Goal: Task Accomplishment & Management: Manage account settings

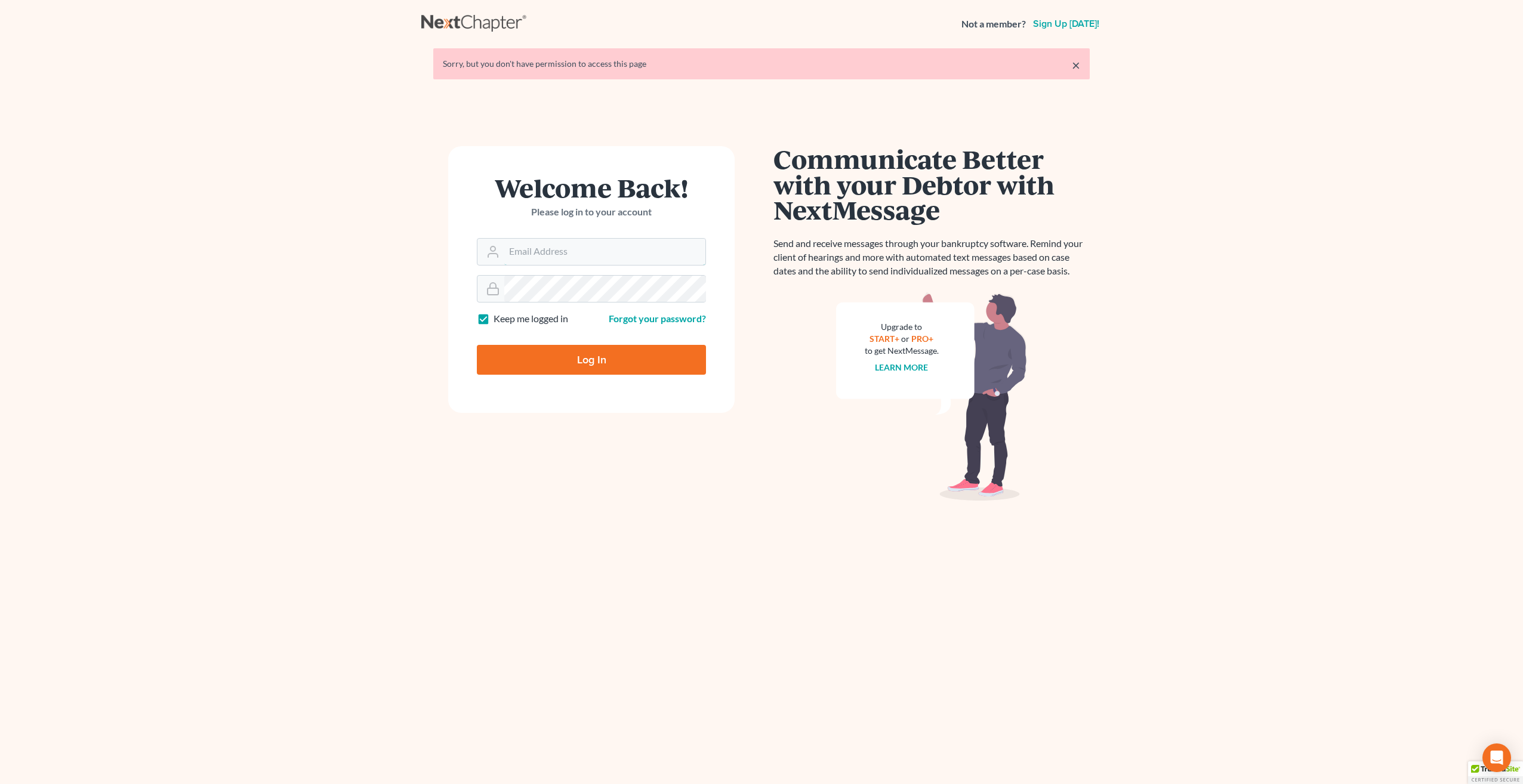
type input "[PERSON_NAME][EMAIL_ADDRESS][PERSON_NAME][DOMAIN_NAME]"
click at [621, 360] on input "Log In" at bounding box center [592, 360] width 229 height 30
type input "Thinking..."
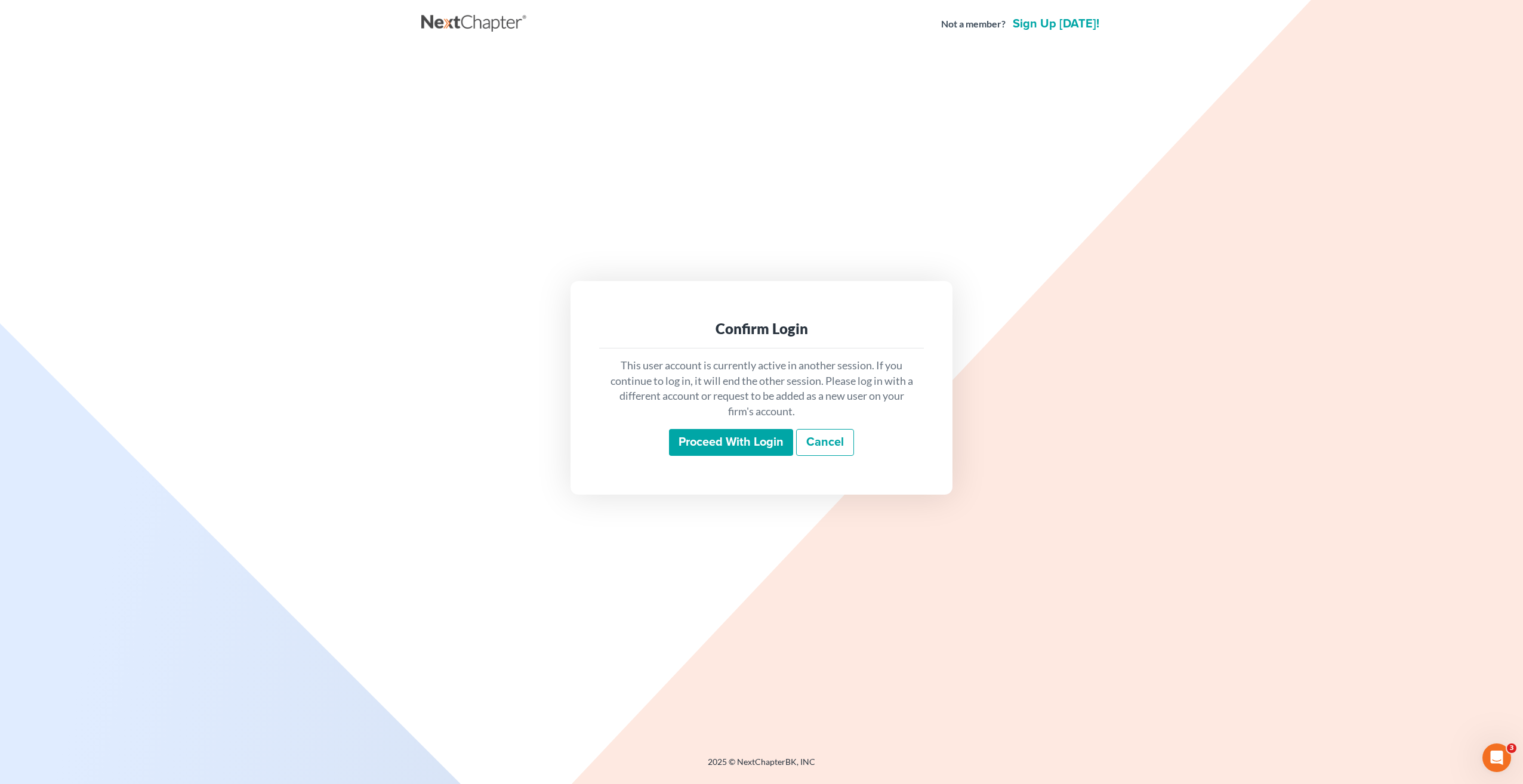
click at [702, 444] on input "Proceed with login" at bounding box center [731, 443] width 124 height 27
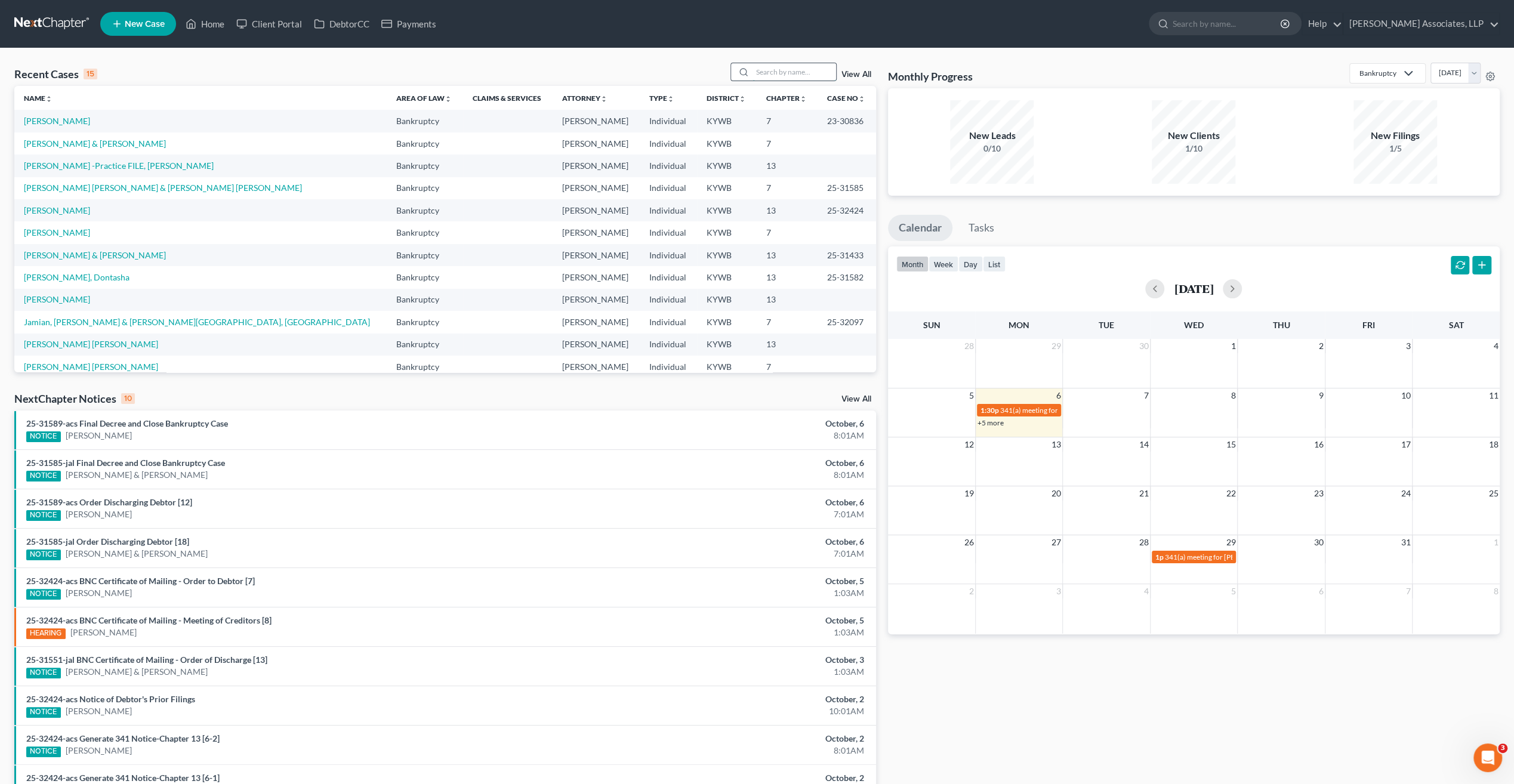
click at [780, 75] on input "search" at bounding box center [794, 71] width 83 height 17
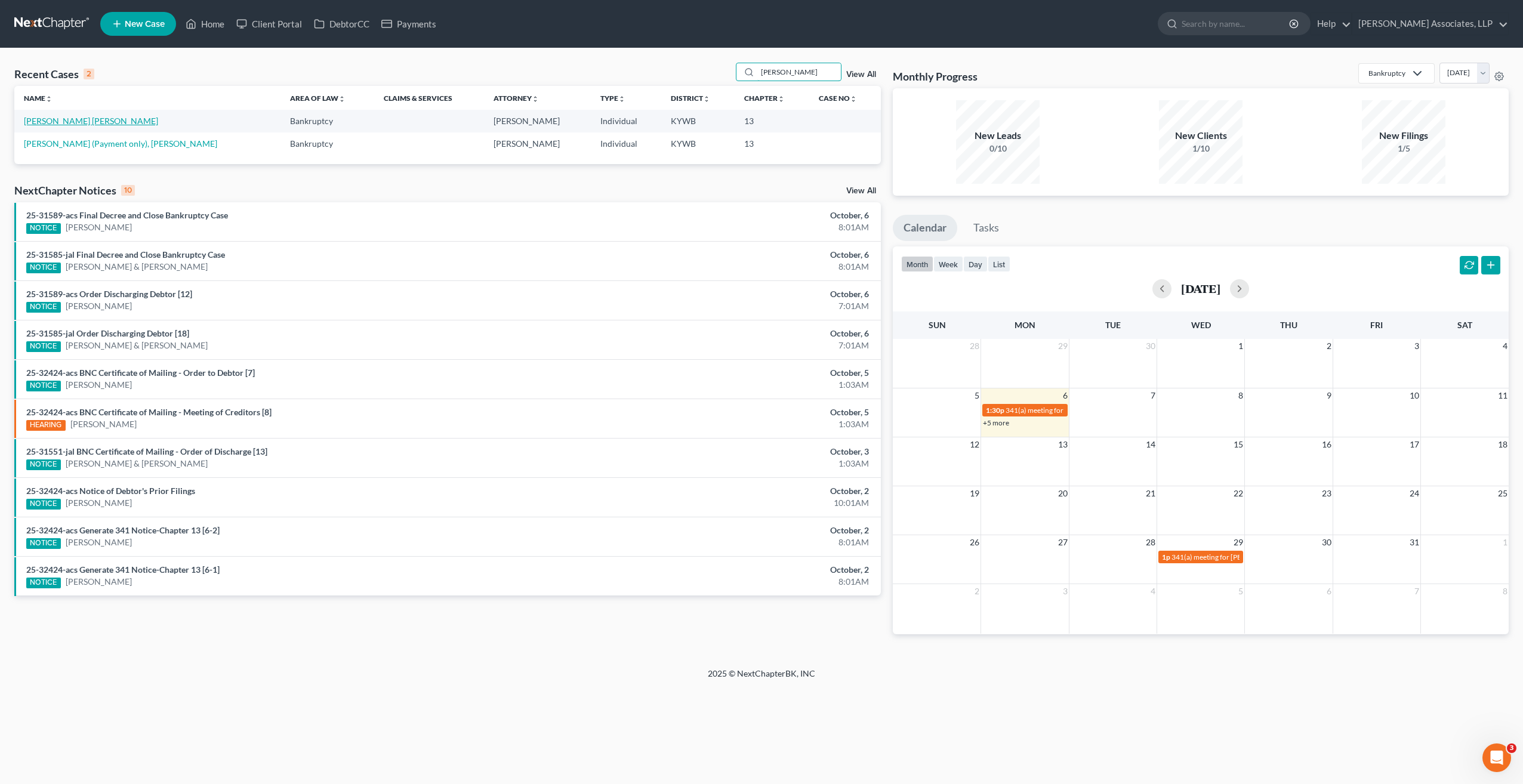
type input "contreras"
click at [92, 120] on link "Contreras Arteaga, Luis" at bounding box center [90, 121] width 134 height 10
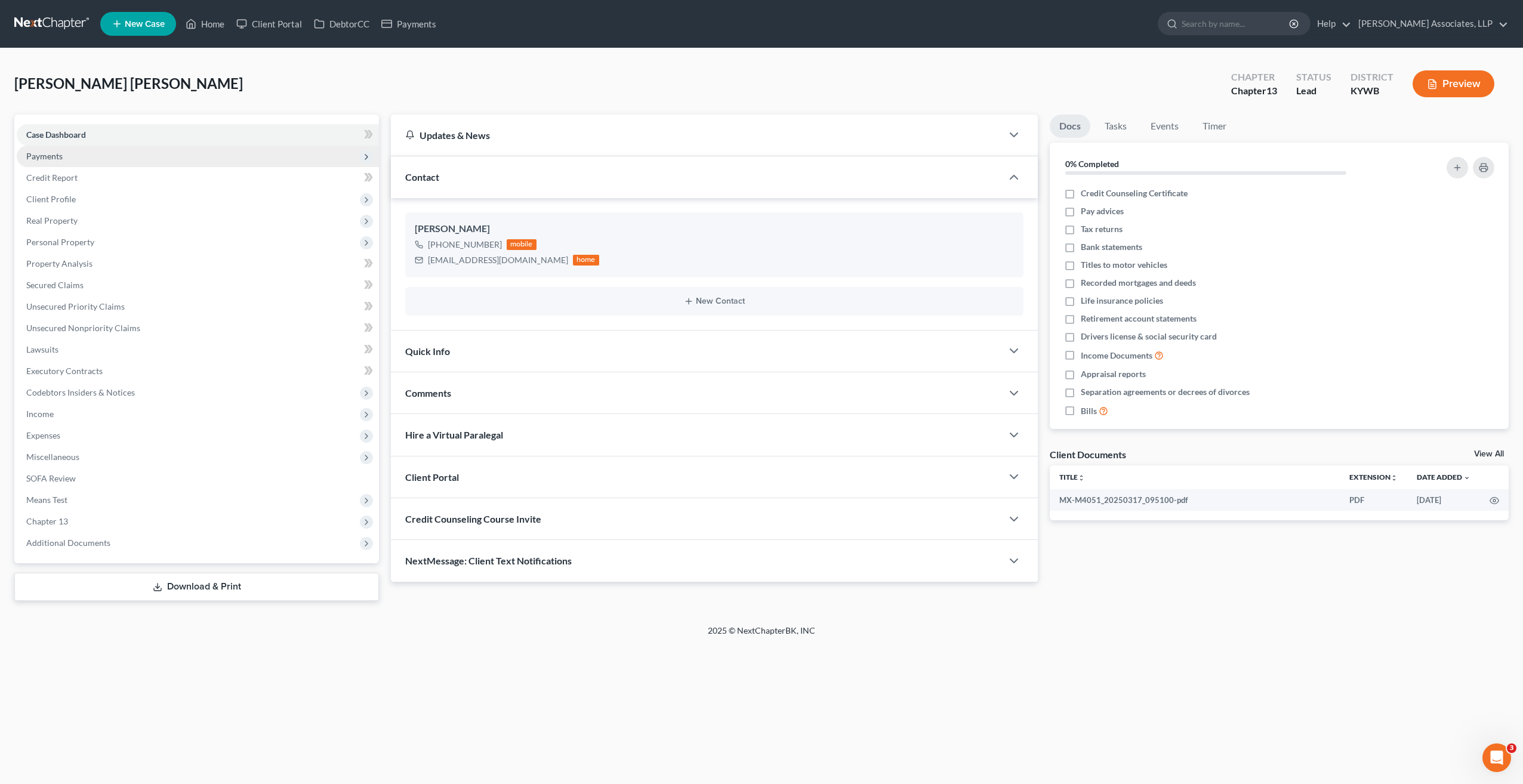
click at [59, 159] on span "Payments" at bounding box center [44, 156] width 36 height 10
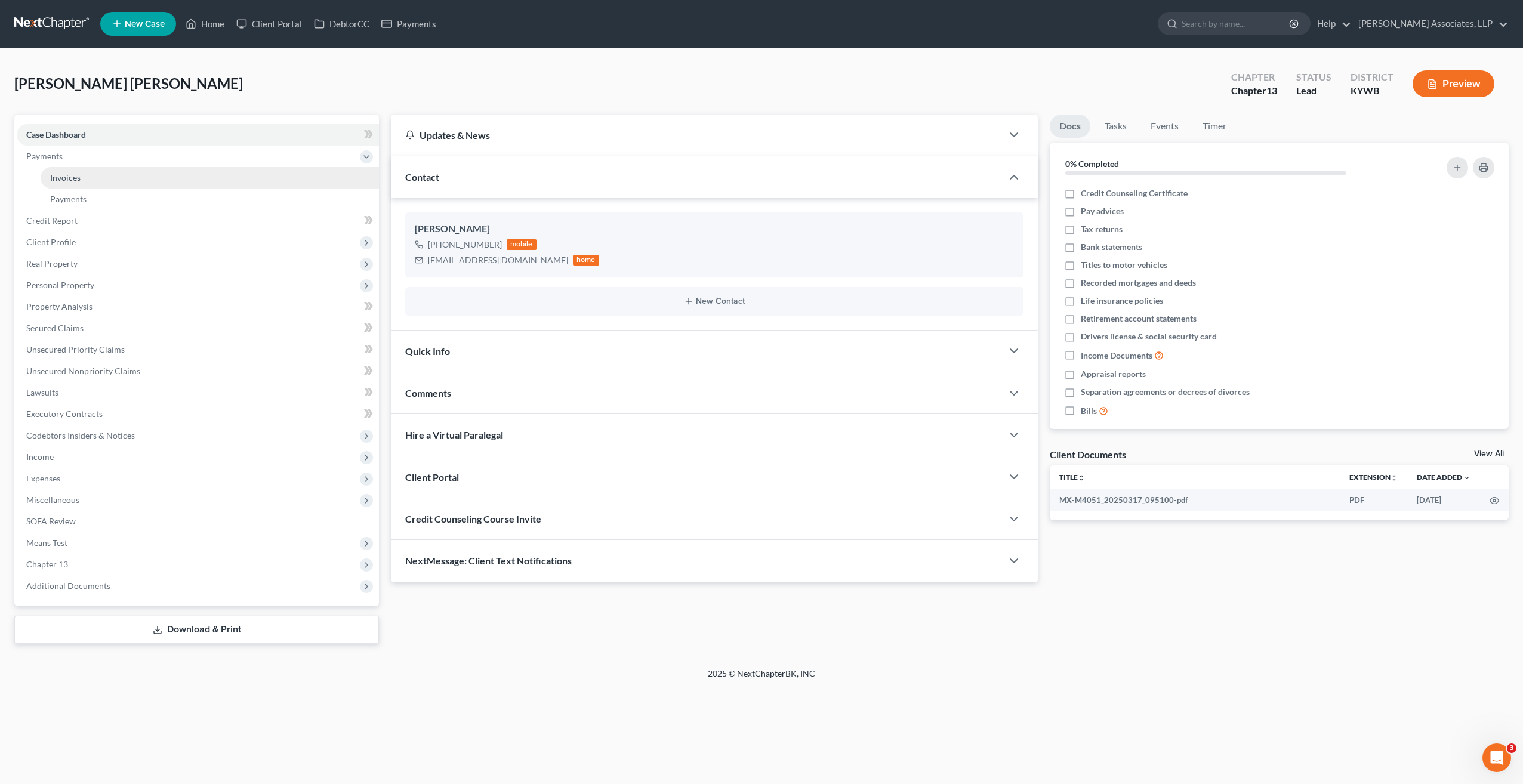
click at [74, 168] on link "Invoices" at bounding box center [210, 178] width 338 height 22
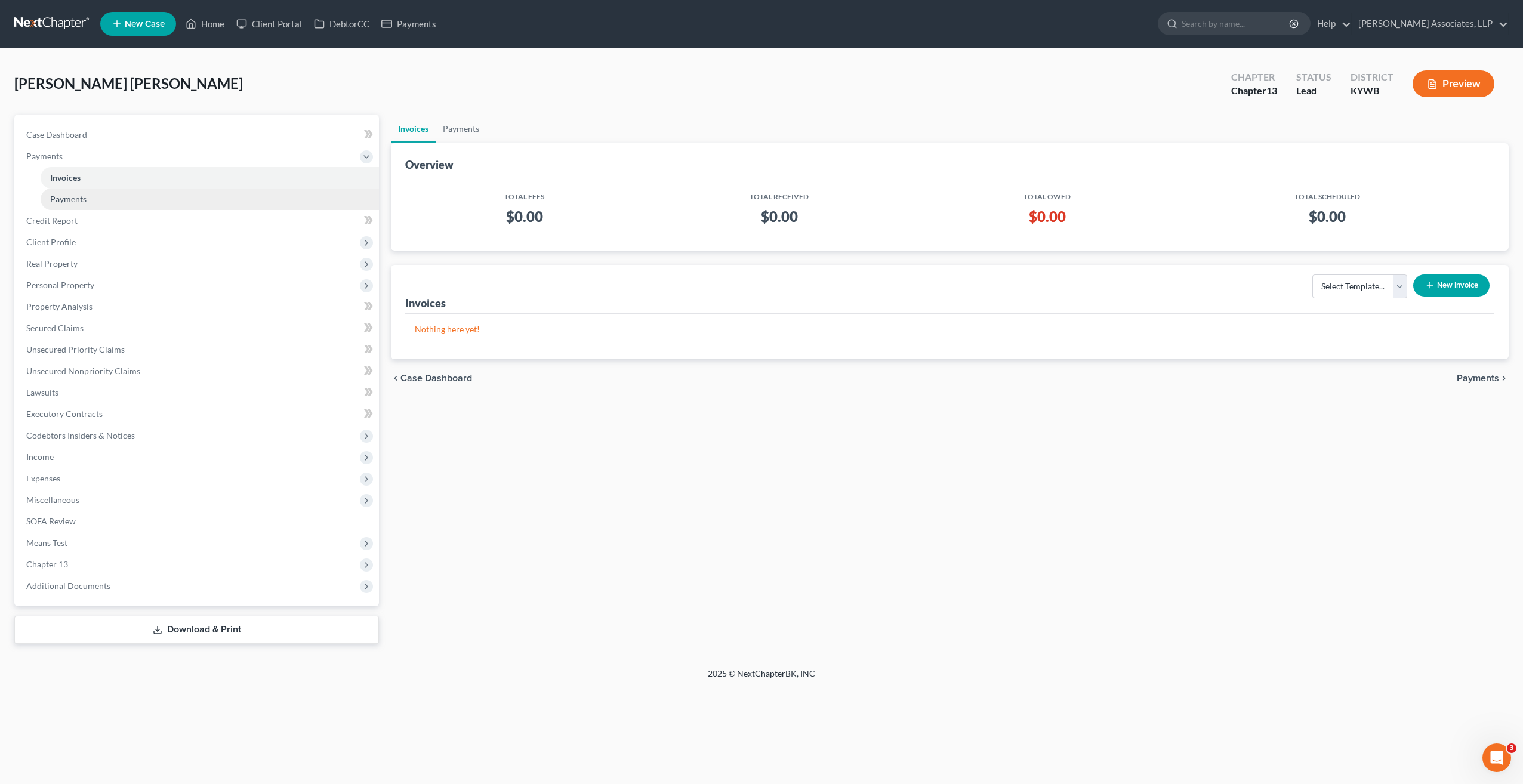
click at [72, 194] on span "Payments" at bounding box center [68, 199] width 36 height 10
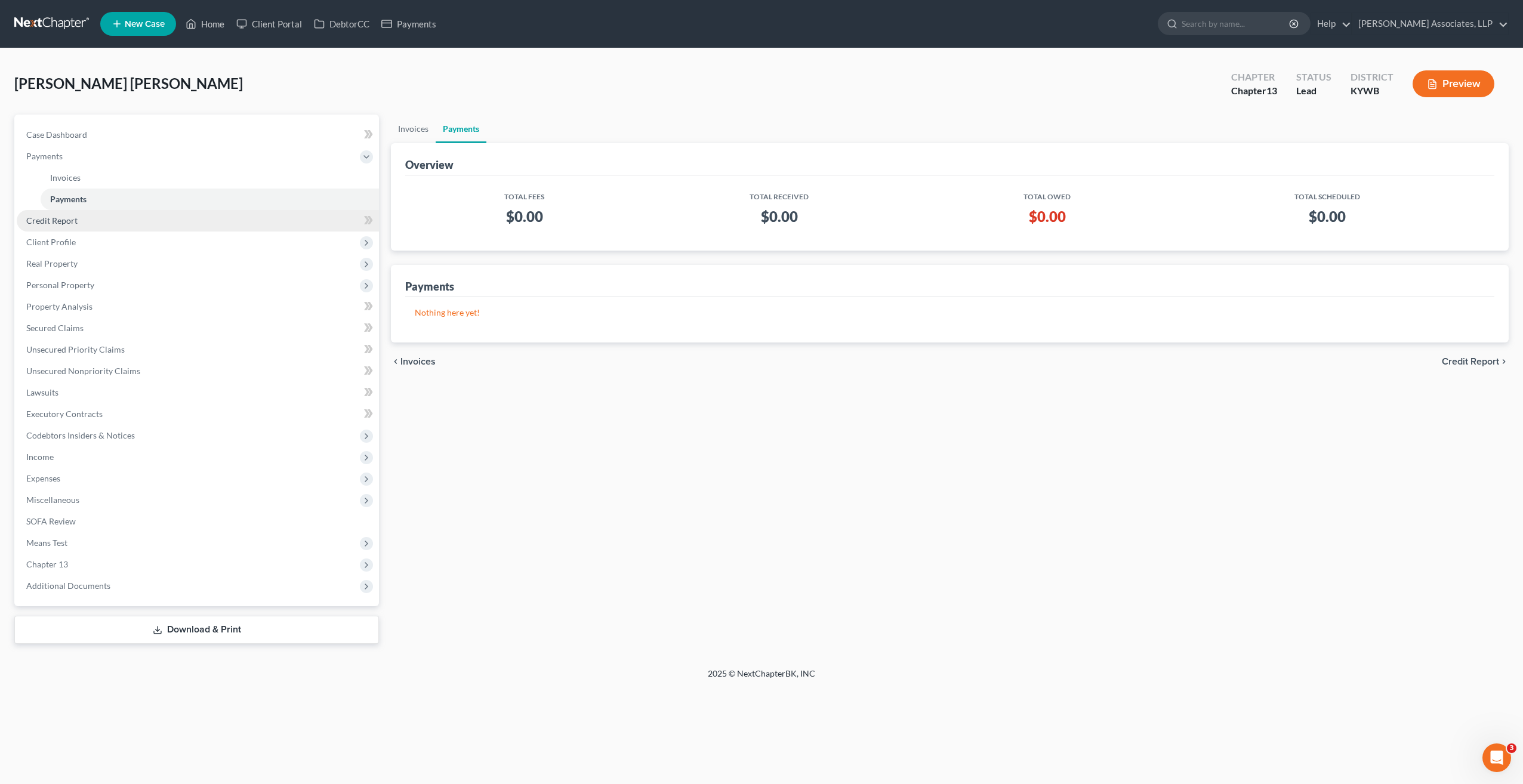
click at [67, 224] on span "Credit Report" at bounding box center [52, 220] width 52 height 10
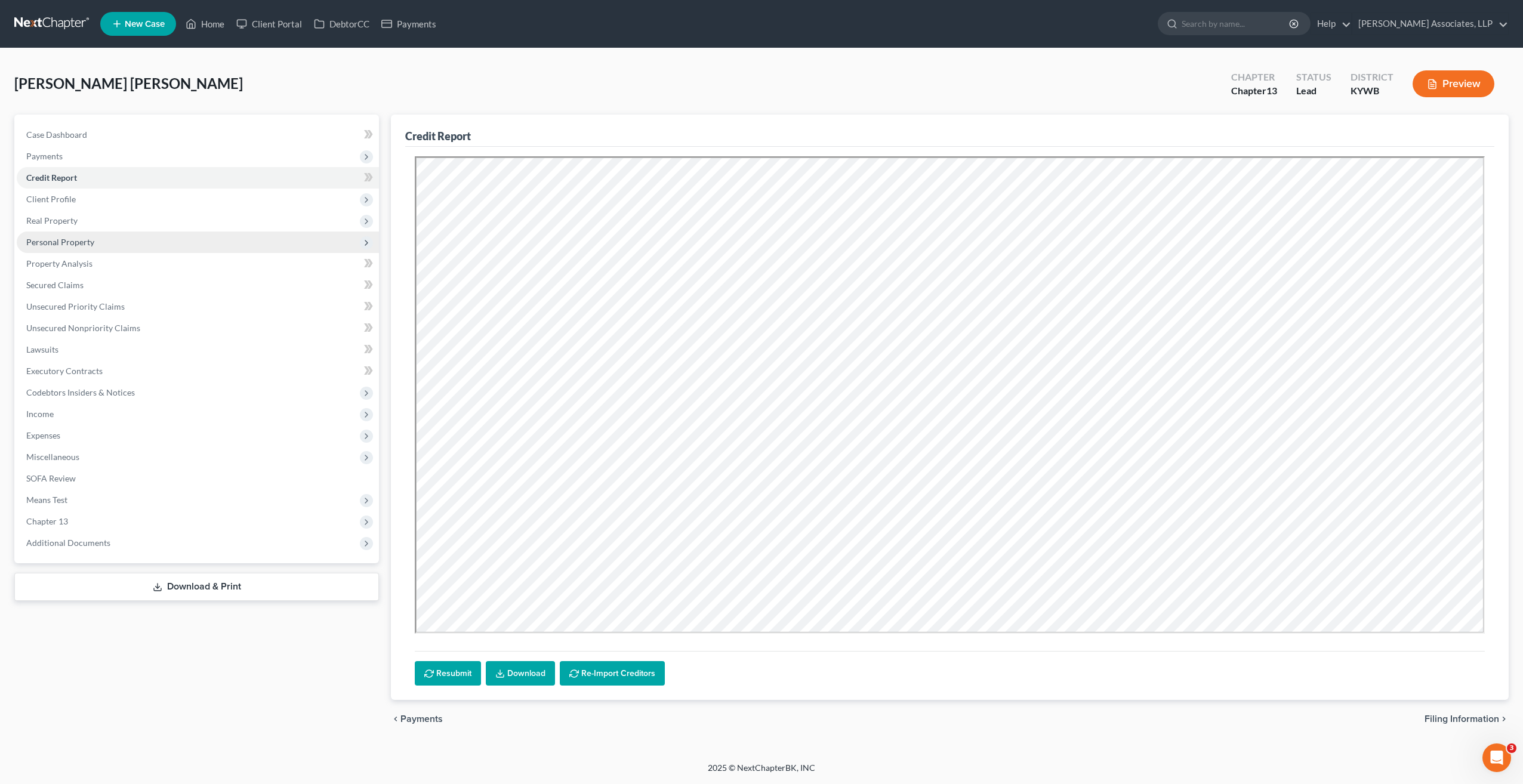
click at [67, 243] on span "Personal Property" at bounding box center [60, 242] width 68 height 10
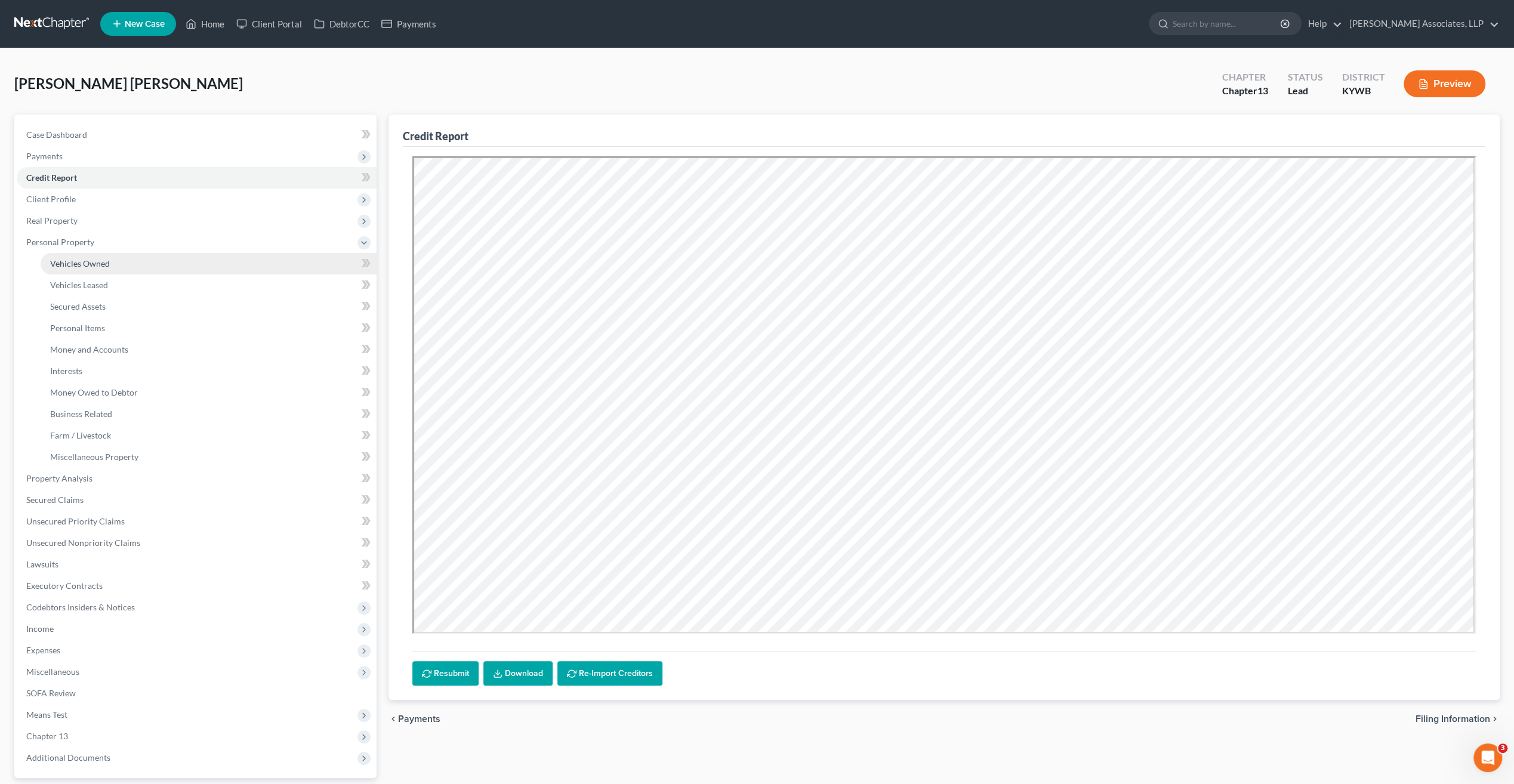
click at [82, 260] on span "Vehicles Owned" at bounding box center [80, 264] width 60 height 10
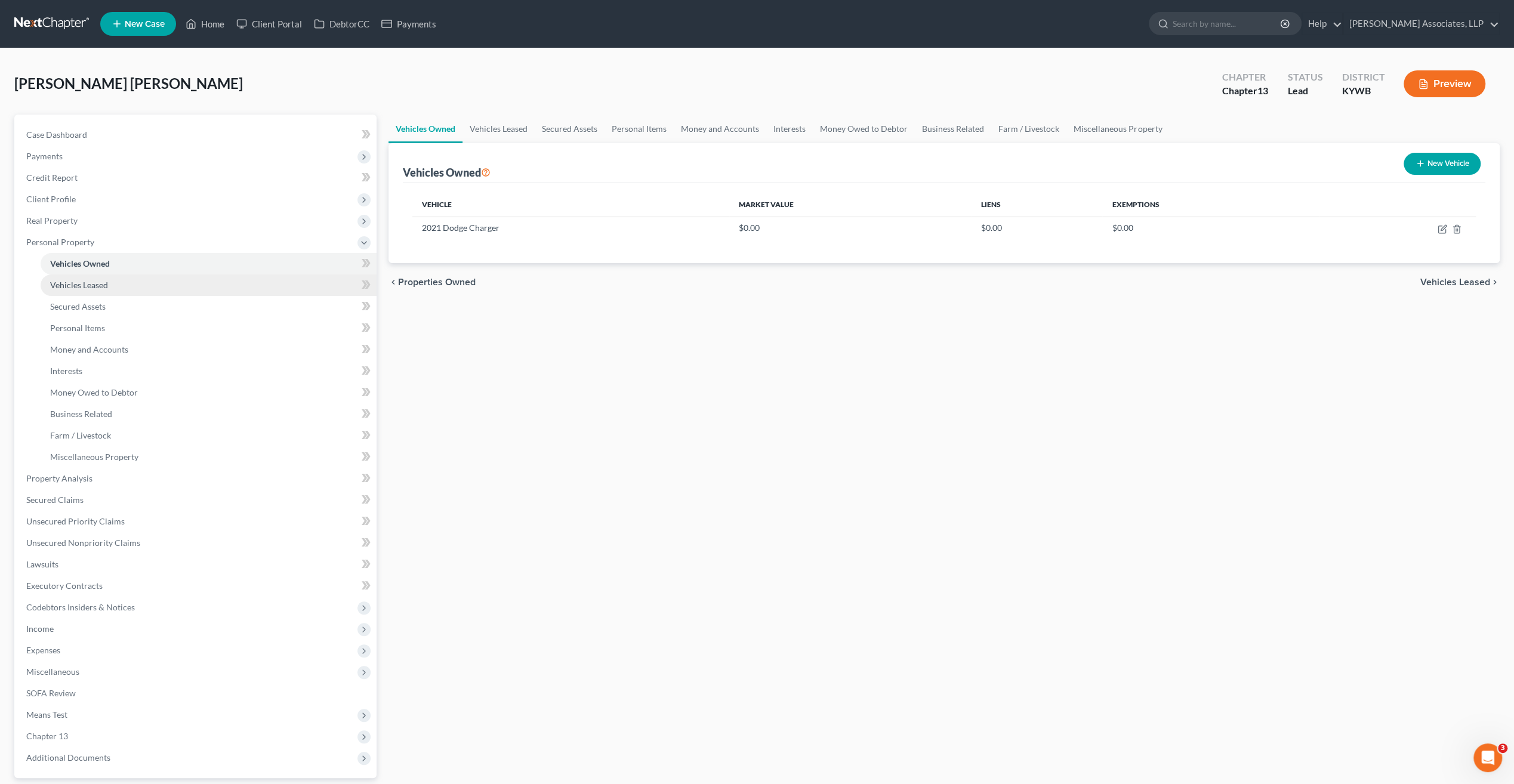
click at [87, 279] on link "Vehicles Leased" at bounding box center [208, 285] width 336 height 22
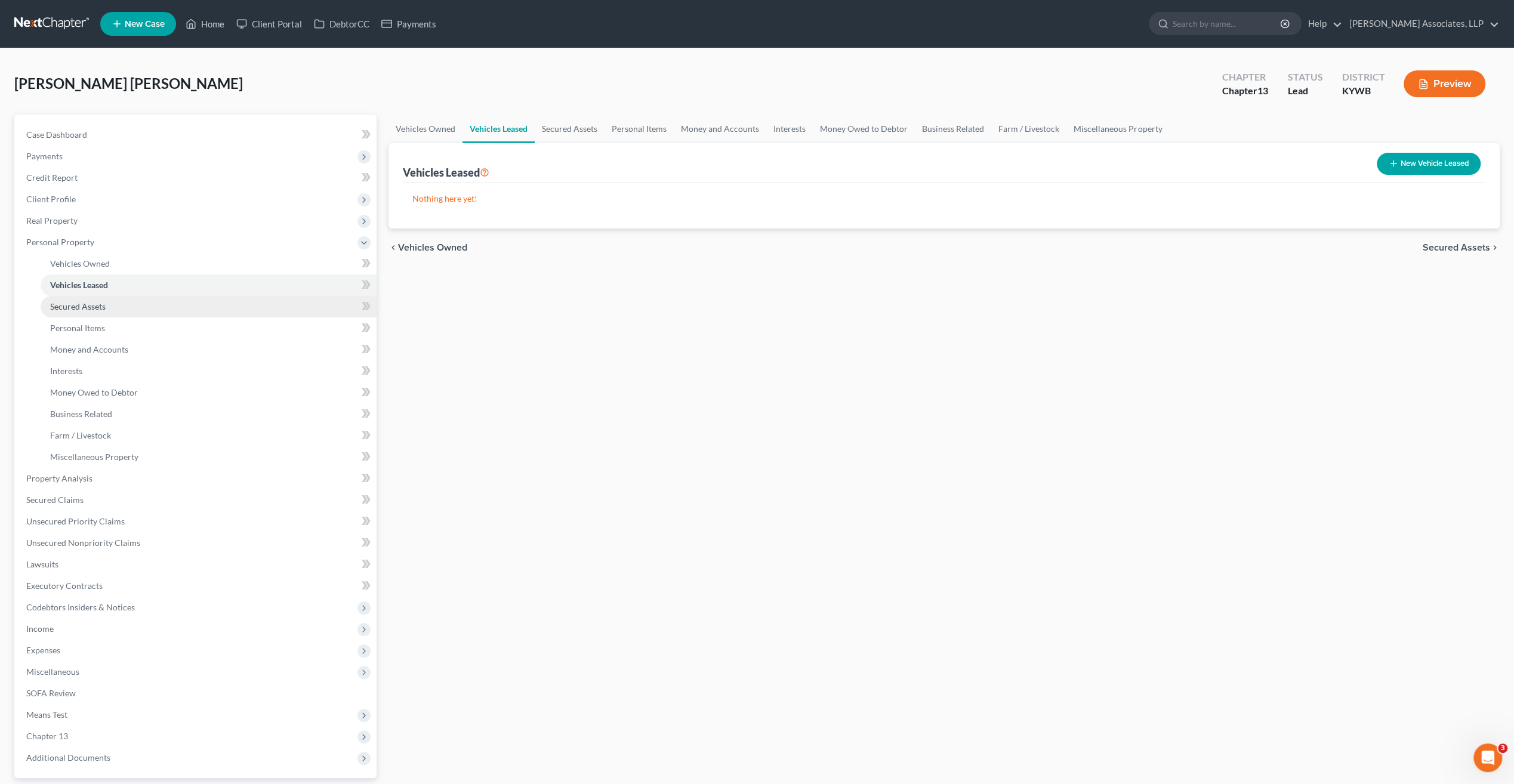
click at [83, 310] on span "Secured Assets" at bounding box center [78, 306] width 55 height 10
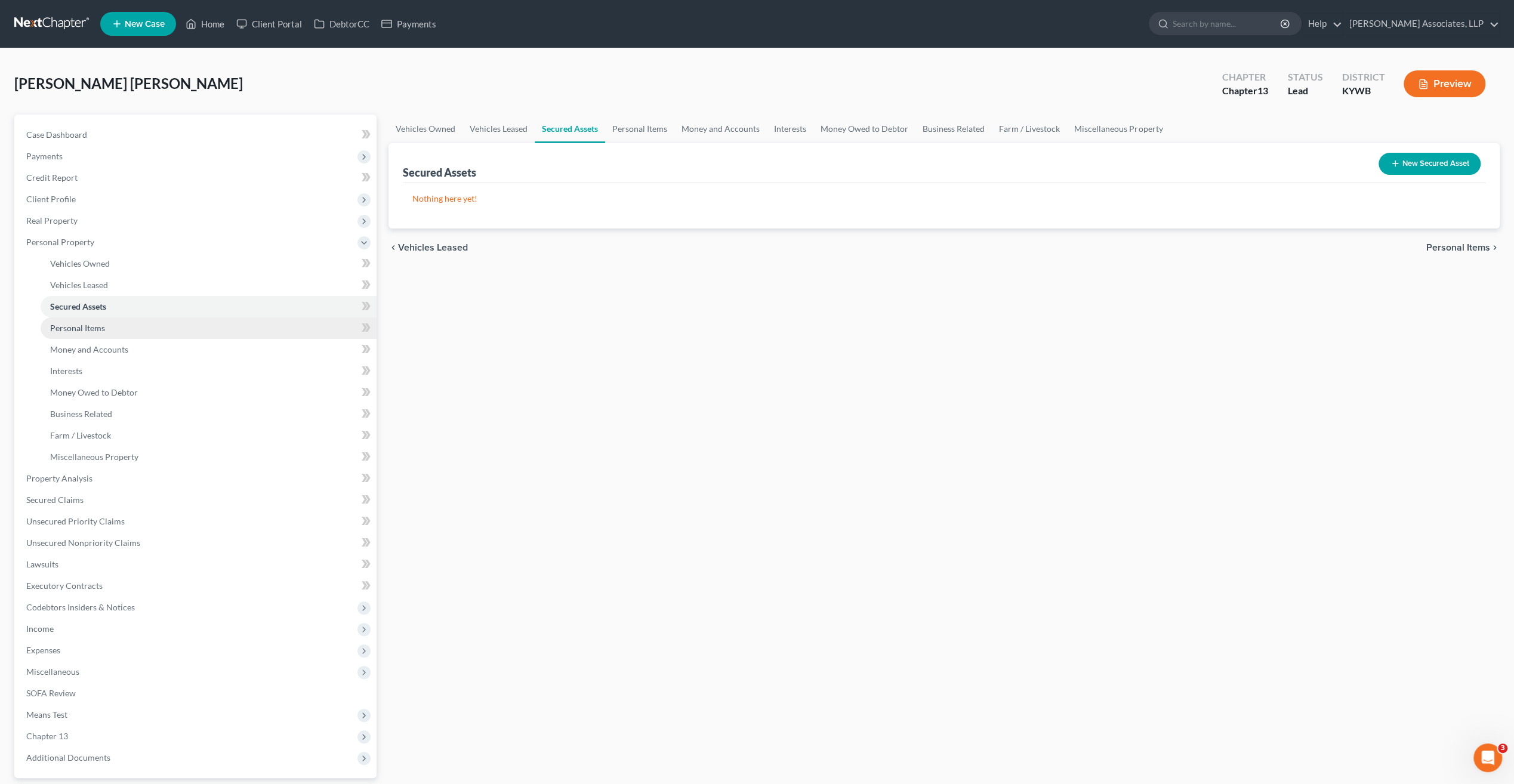
click at [85, 328] on span "Personal Items" at bounding box center [78, 328] width 55 height 10
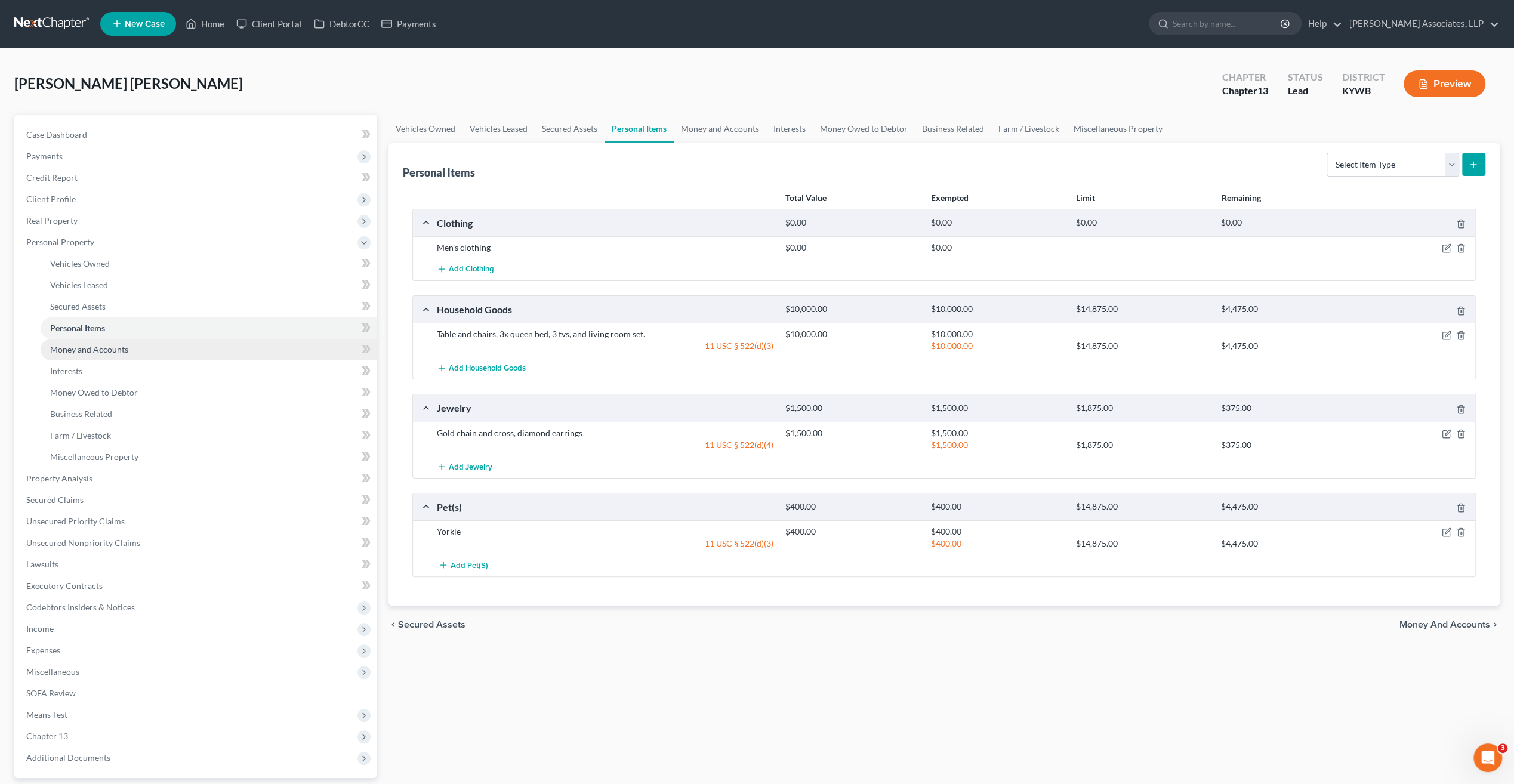
click at [85, 349] on span "Money and Accounts" at bounding box center [89, 350] width 78 height 10
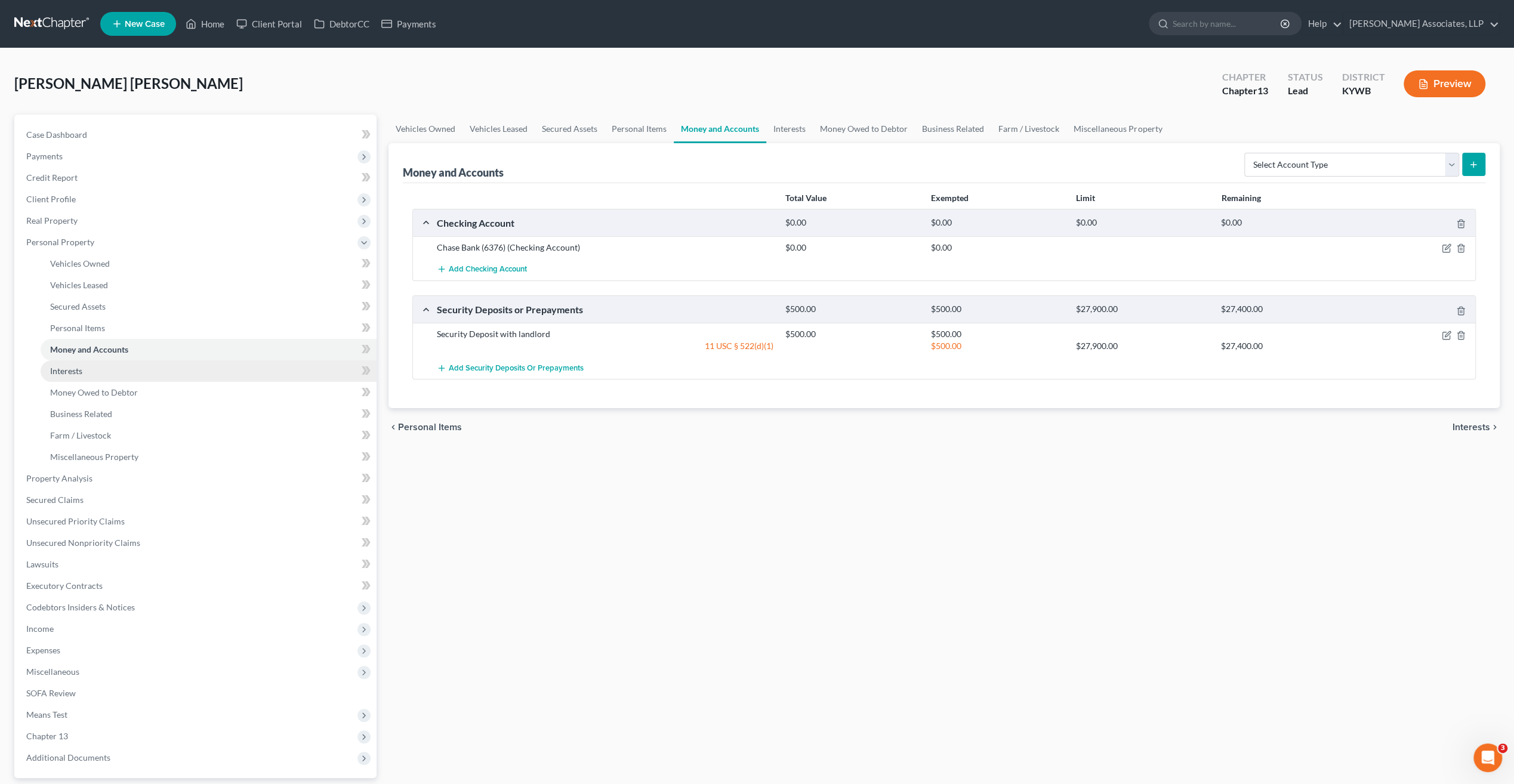
click at [74, 370] on span "Interests" at bounding box center [66, 371] width 32 height 10
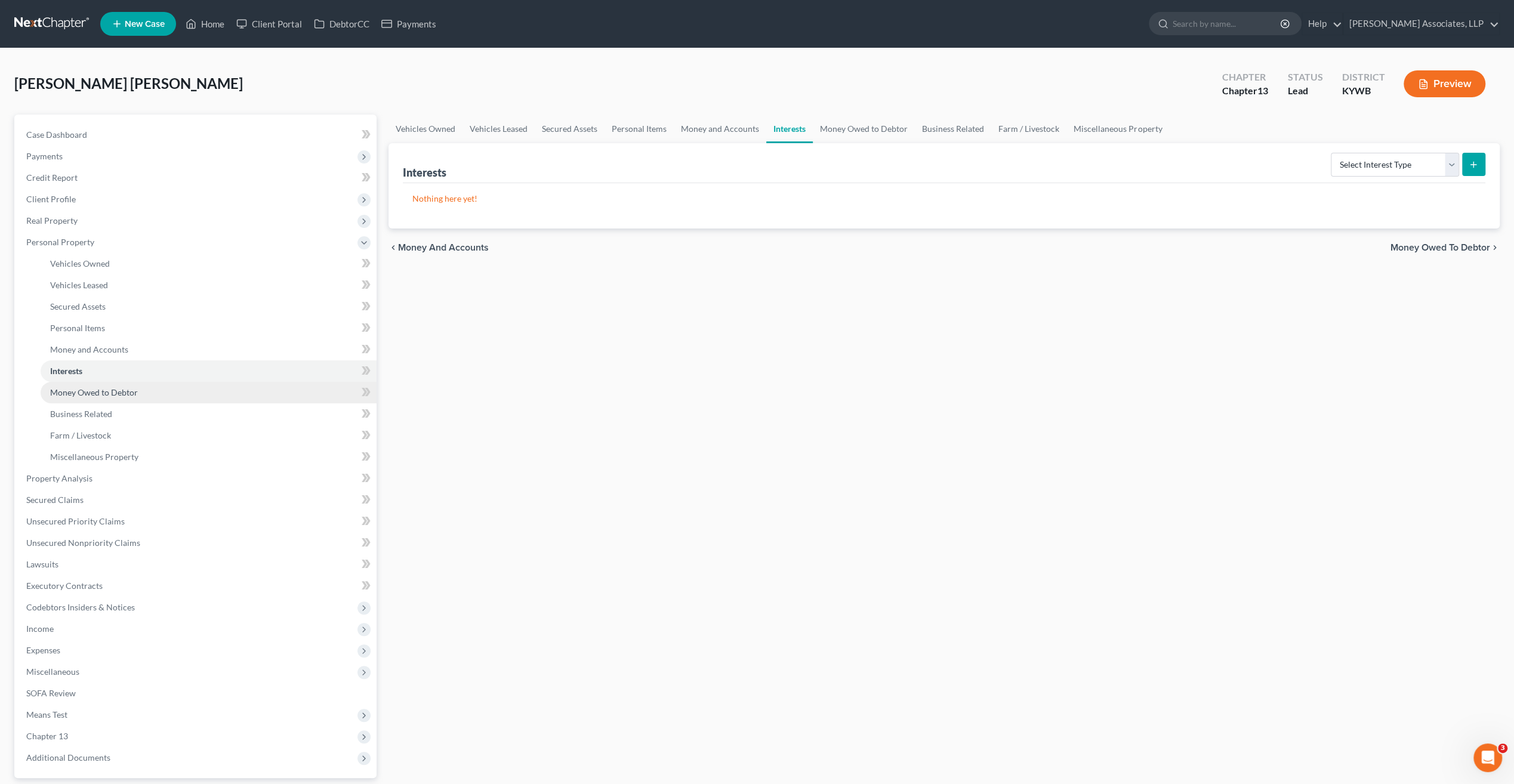
click at [78, 394] on span "Money Owed to Debtor" at bounding box center [94, 392] width 88 height 10
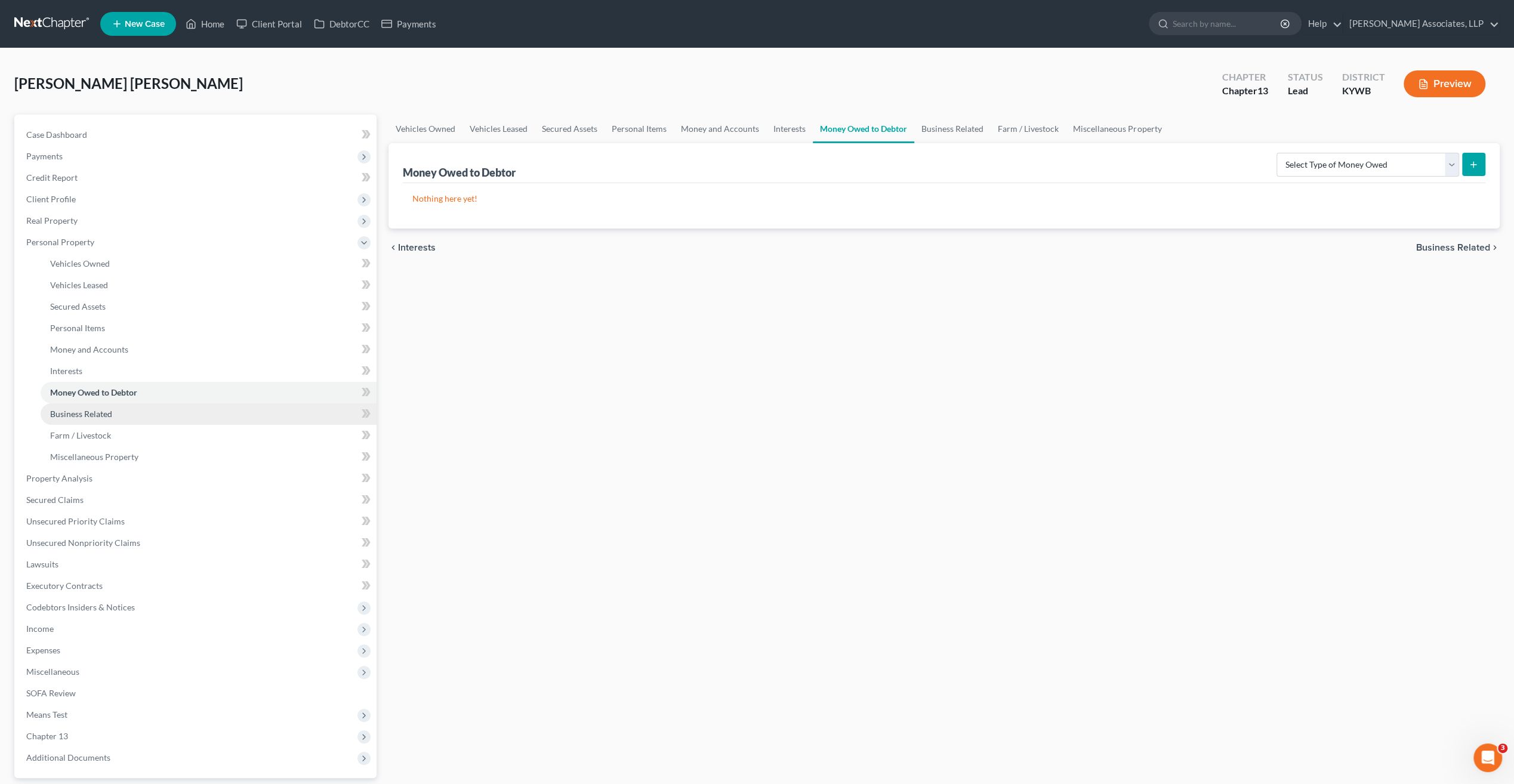
click at [84, 412] on span "Business Related" at bounding box center [81, 414] width 62 height 10
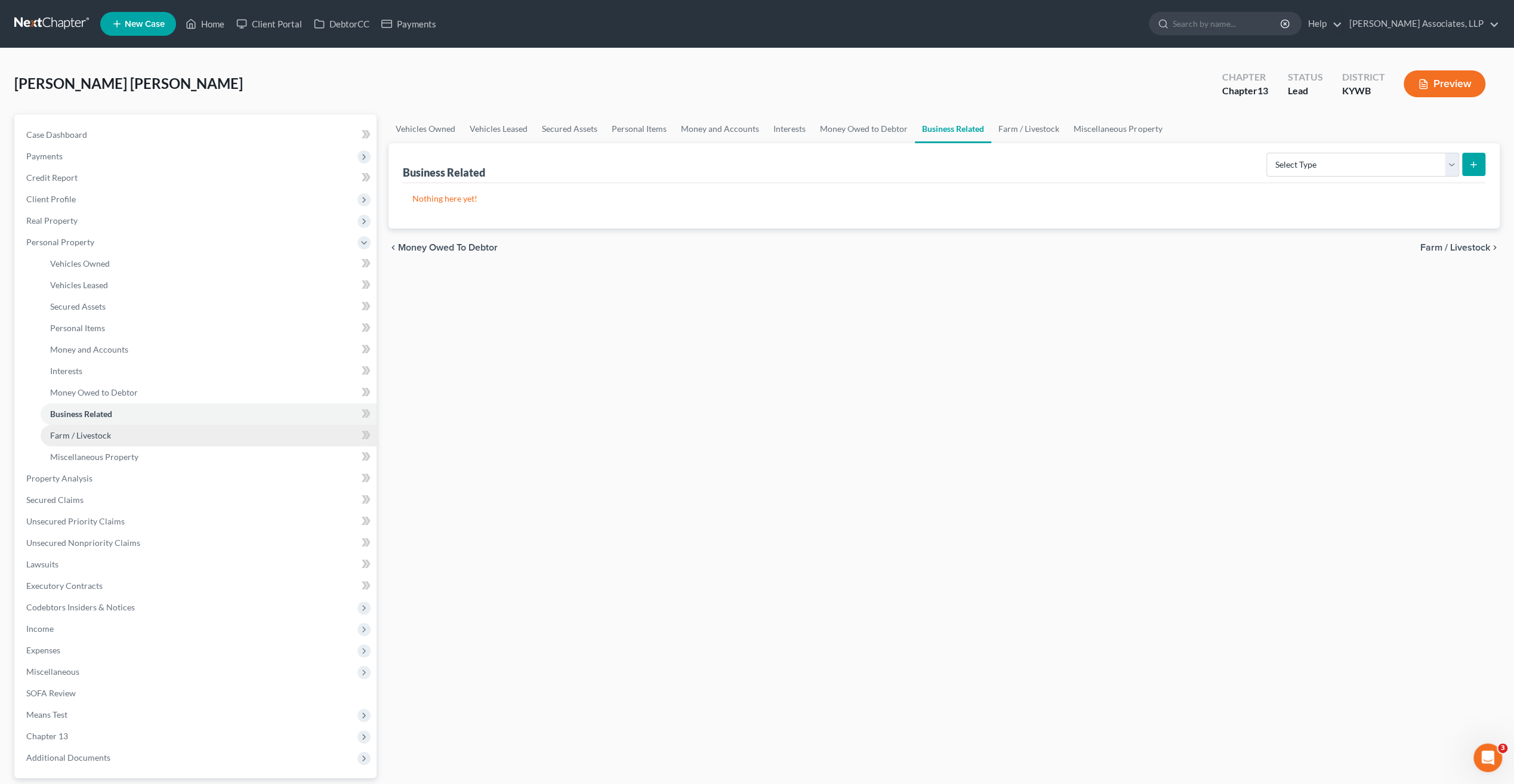
click at [89, 434] on span "Farm / Livestock" at bounding box center [81, 435] width 61 height 10
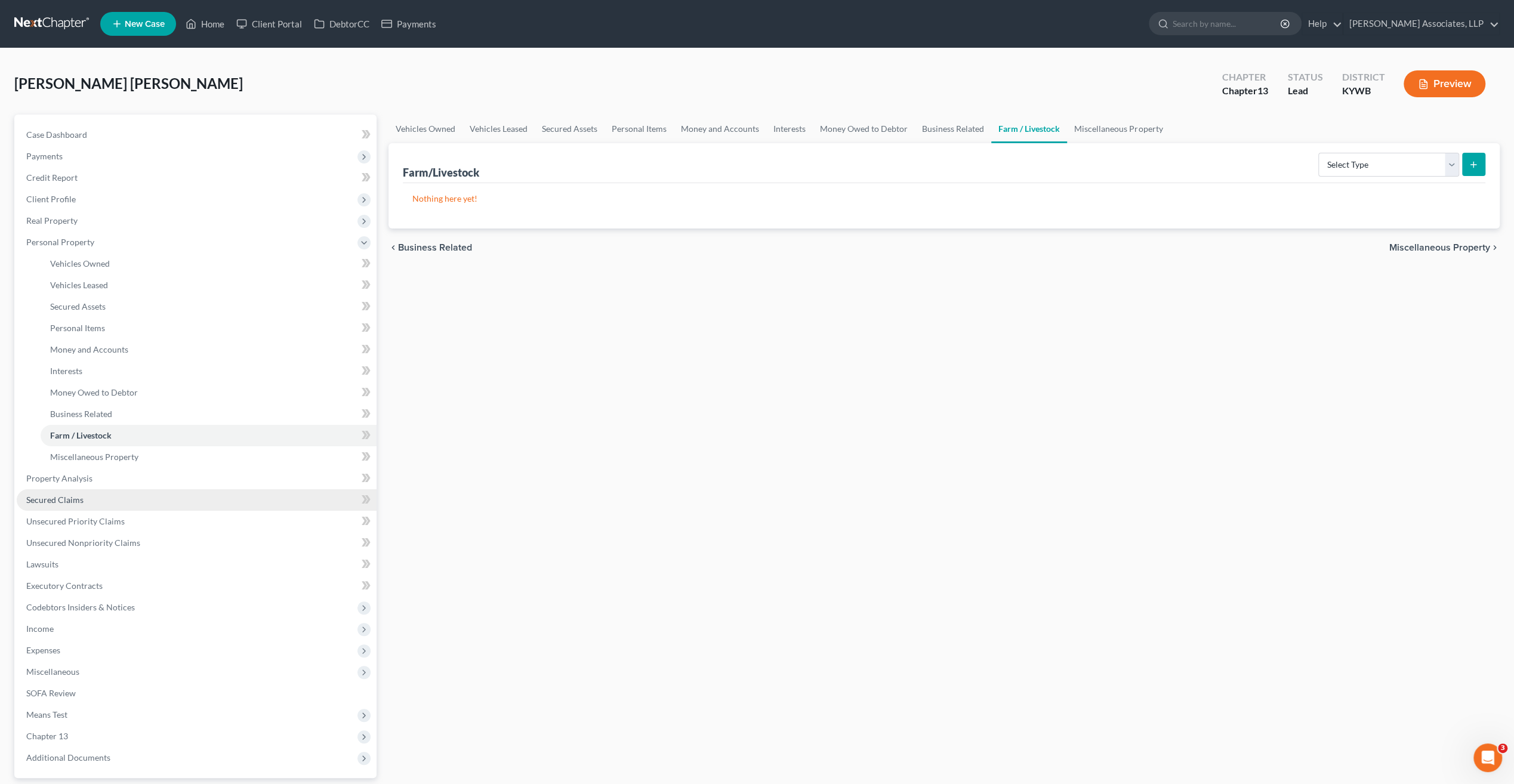
click at [60, 501] on span "Secured Claims" at bounding box center [55, 500] width 57 height 10
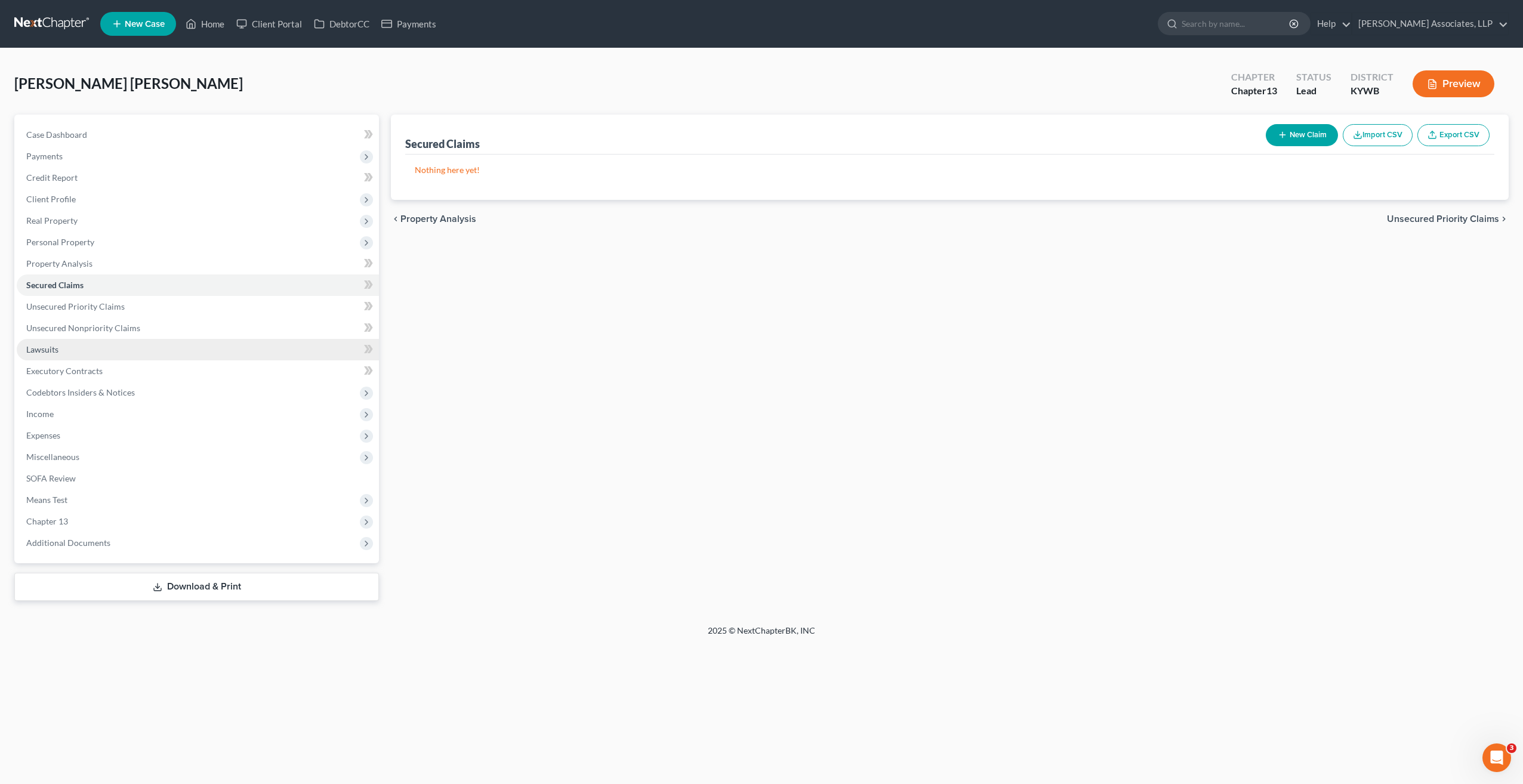
click at [57, 345] on span "Lawsuits" at bounding box center [42, 350] width 32 height 10
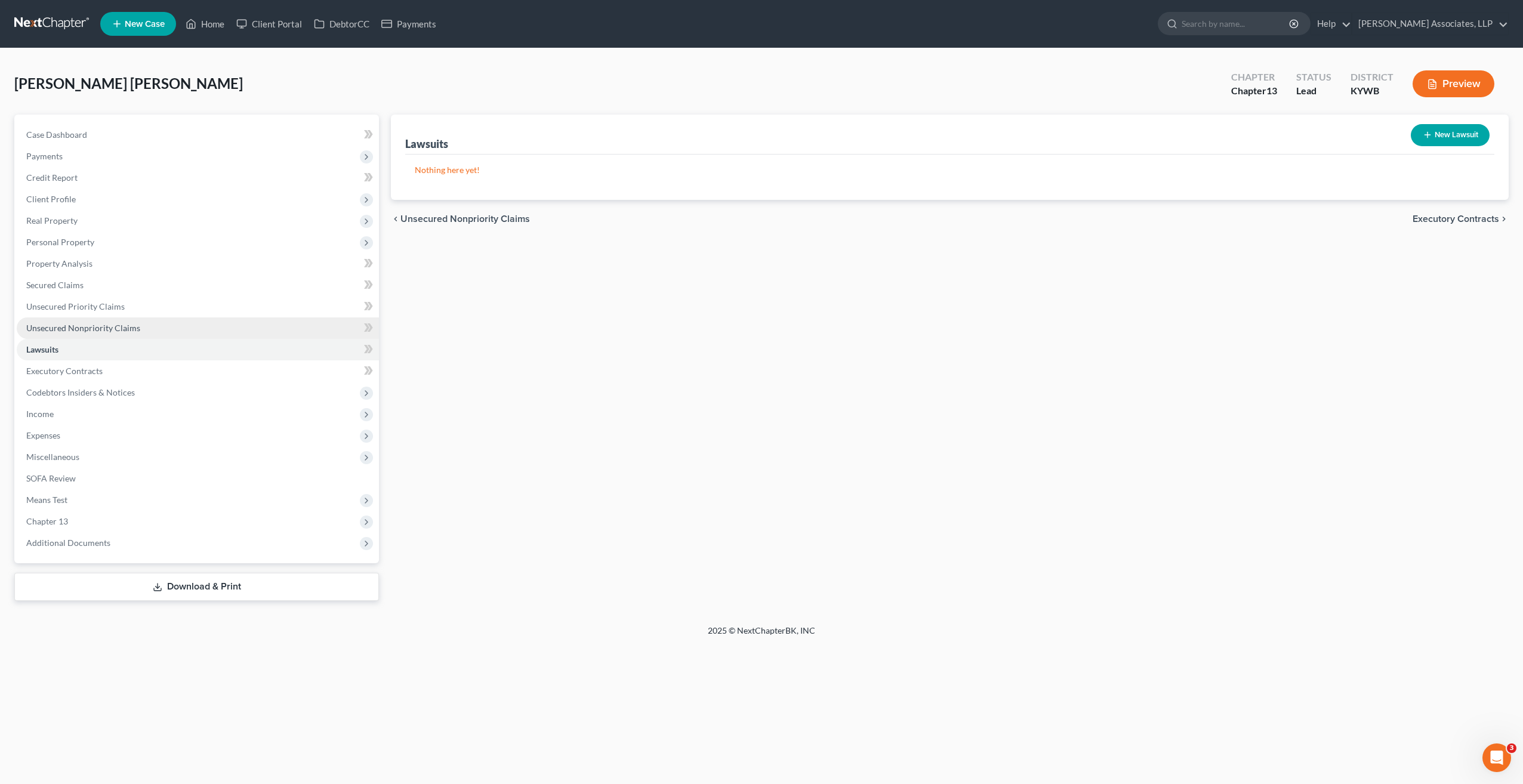
click at [87, 329] on span "Unsecured Nonpriority Claims" at bounding box center [83, 328] width 114 height 10
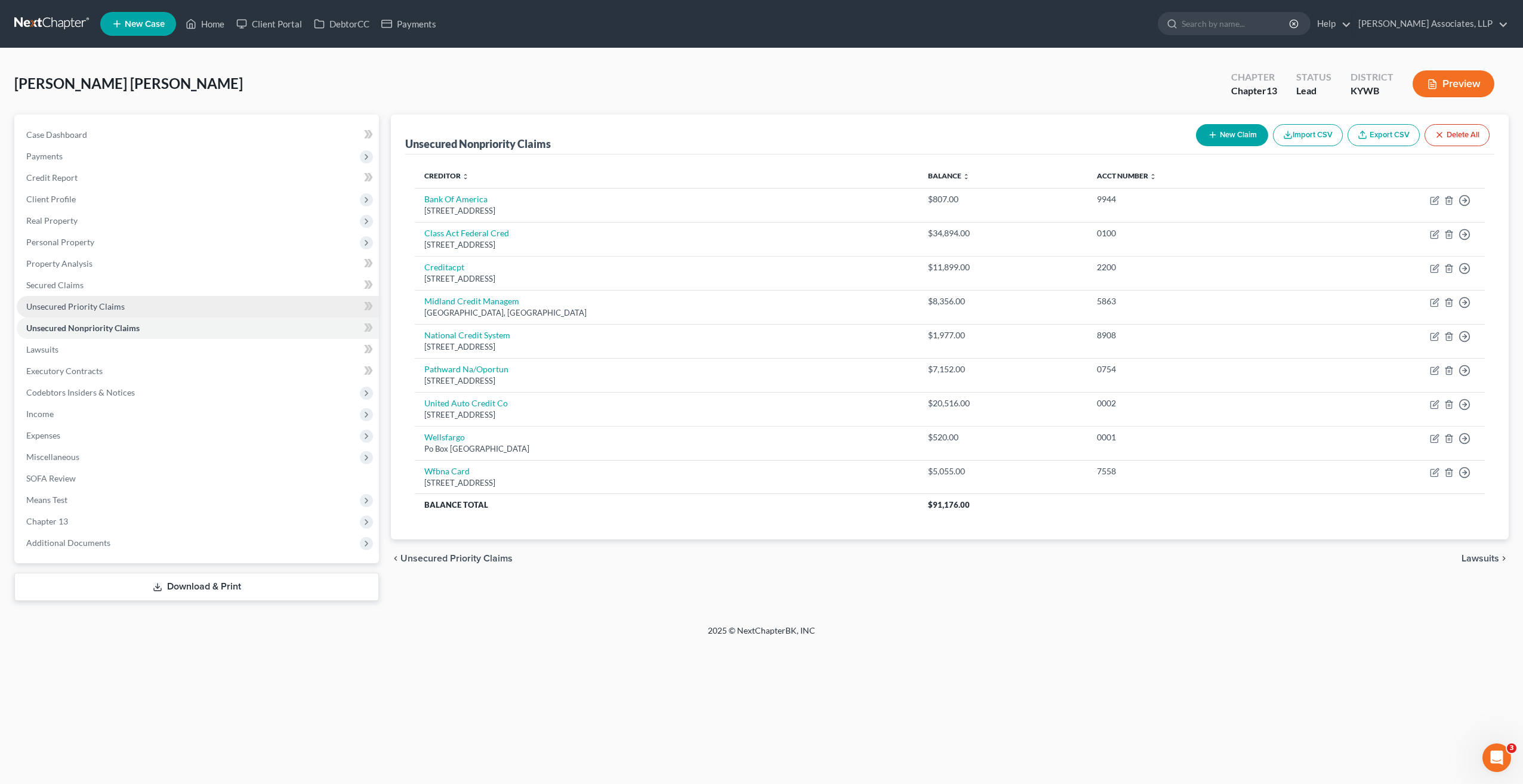
click at [94, 301] on span "Unsecured Priority Claims" at bounding box center [75, 306] width 99 height 10
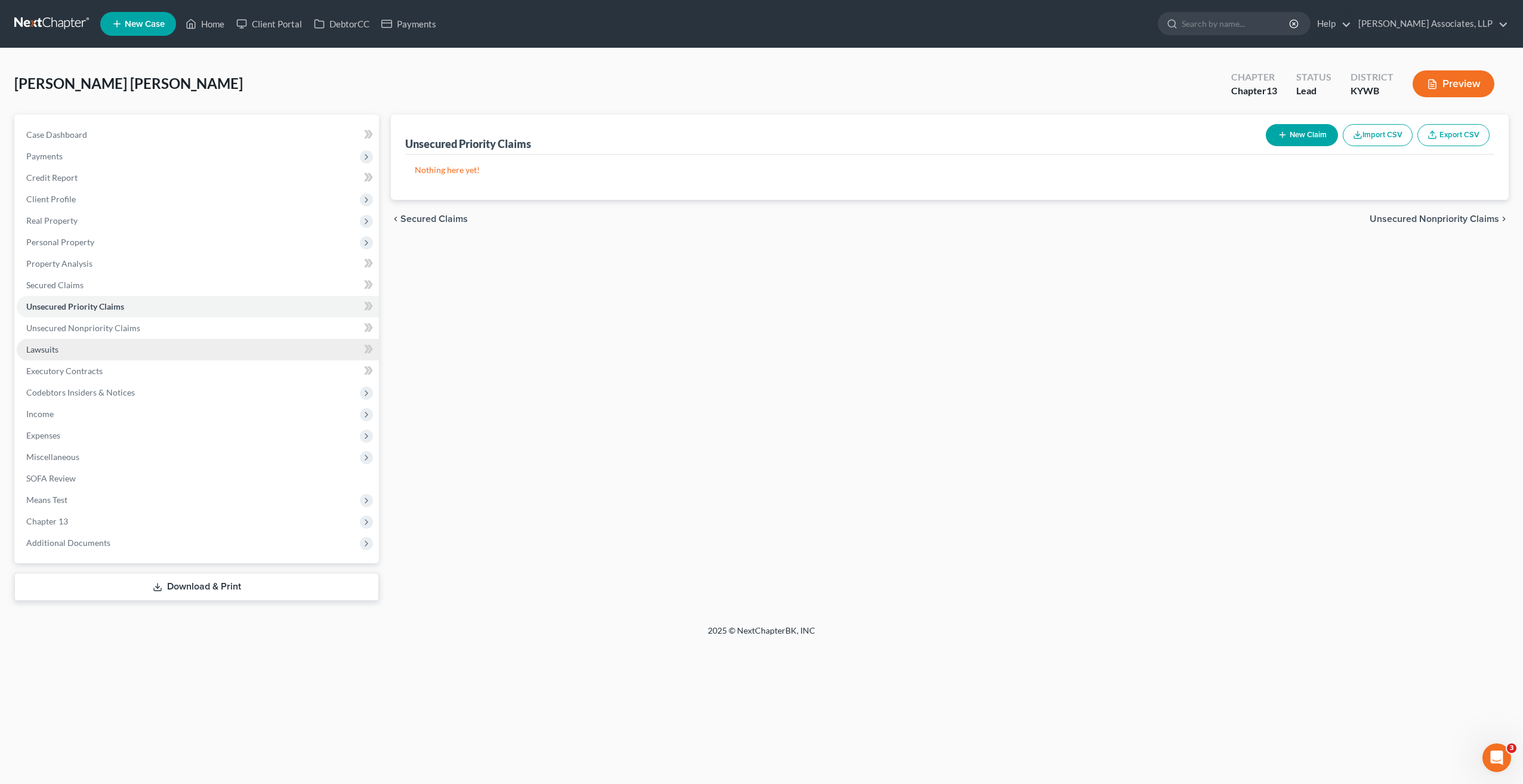
click at [50, 348] on span "Lawsuits" at bounding box center [42, 350] width 32 height 10
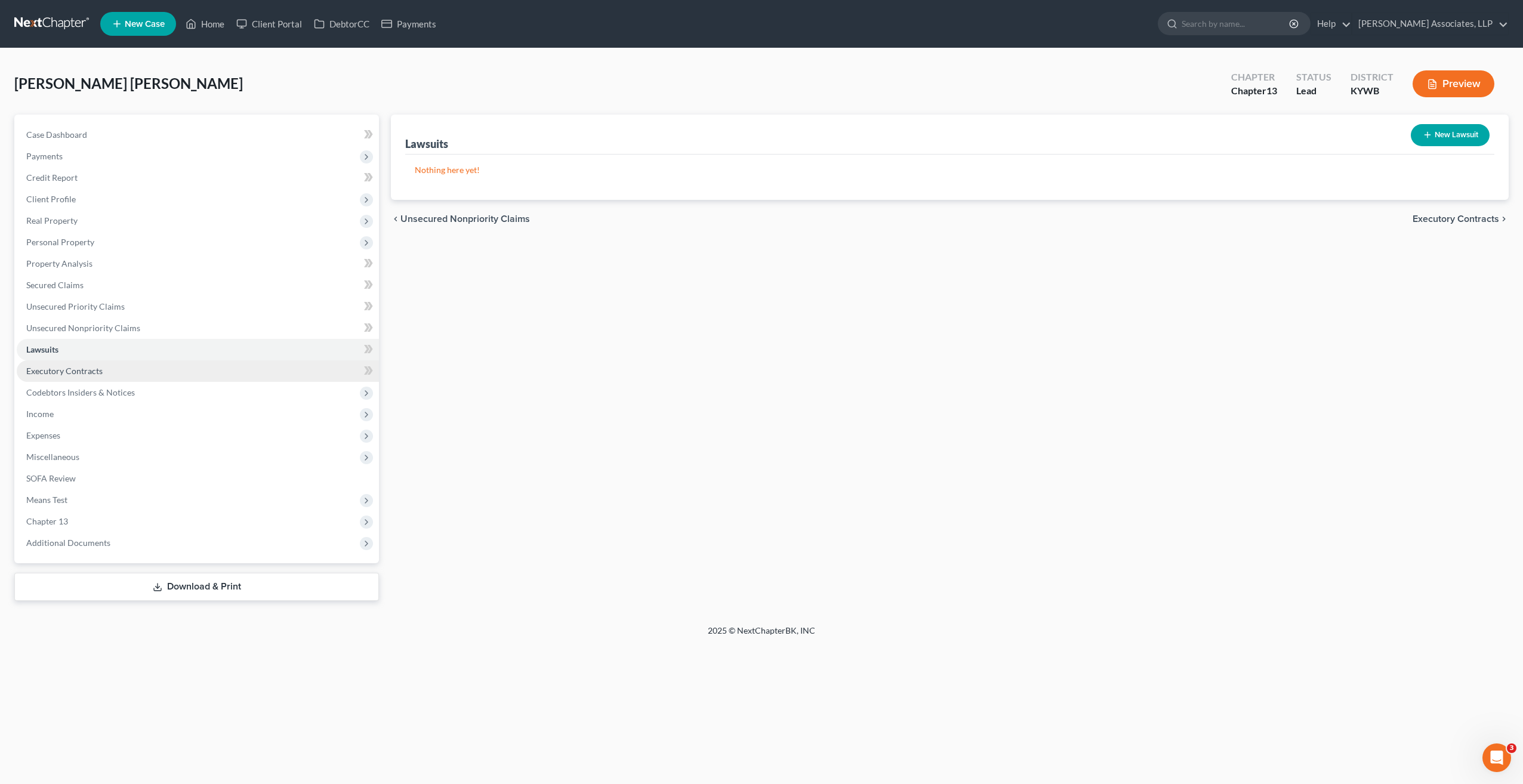
click at [83, 373] on span "Executory Contracts" at bounding box center [64, 371] width 76 height 10
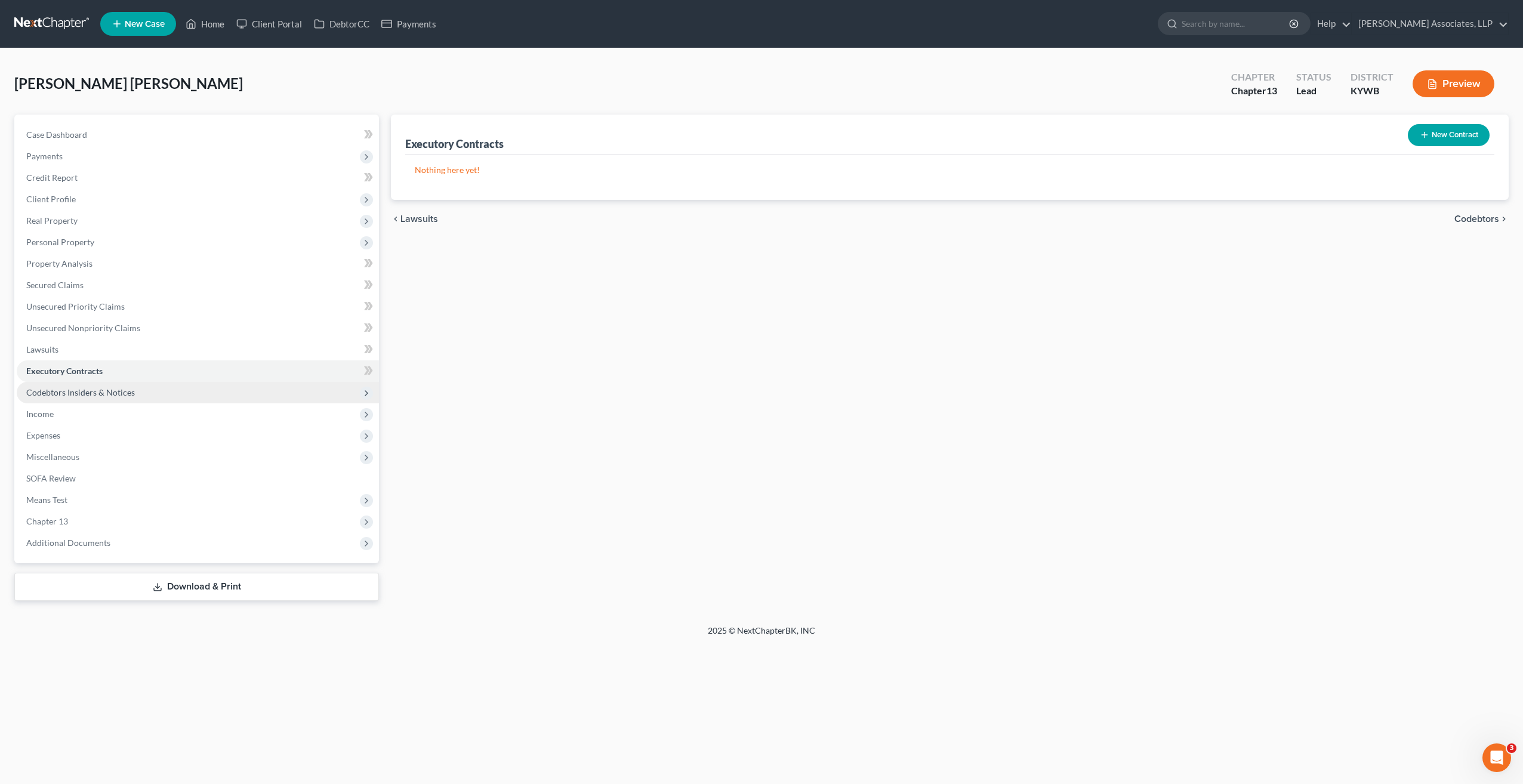
click at [71, 395] on span "Codebtors Insiders & Notices" at bounding box center [80, 392] width 109 height 10
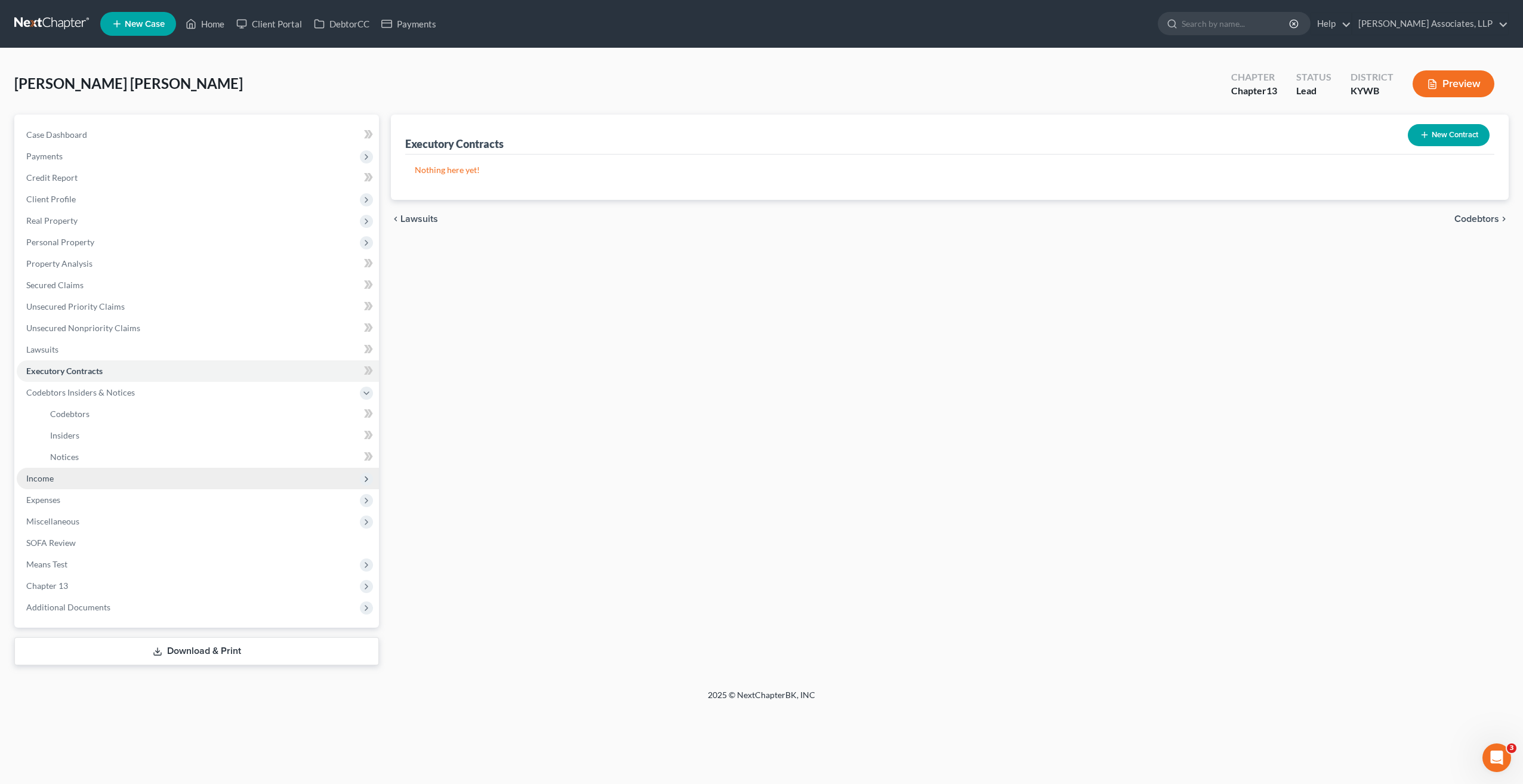
click at [37, 475] on span "Income" at bounding box center [39, 478] width 27 height 10
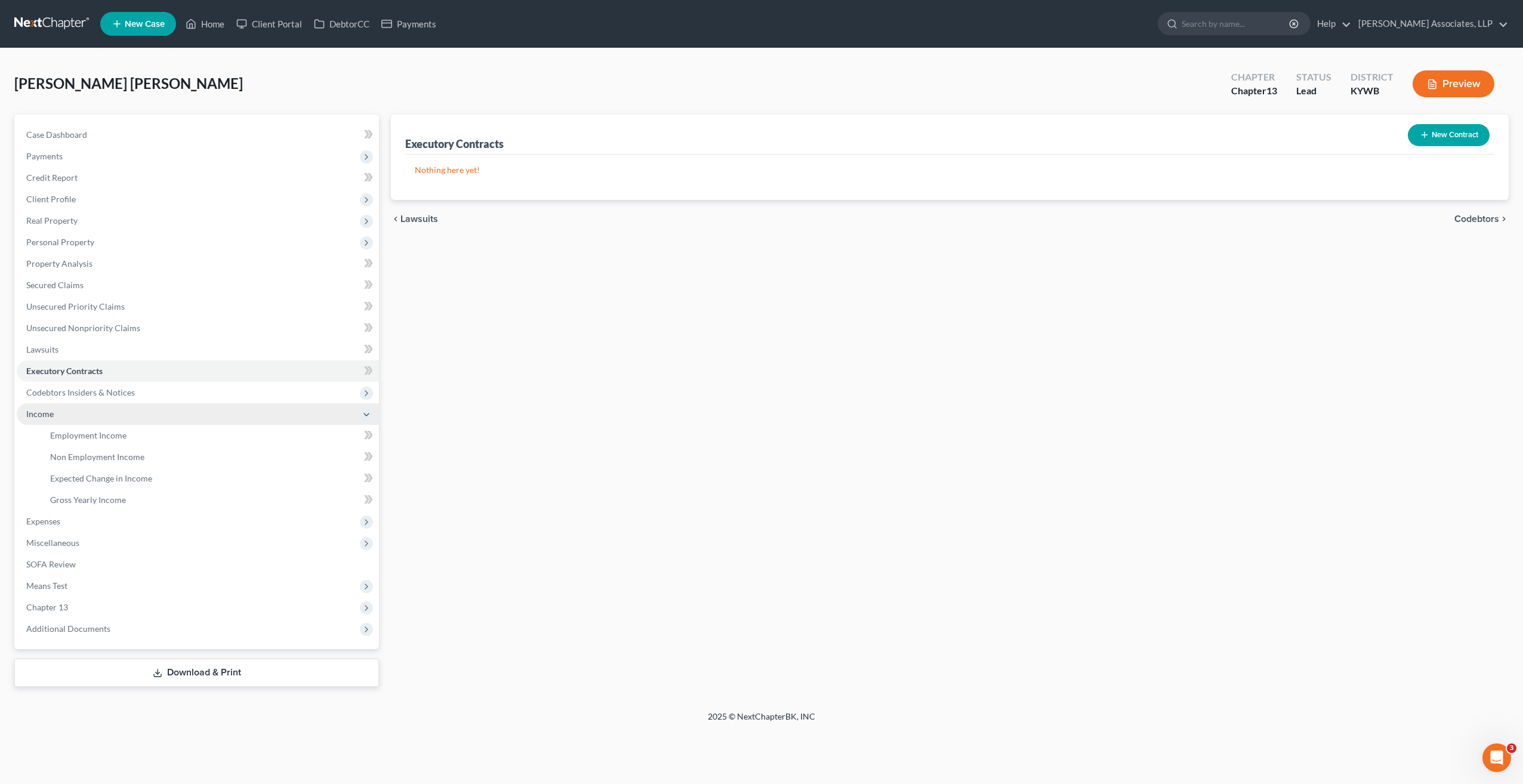
click at [41, 417] on span "Income" at bounding box center [39, 414] width 27 height 10
click at [54, 417] on span "Income" at bounding box center [197, 414] width 362 height 22
click at [60, 434] on span "Employment Income" at bounding box center [89, 435] width 76 height 10
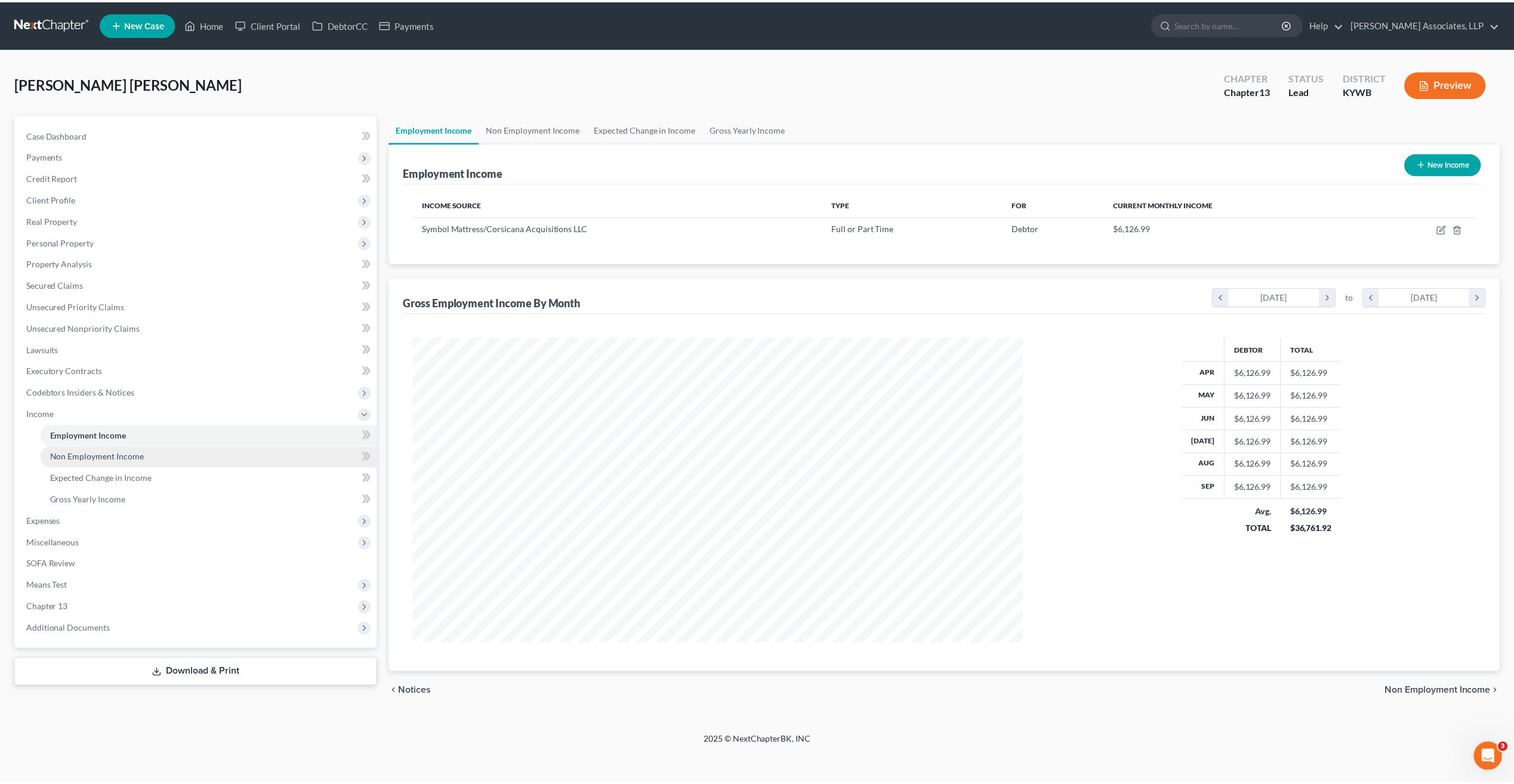
scroll to position [307, 638]
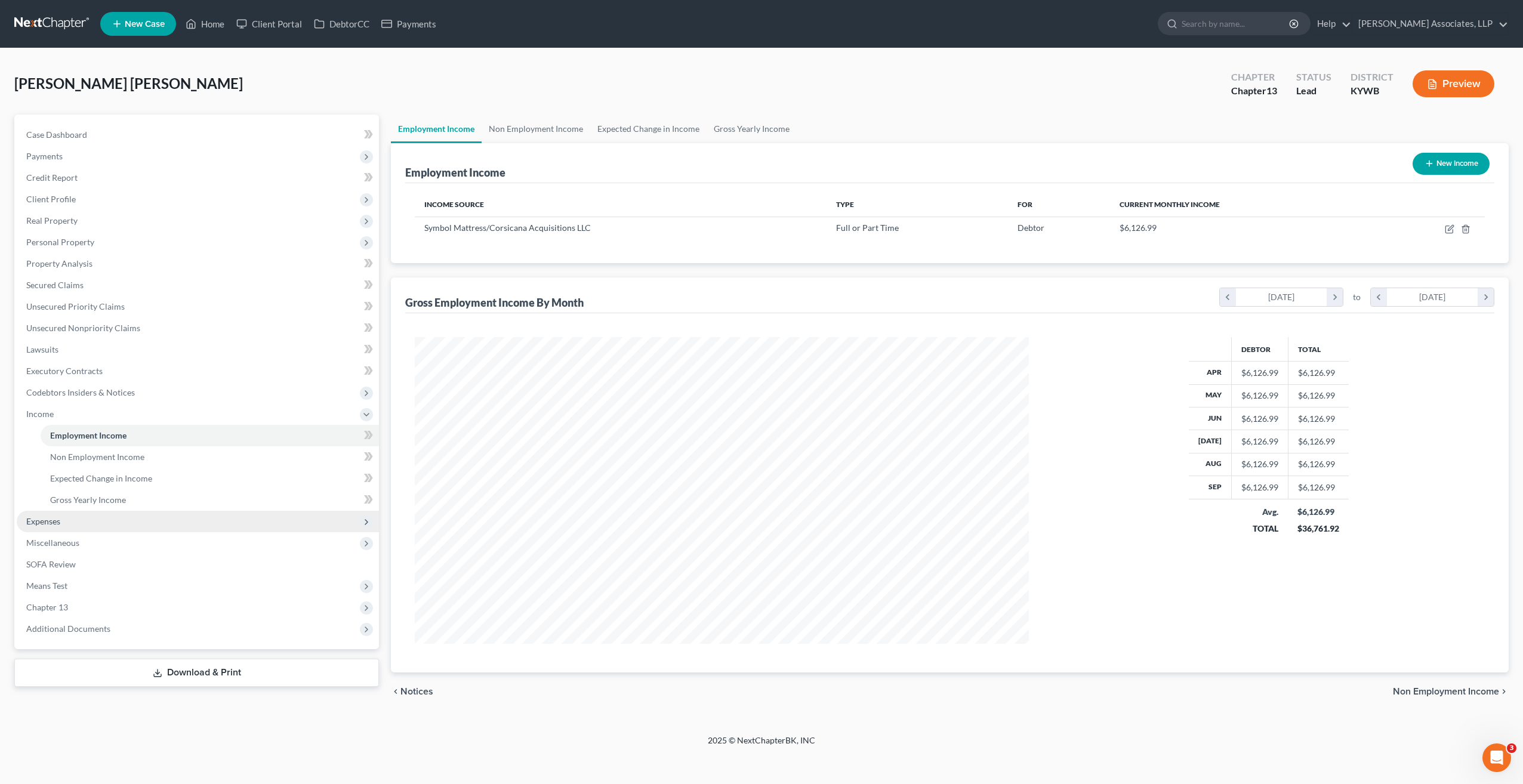
click at [49, 519] on span "Expenses" at bounding box center [43, 521] width 34 height 10
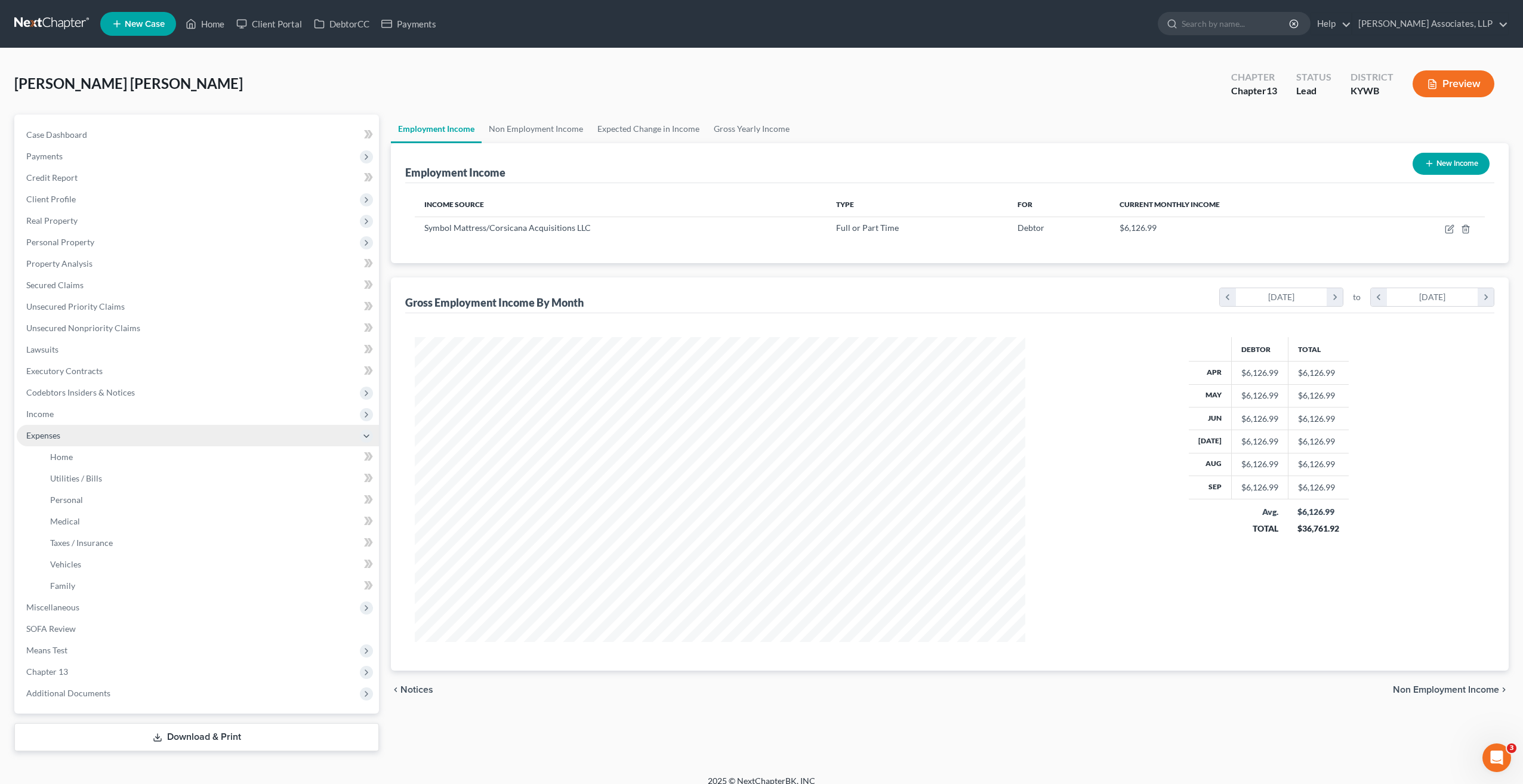
scroll to position [596383, 596140]
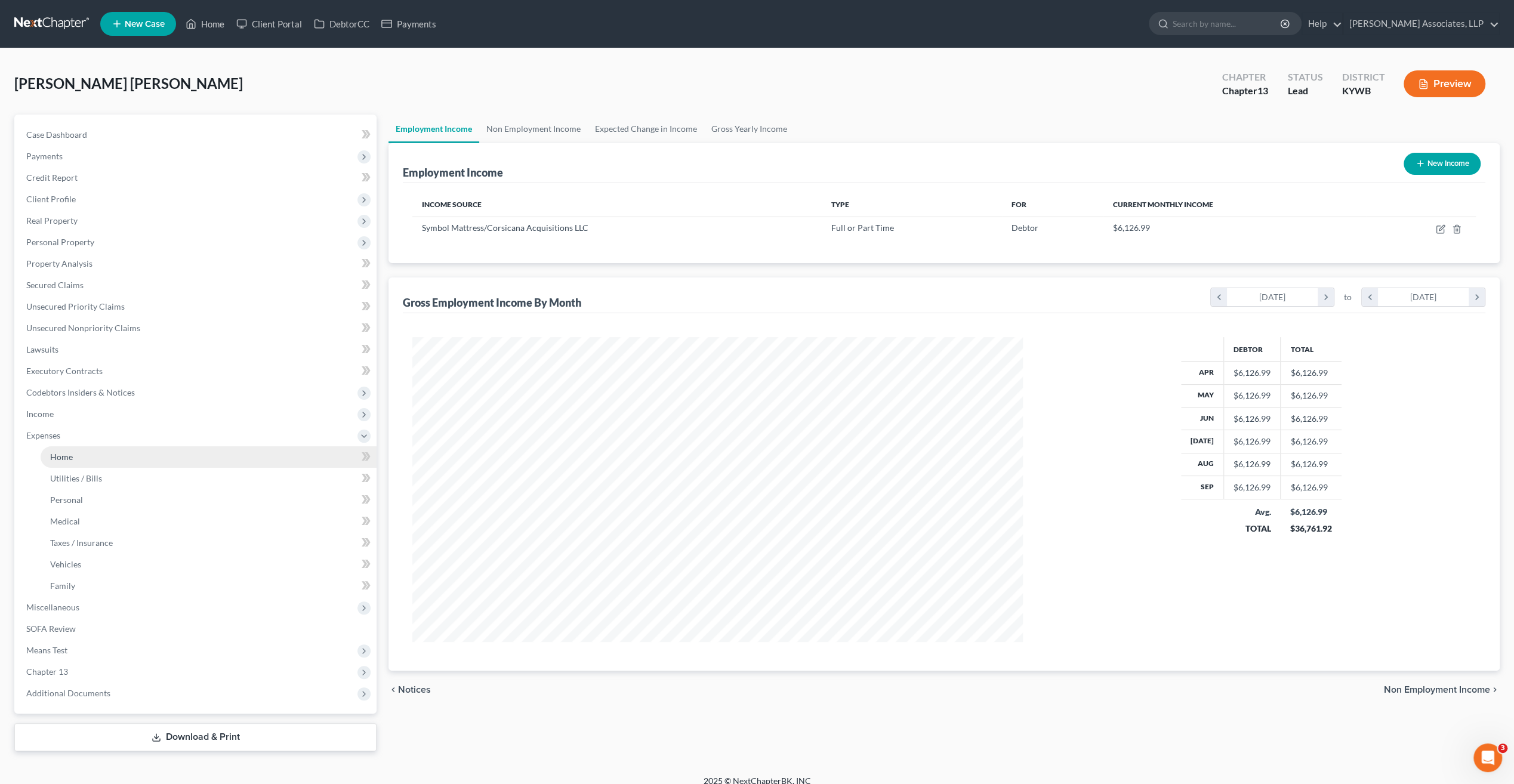
click at [71, 460] on span "Home" at bounding box center [62, 457] width 23 height 10
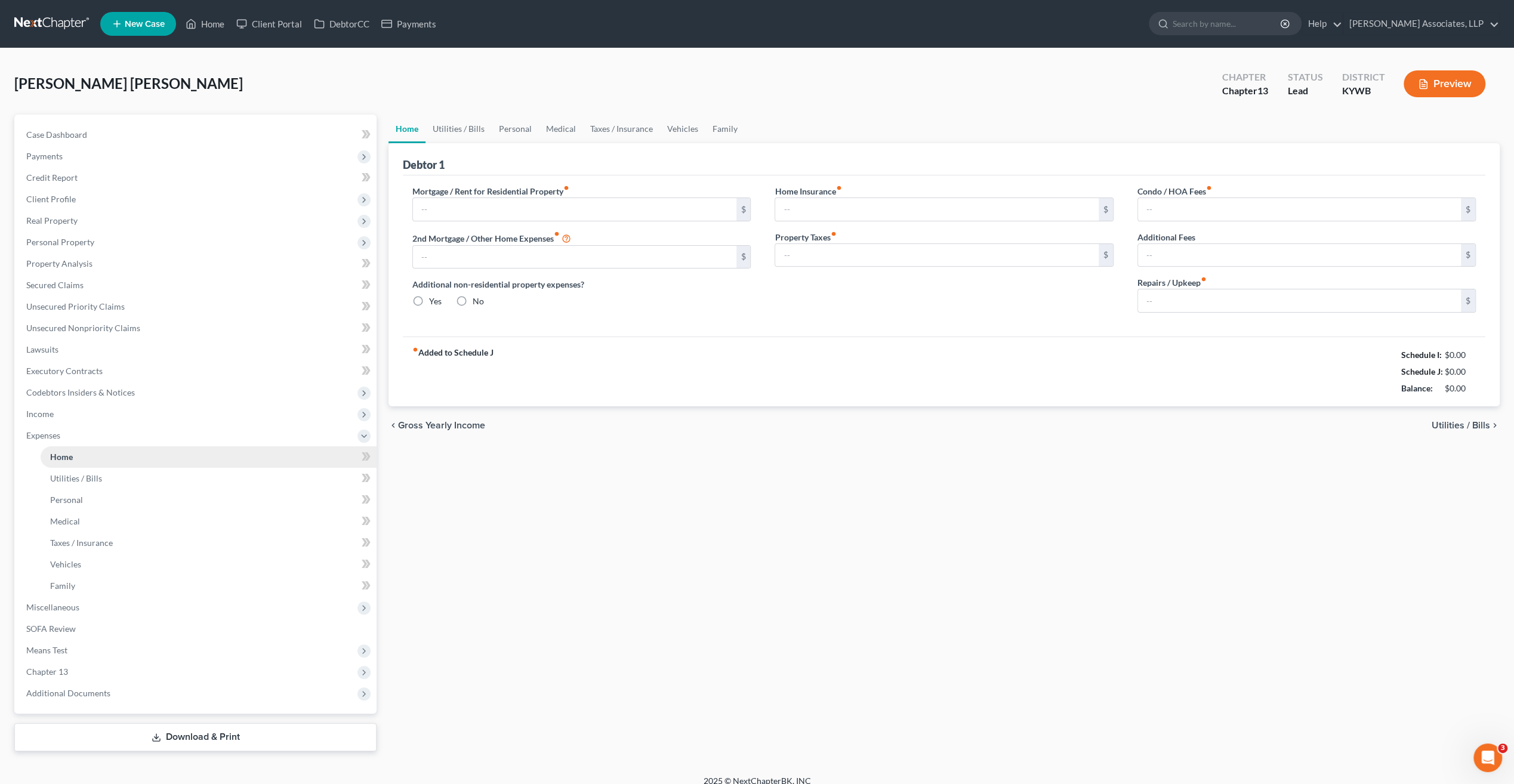
type input "600.00"
radio input "true"
type input "0.00"
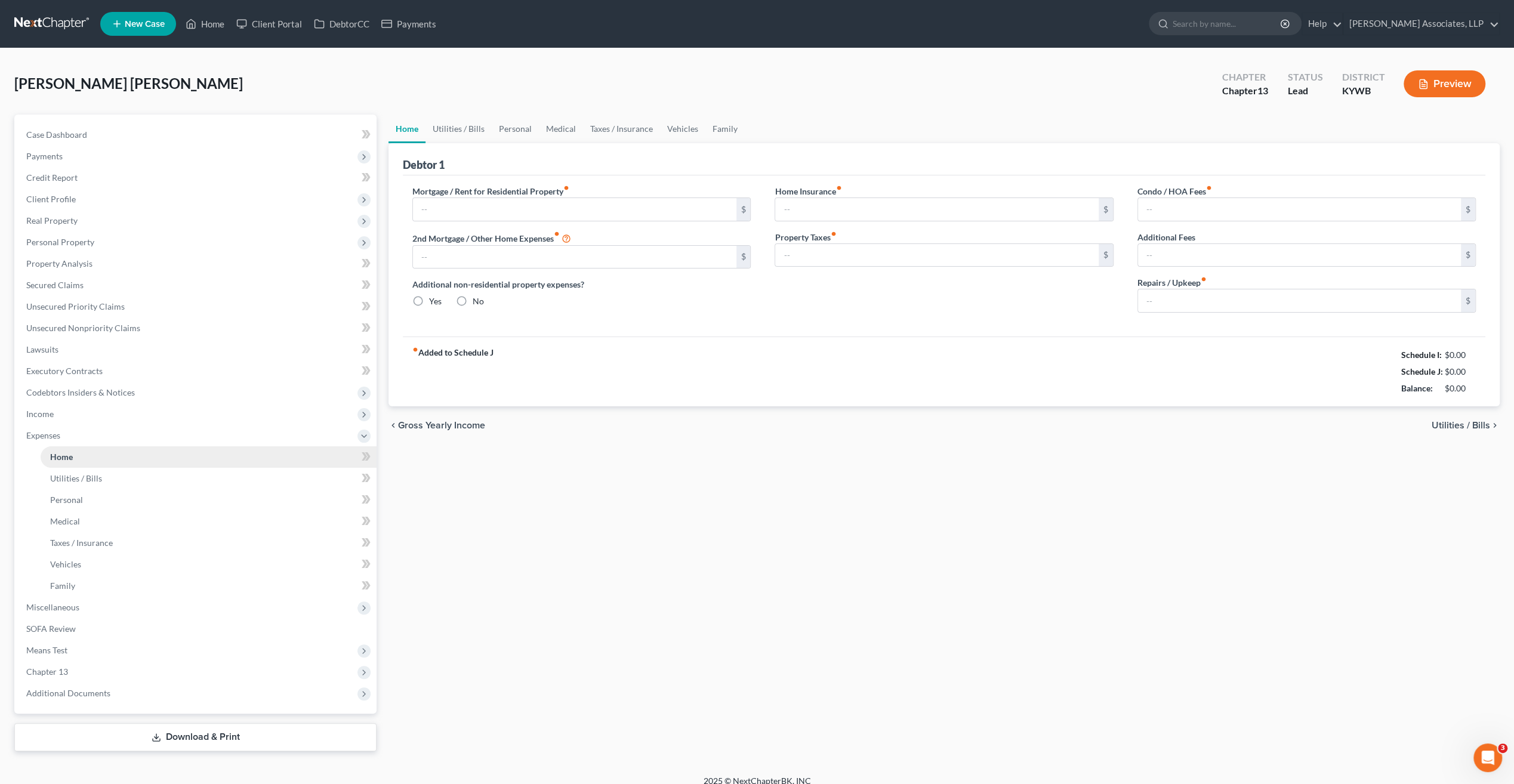
type input "0.00"
click at [55, 602] on span "Miscellaneous" at bounding box center [52, 607] width 53 height 10
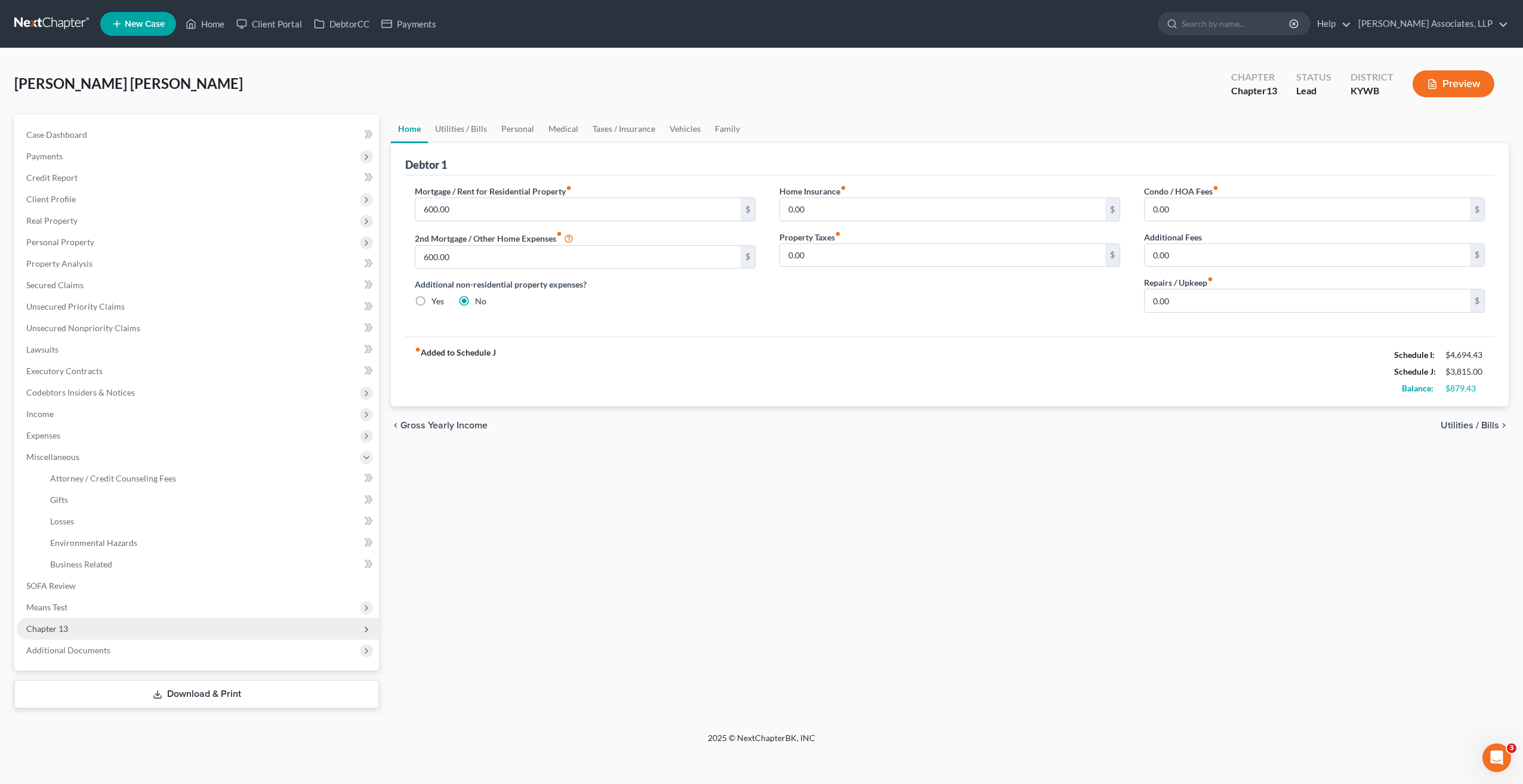
click at [62, 627] on span "Chapter 13" at bounding box center [47, 629] width 42 height 10
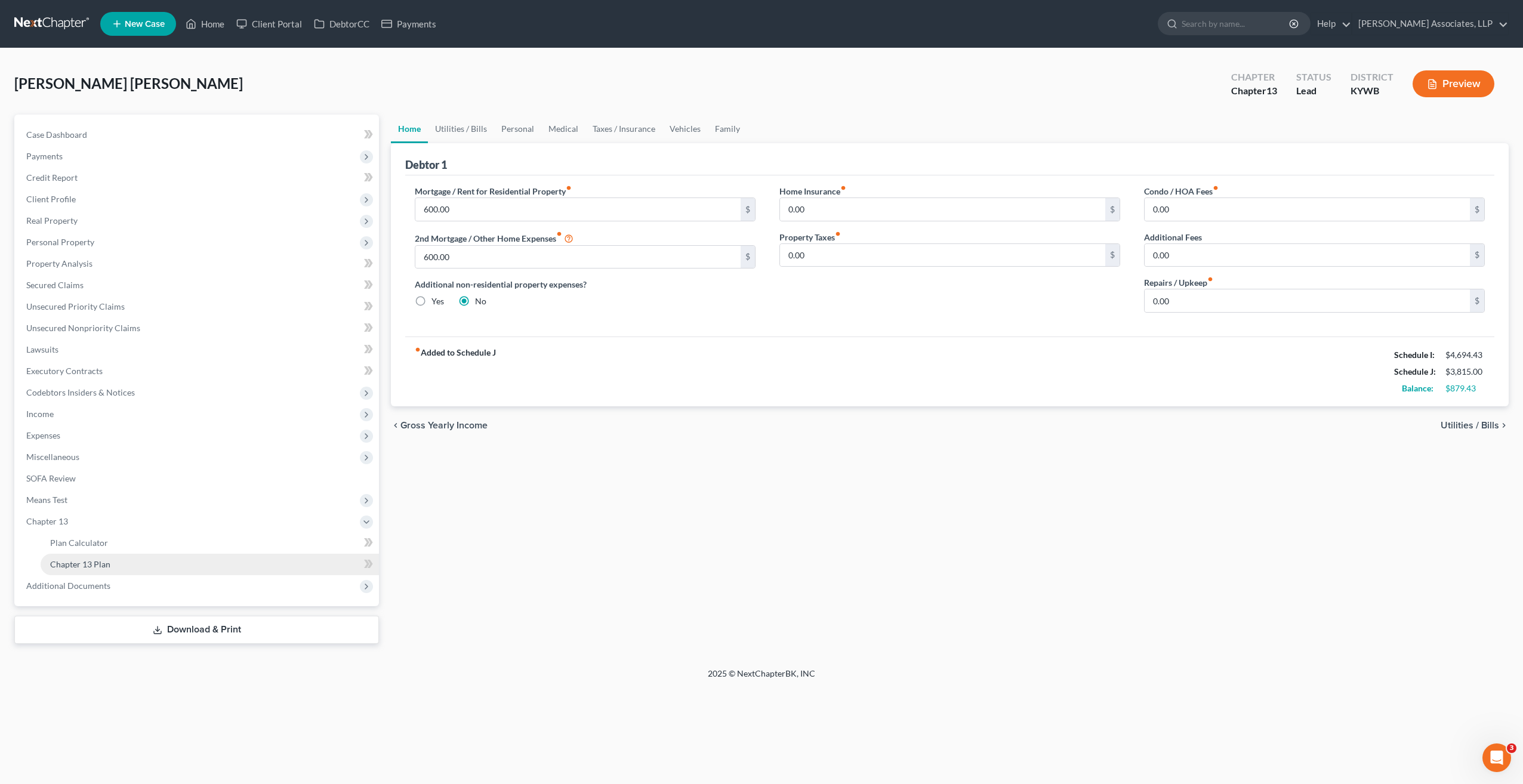
click at [81, 565] on span "Chapter 13 Plan" at bounding box center [80, 564] width 61 height 10
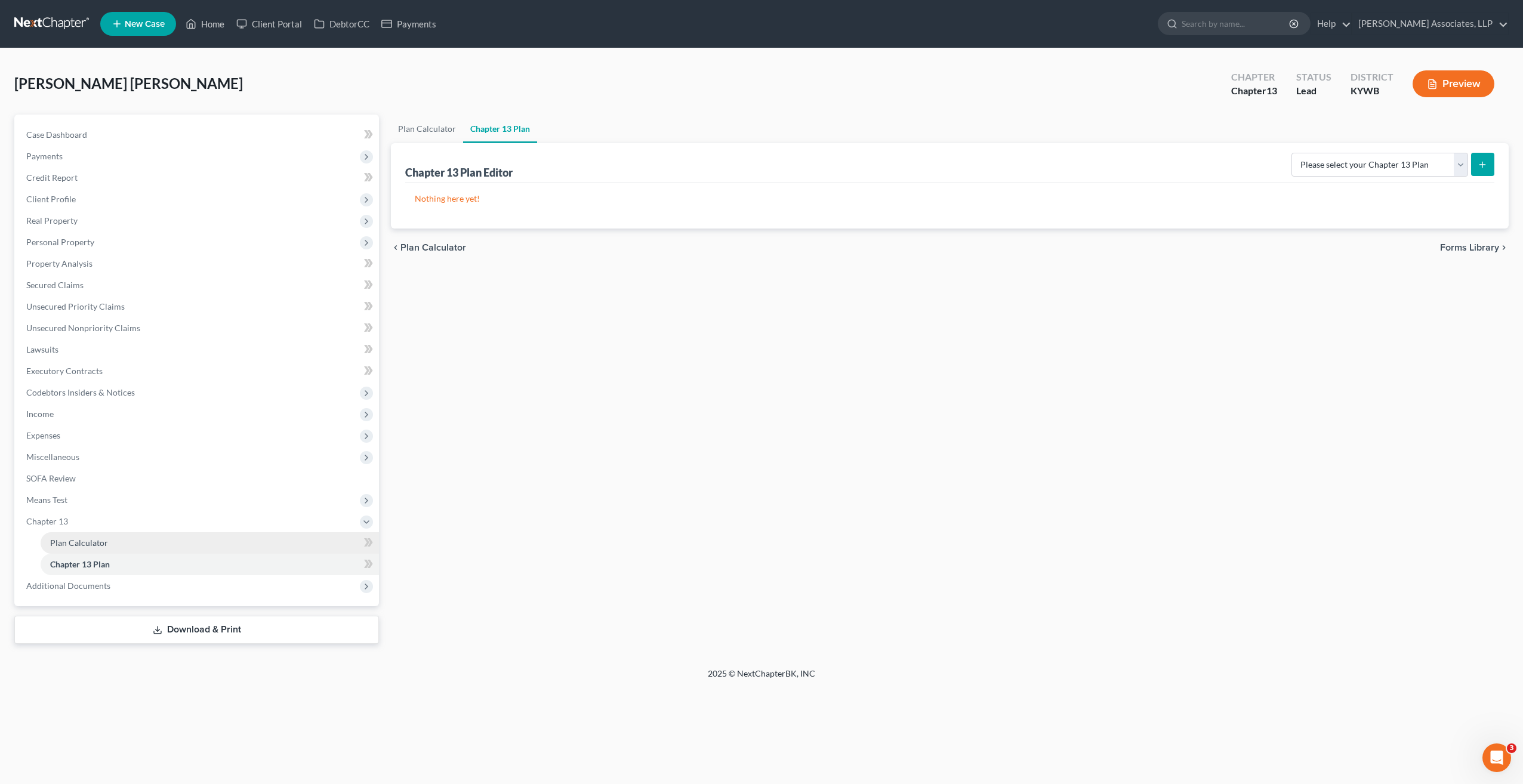
click at [89, 544] on span "Plan Calculator" at bounding box center [79, 543] width 58 height 10
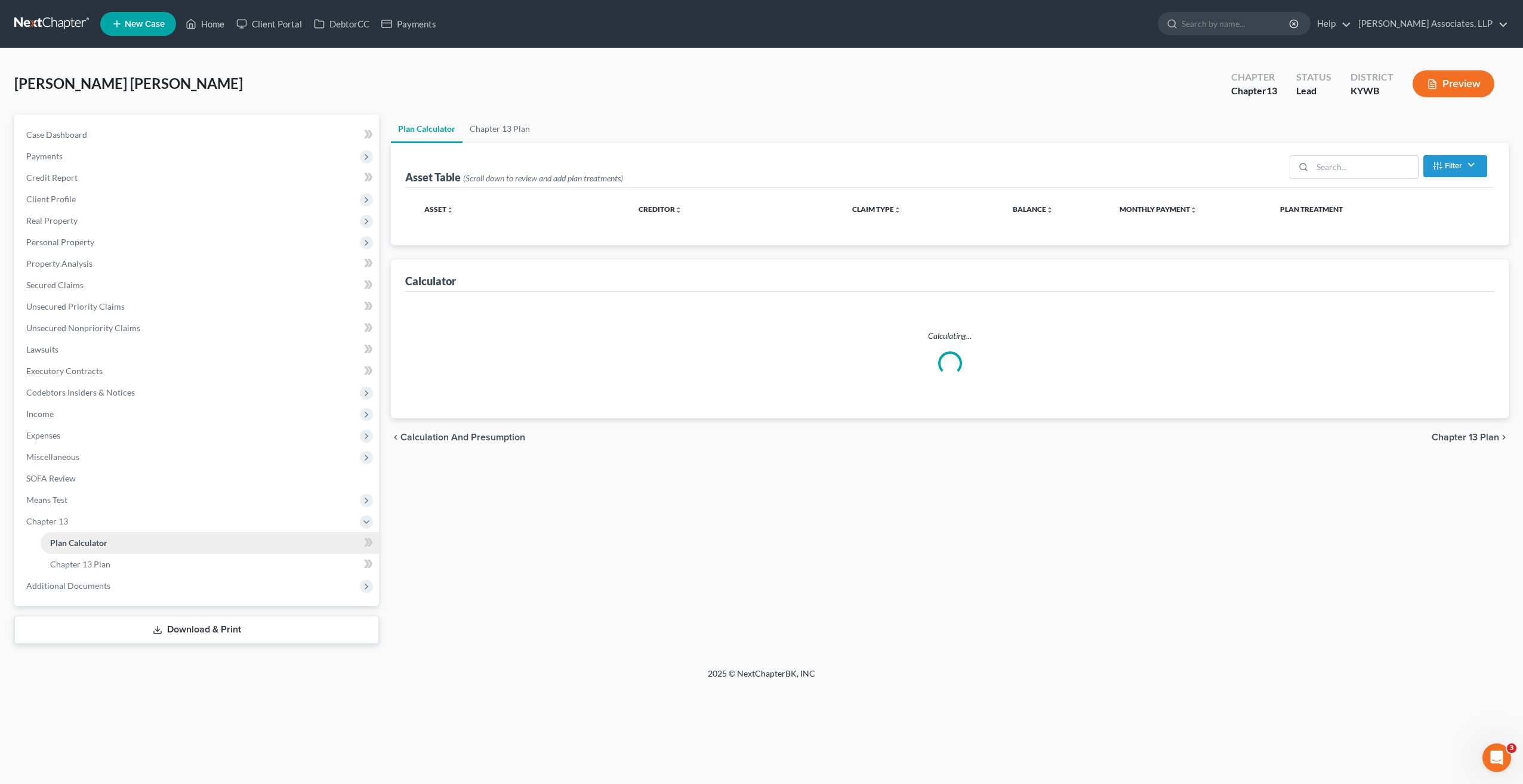
select select "59"
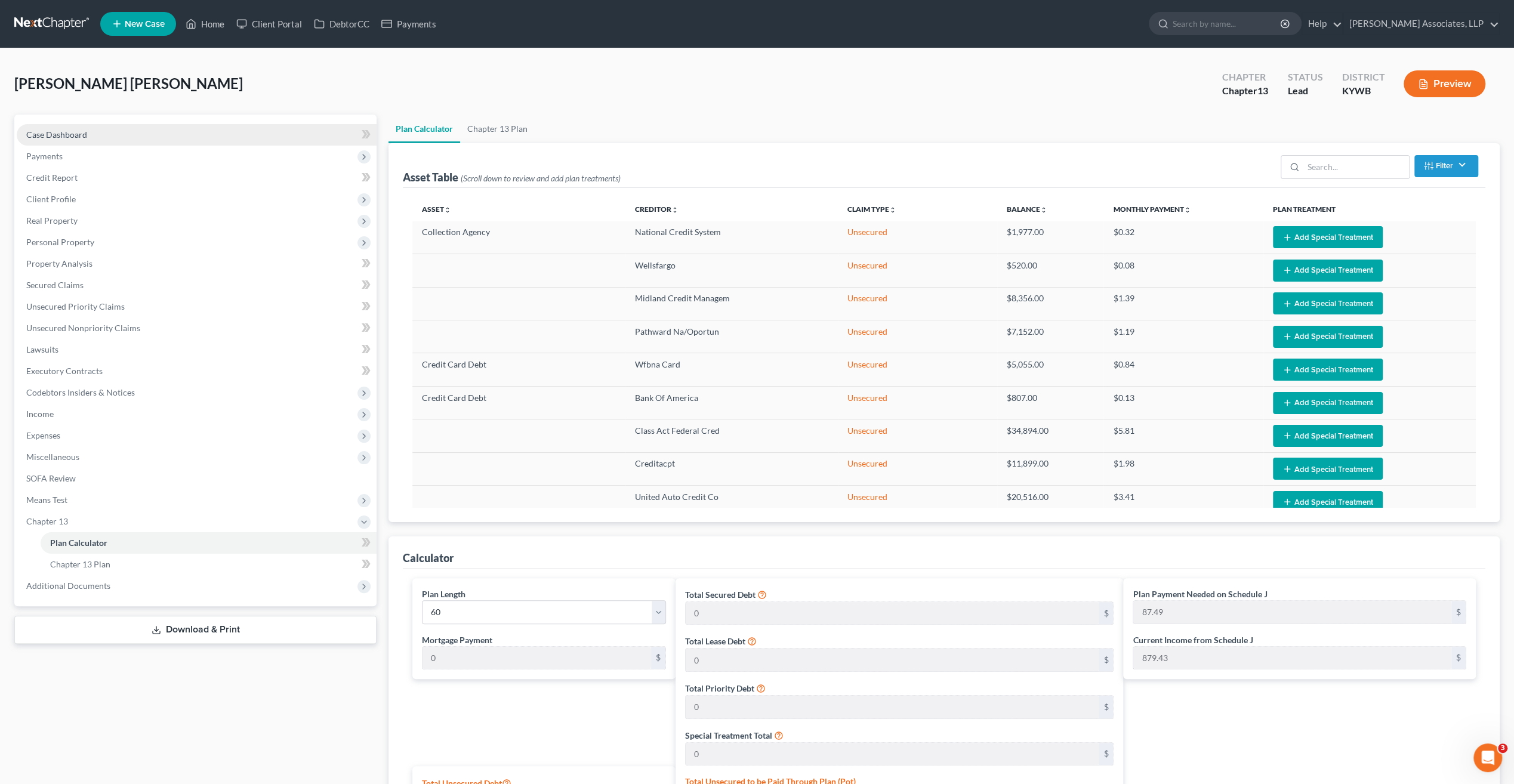
click at [73, 134] on span "Case Dashboard" at bounding box center [57, 134] width 61 height 10
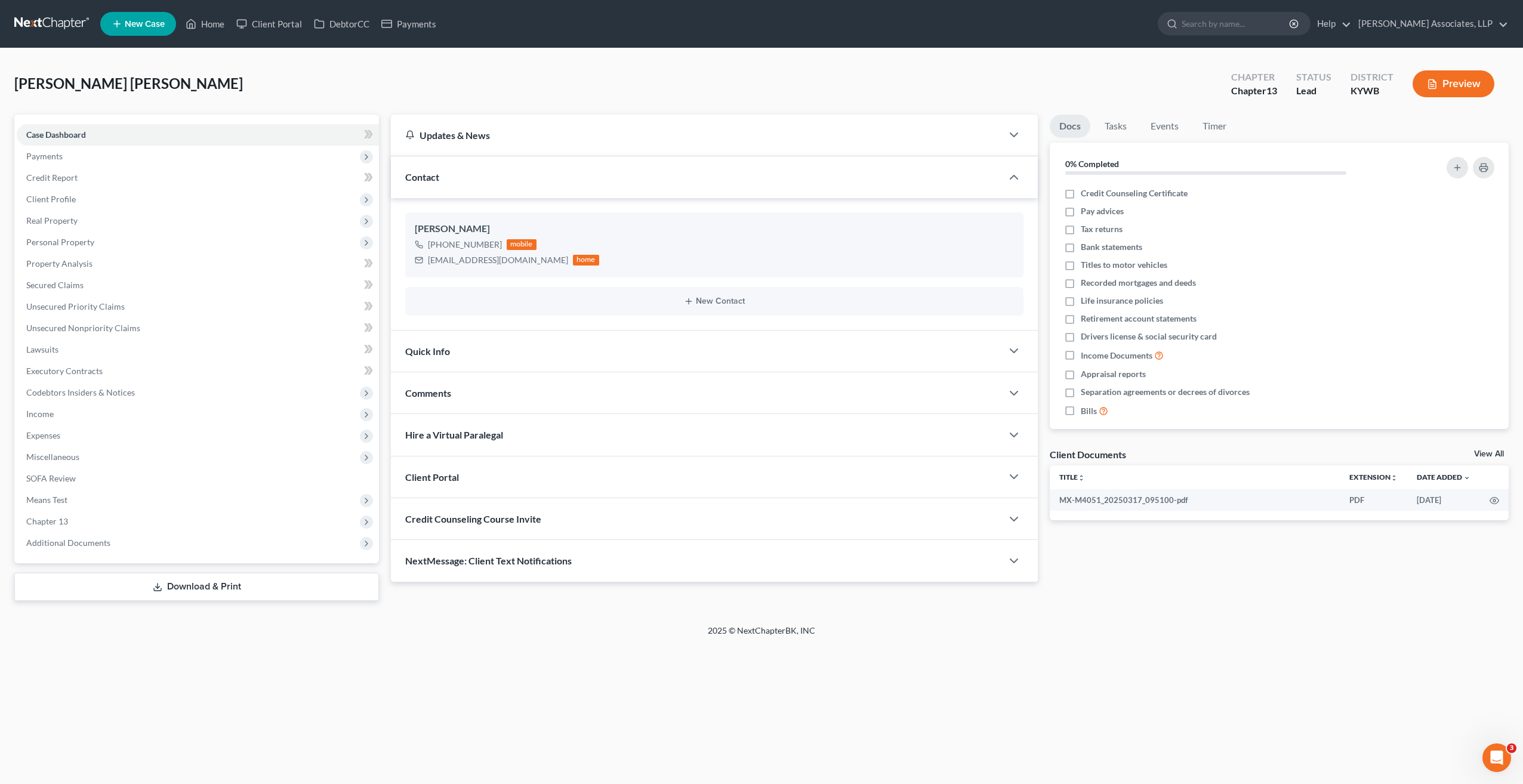
click at [1468, 89] on button "Preview" at bounding box center [1454, 84] width 82 height 27
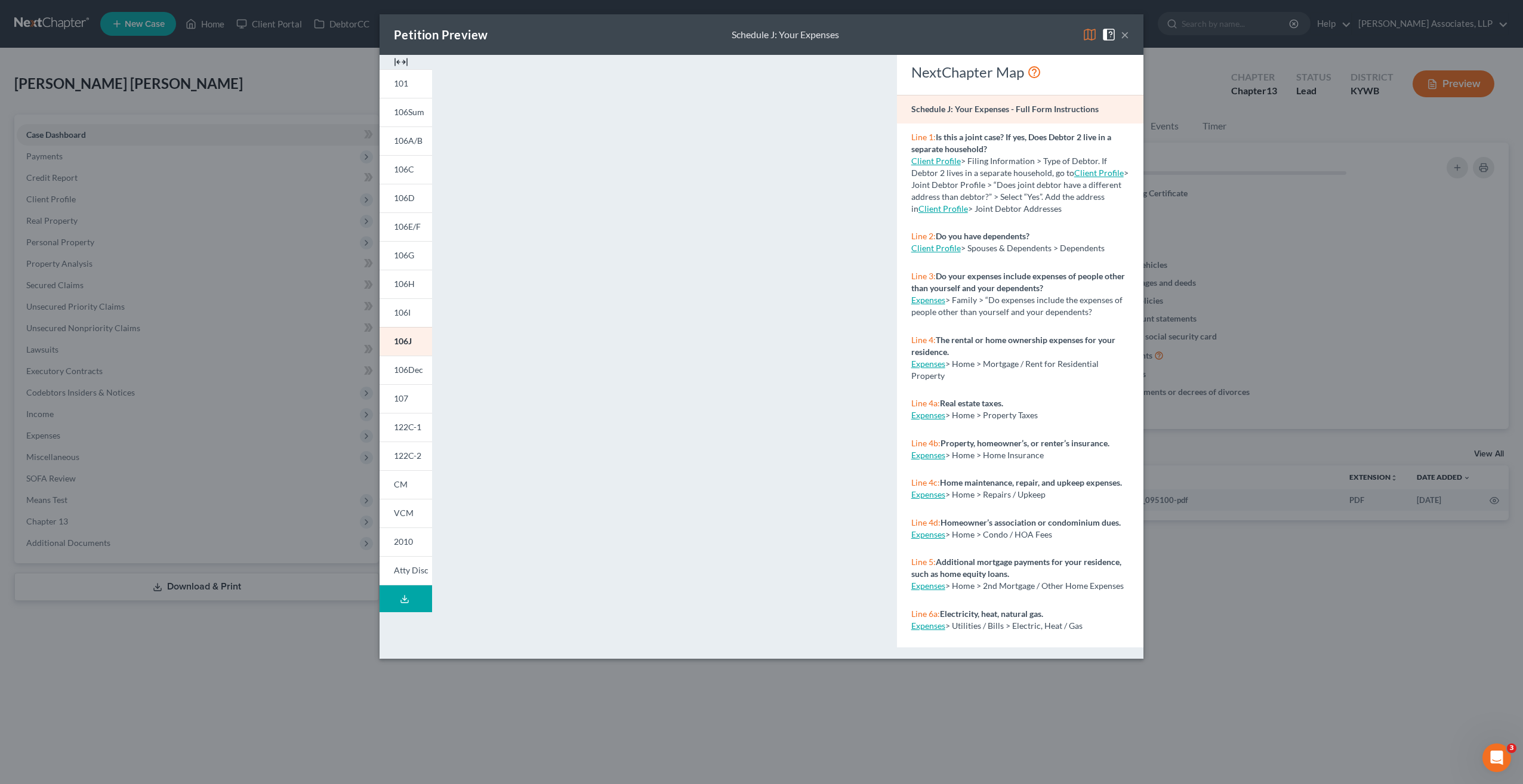
click at [1123, 33] on button "×" at bounding box center [1124, 34] width 8 height 14
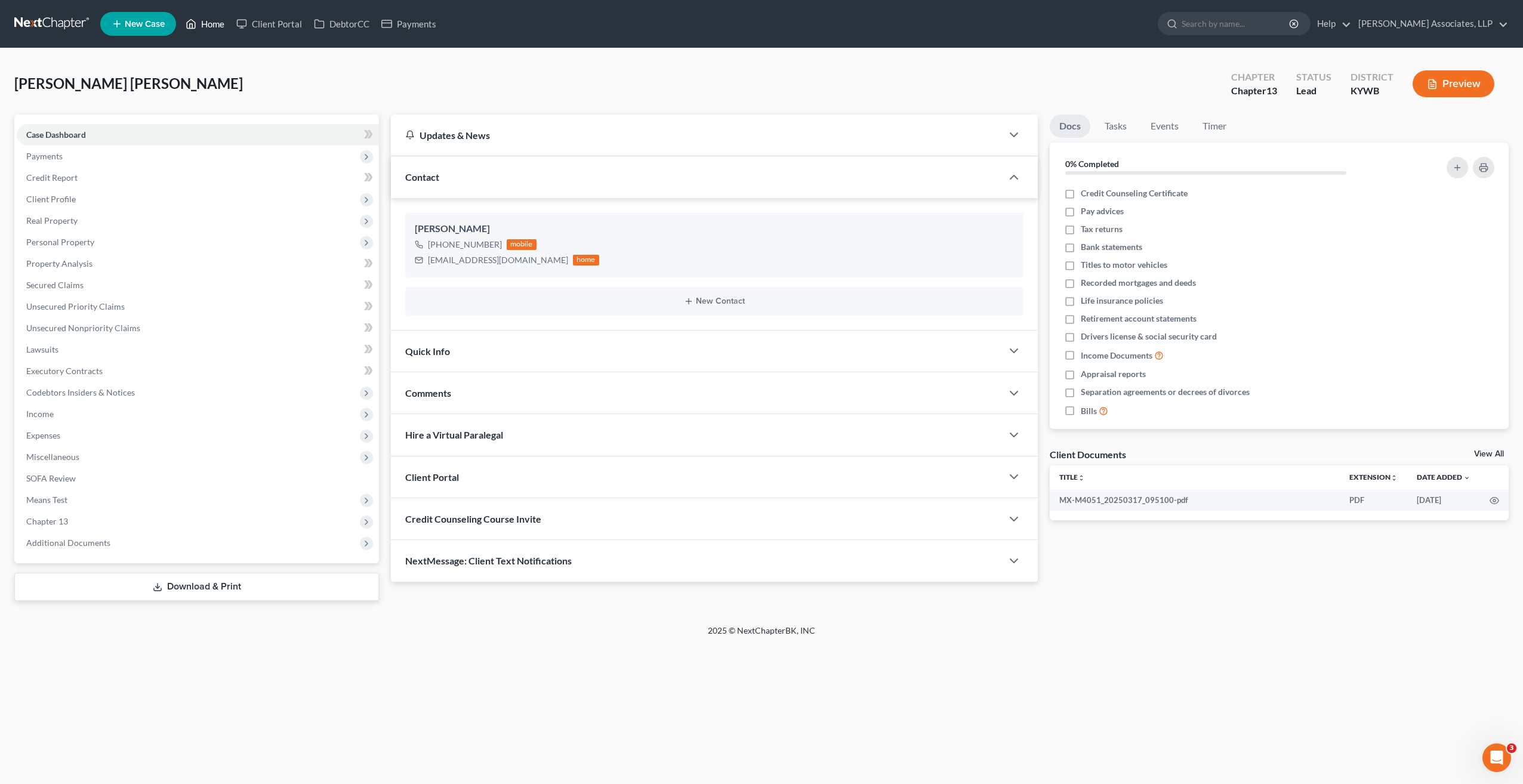
click at [215, 22] on link "Home" at bounding box center [205, 24] width 51 height 22
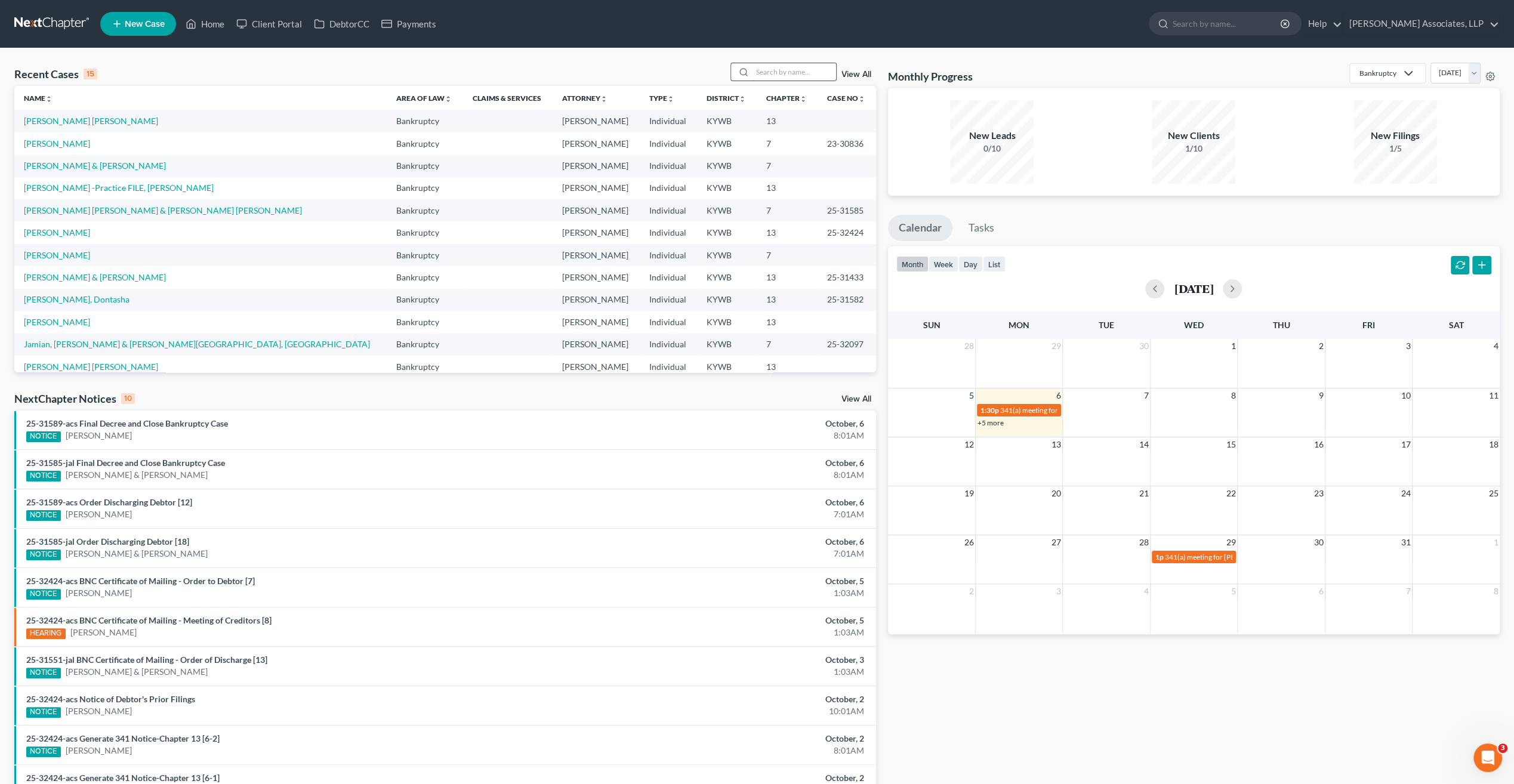
click at [771, 72] on input "search" at bounding box center [794, 71] width 83 height 17
type input "luis"
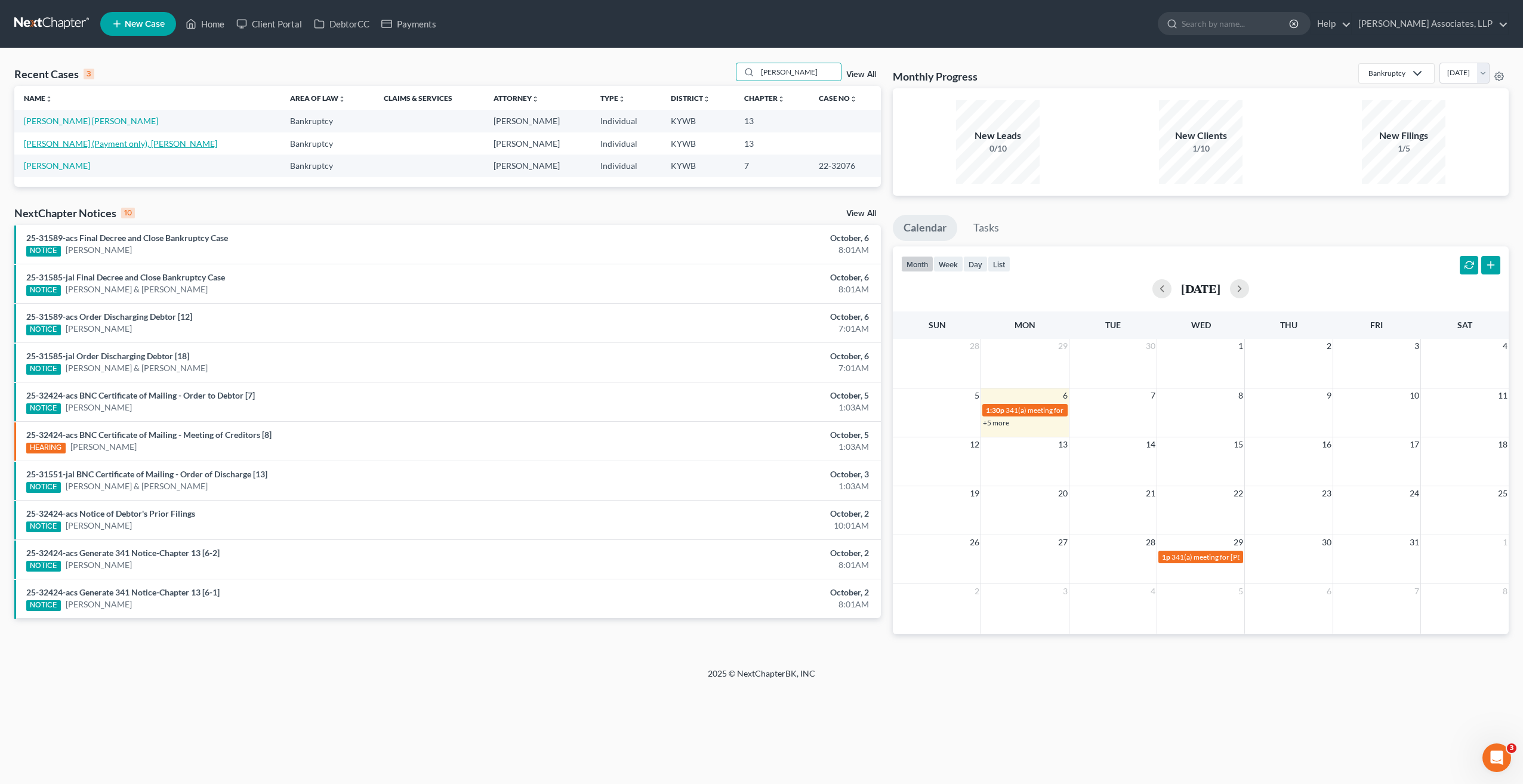
click at [120, 142] on link "Contreras Arteaga (Payment only), Luis" at bounding box center [120, 143] width 194 height 10
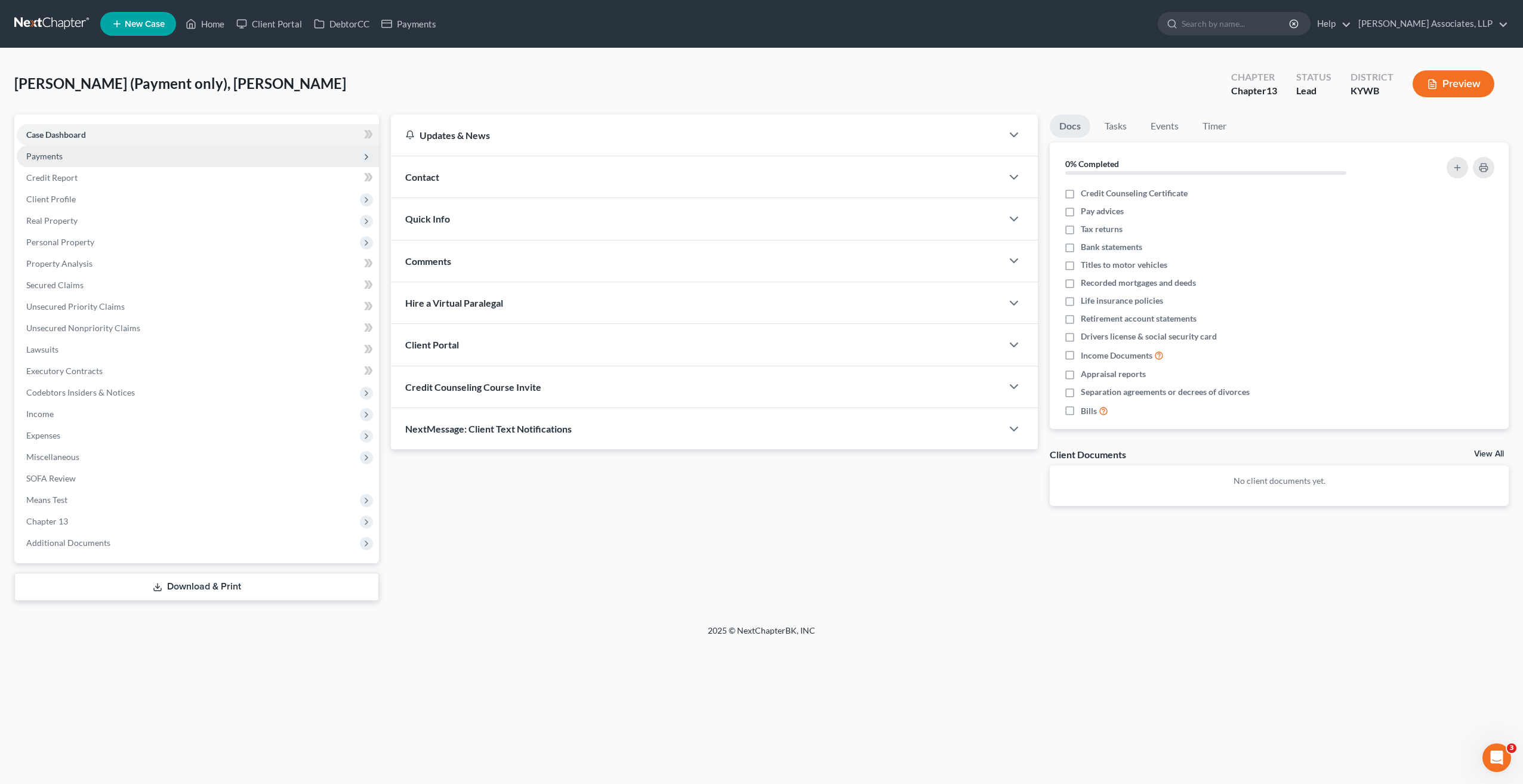
click at [99, 156] on span "Payments" at bounding box center [197, 157] width 362 height 22
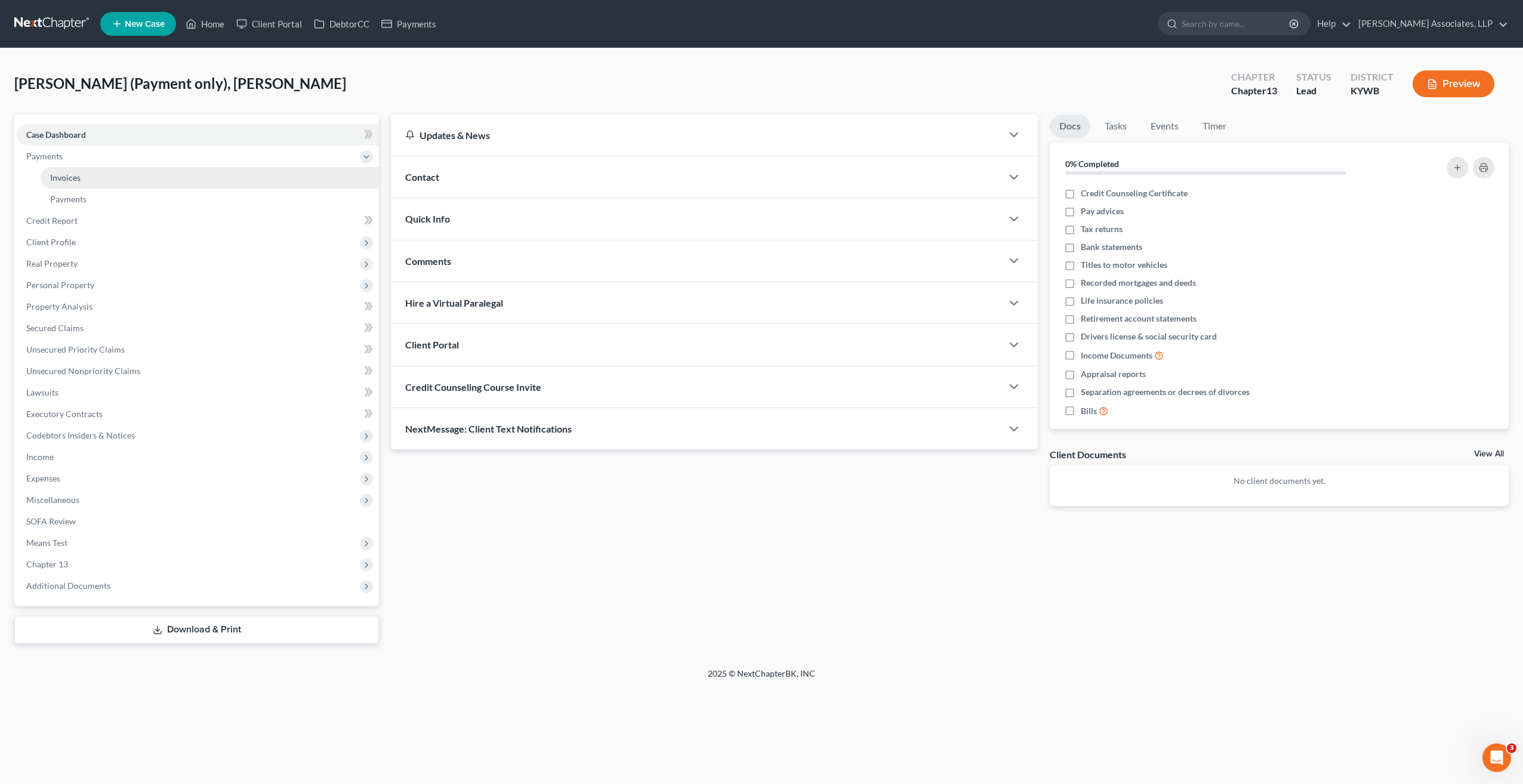
click at [95, 178] on link "Invoices" at bounding box center [210, 178] width 338 height 22
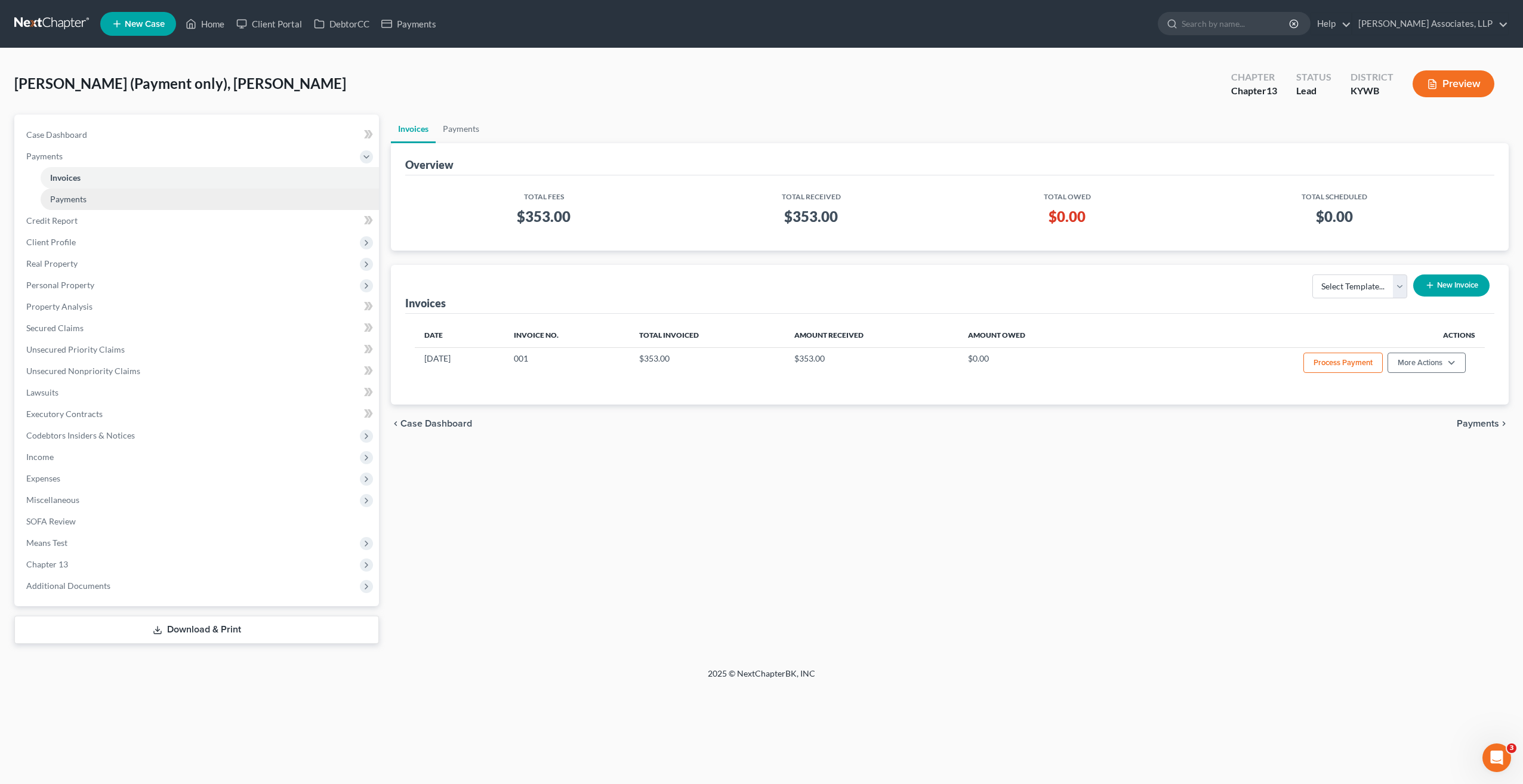
click at [87, 203] on link "Payments" at bounding box center [210, 199] width 338 height 22
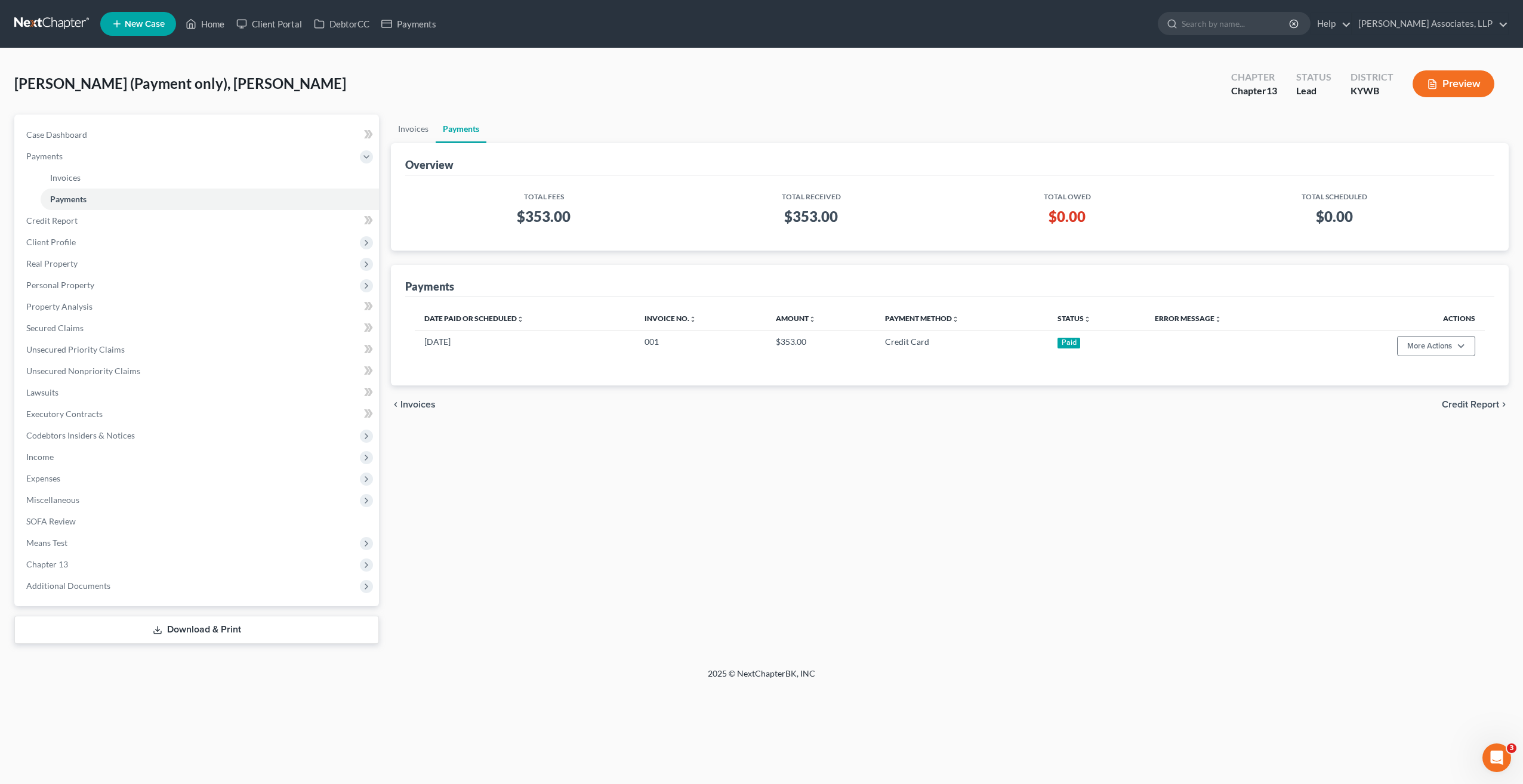
click at [1457, 85] on button "Preview" at bounding box center [1454, 84] width 82 height 27
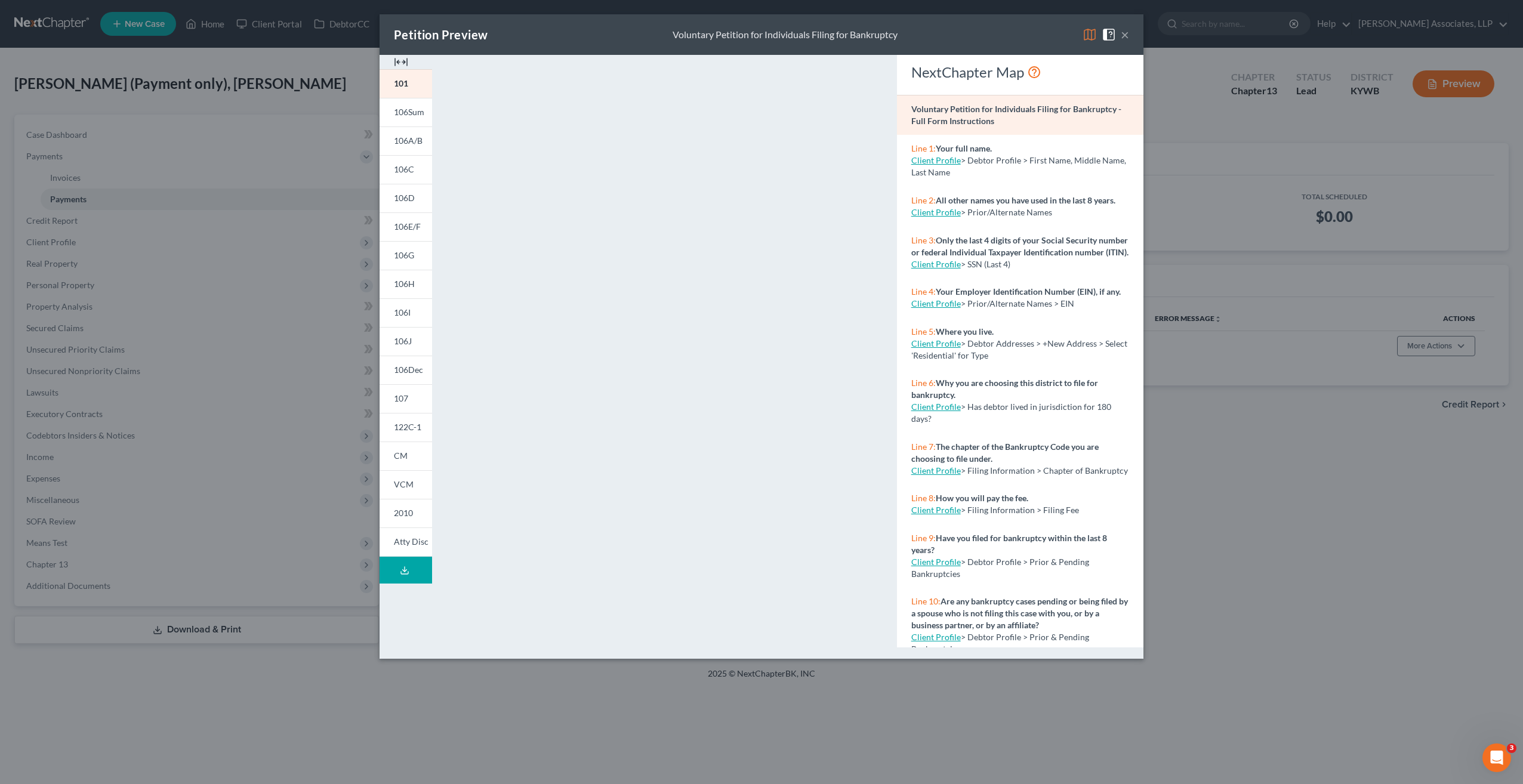
click at [1124, 33] on button "×" at bounding box center [1124, 34] width 8 height 14
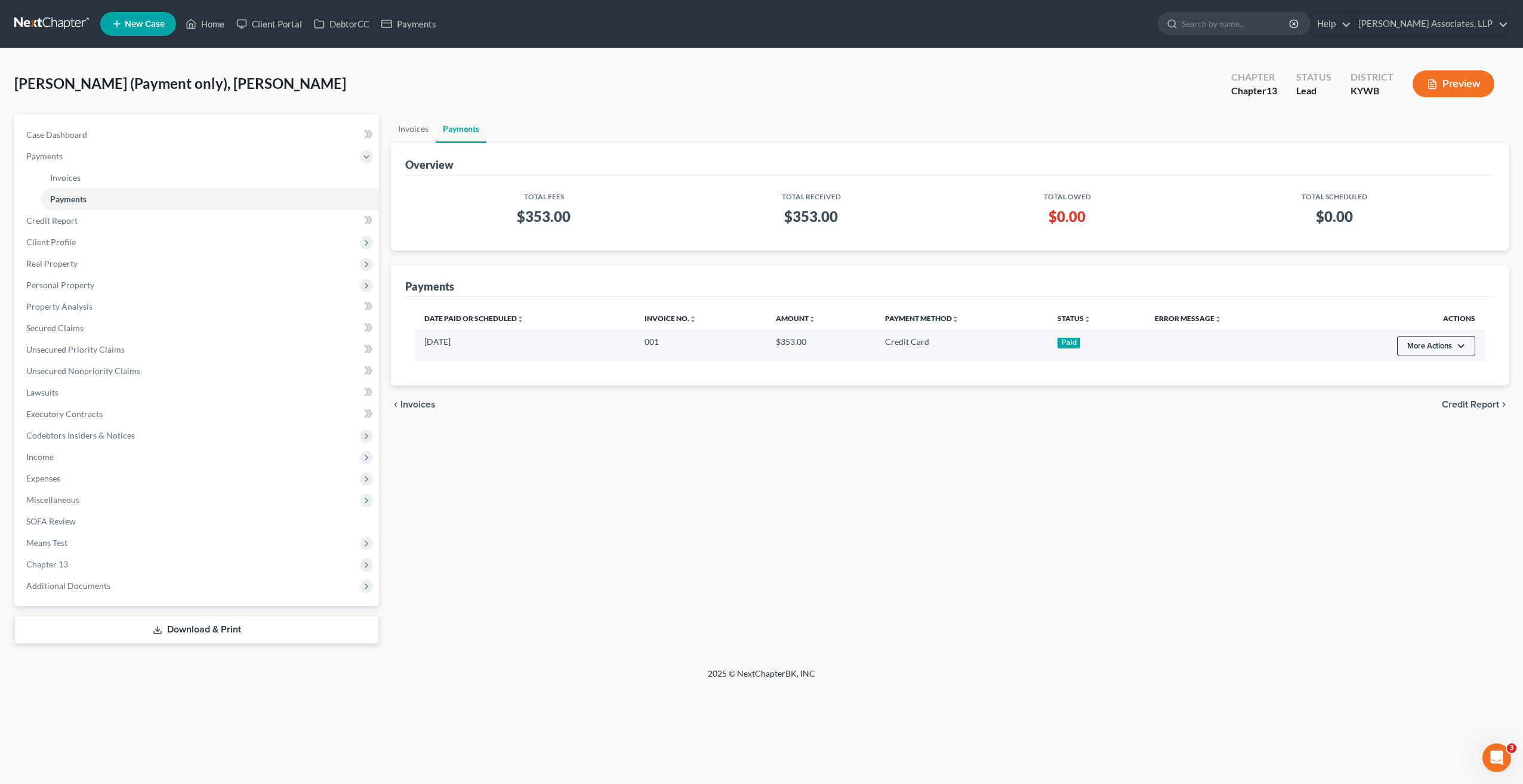
click at [1462, 346] on button "More Actions" at bounding box center [1436, 346] width 78 height 20
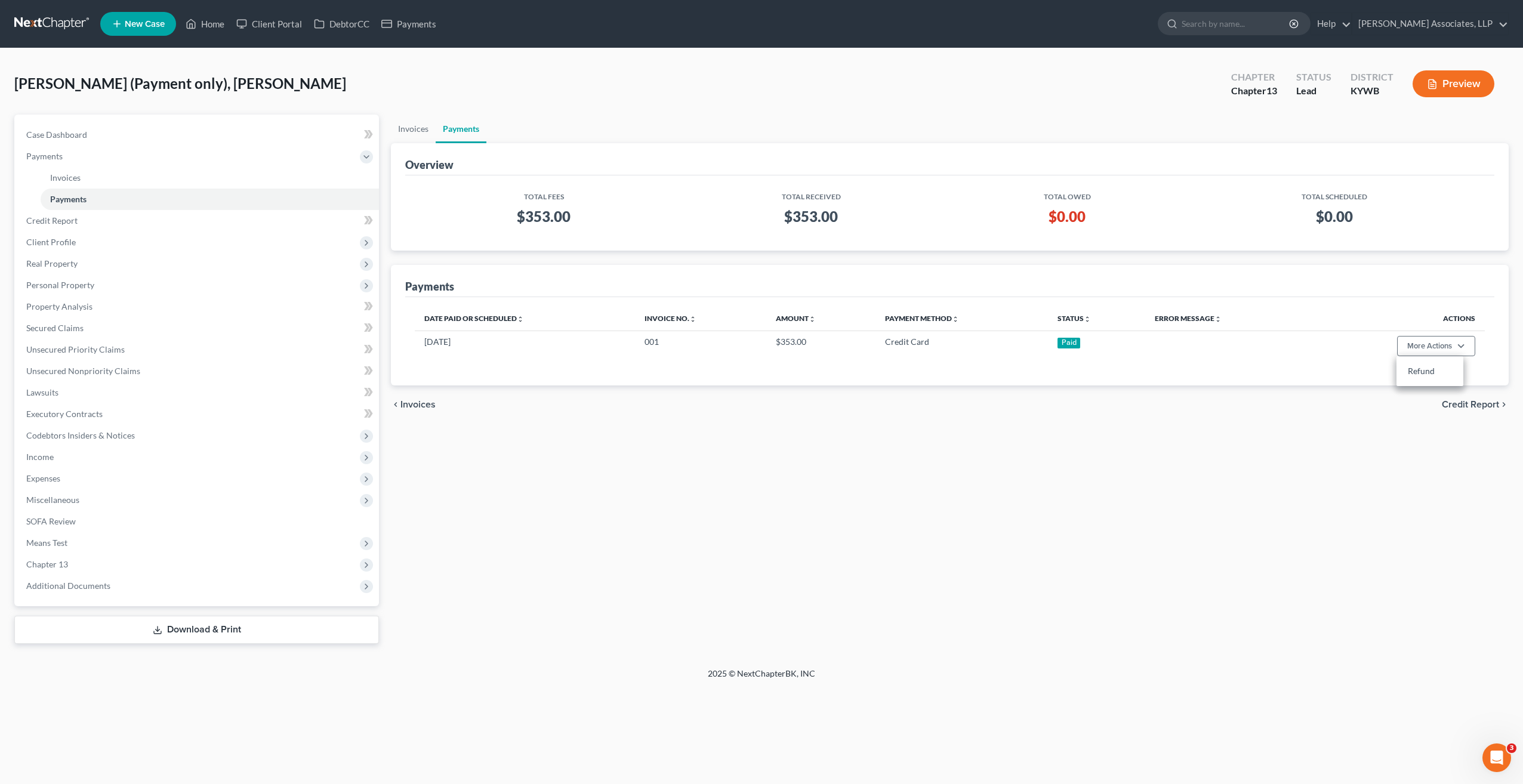
click at [1293, 453] on div "Invoices Payments Overview Total Fees Total Received Total Owed Total Scheduled…" at bounding box center [950, 379] width 1130 height 529
click at [217, 22] on link "Home" at bounding box center [205, 24] width 51 height 22
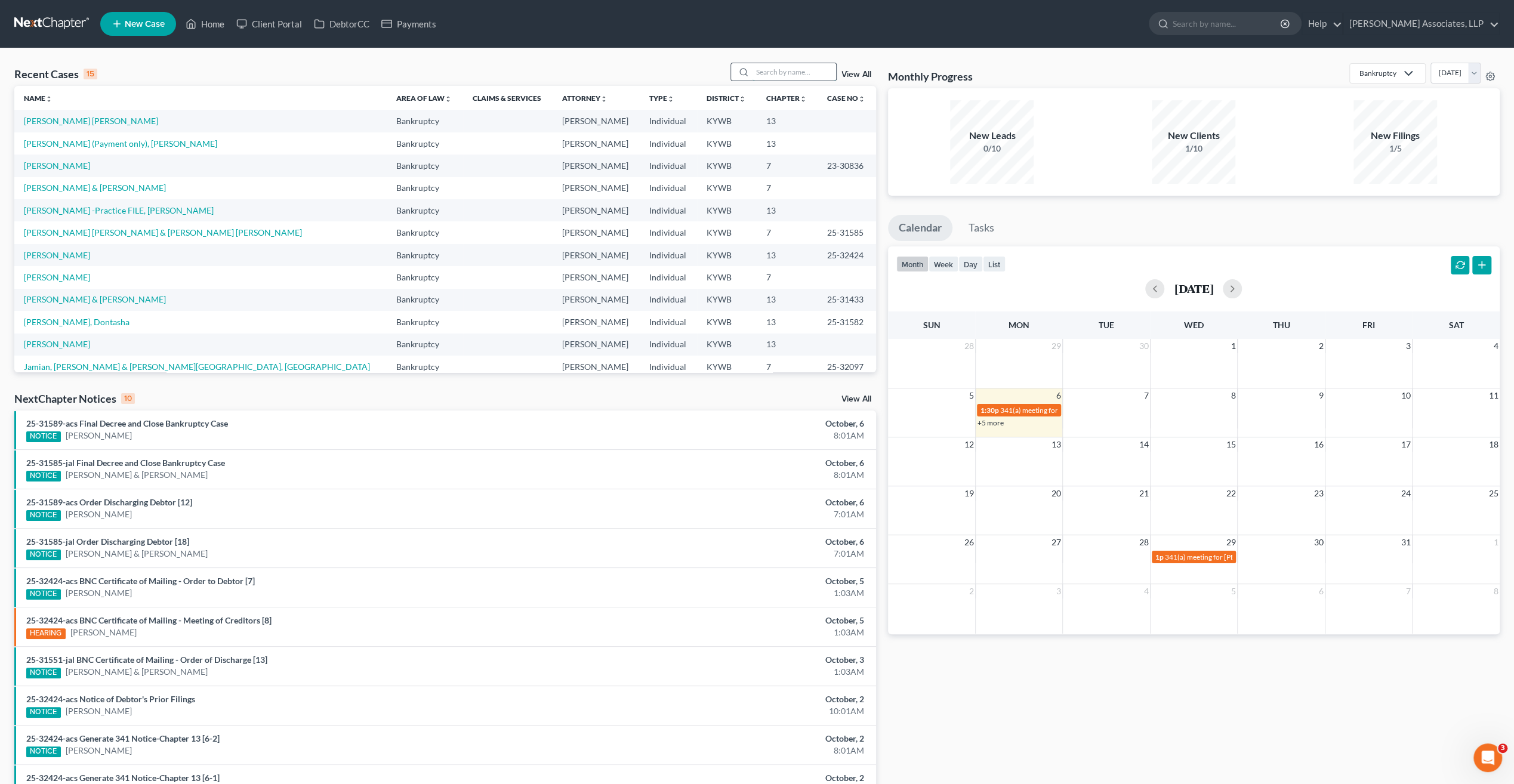
click at [769, 73] on input "search" at bounding box center [794, 71] width 83 height 17
type input "edney"
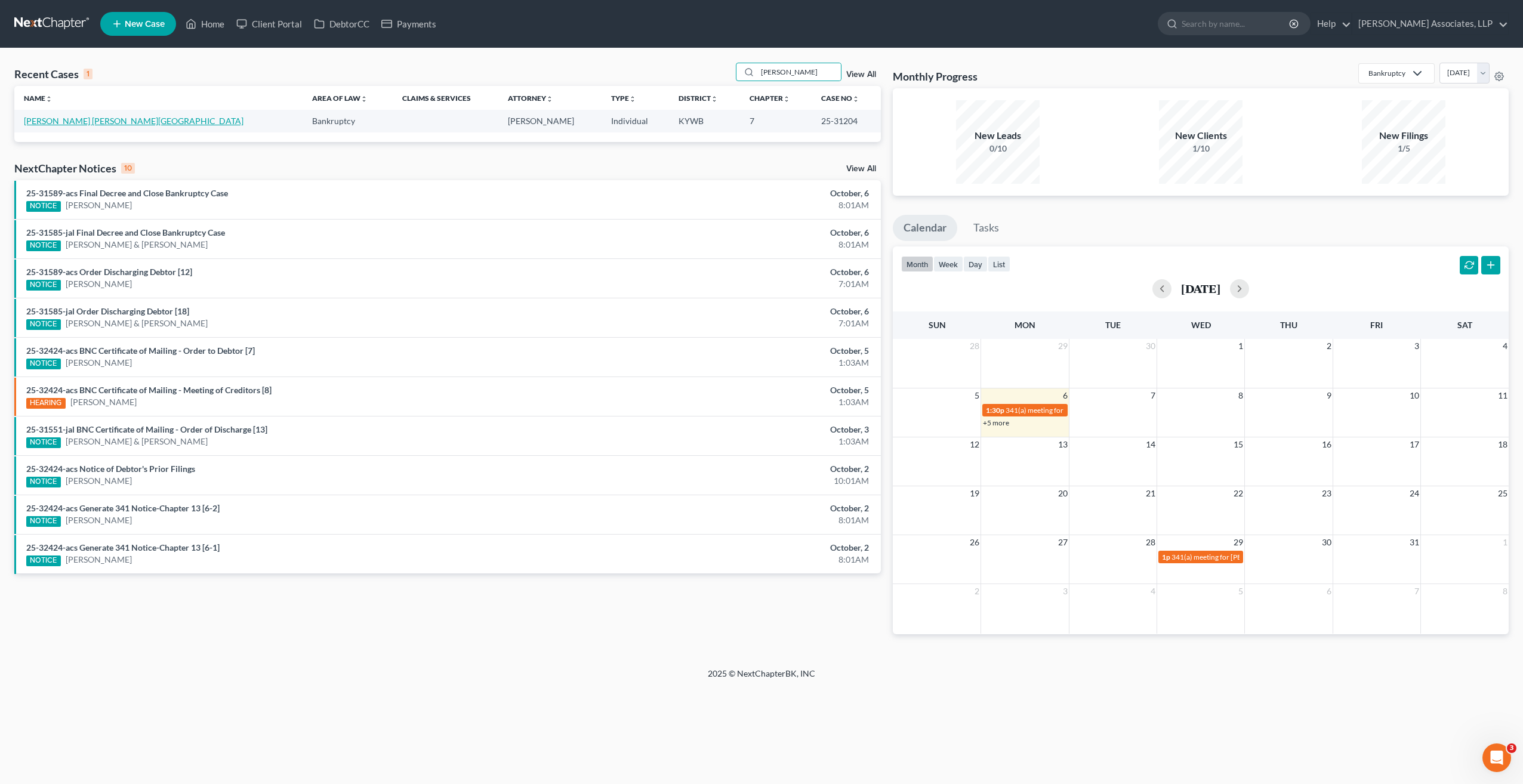
click at [99, 122] on link "Hierrezuelo Nunez, Edney" at bounding box center [133, 121] width 220 height 10
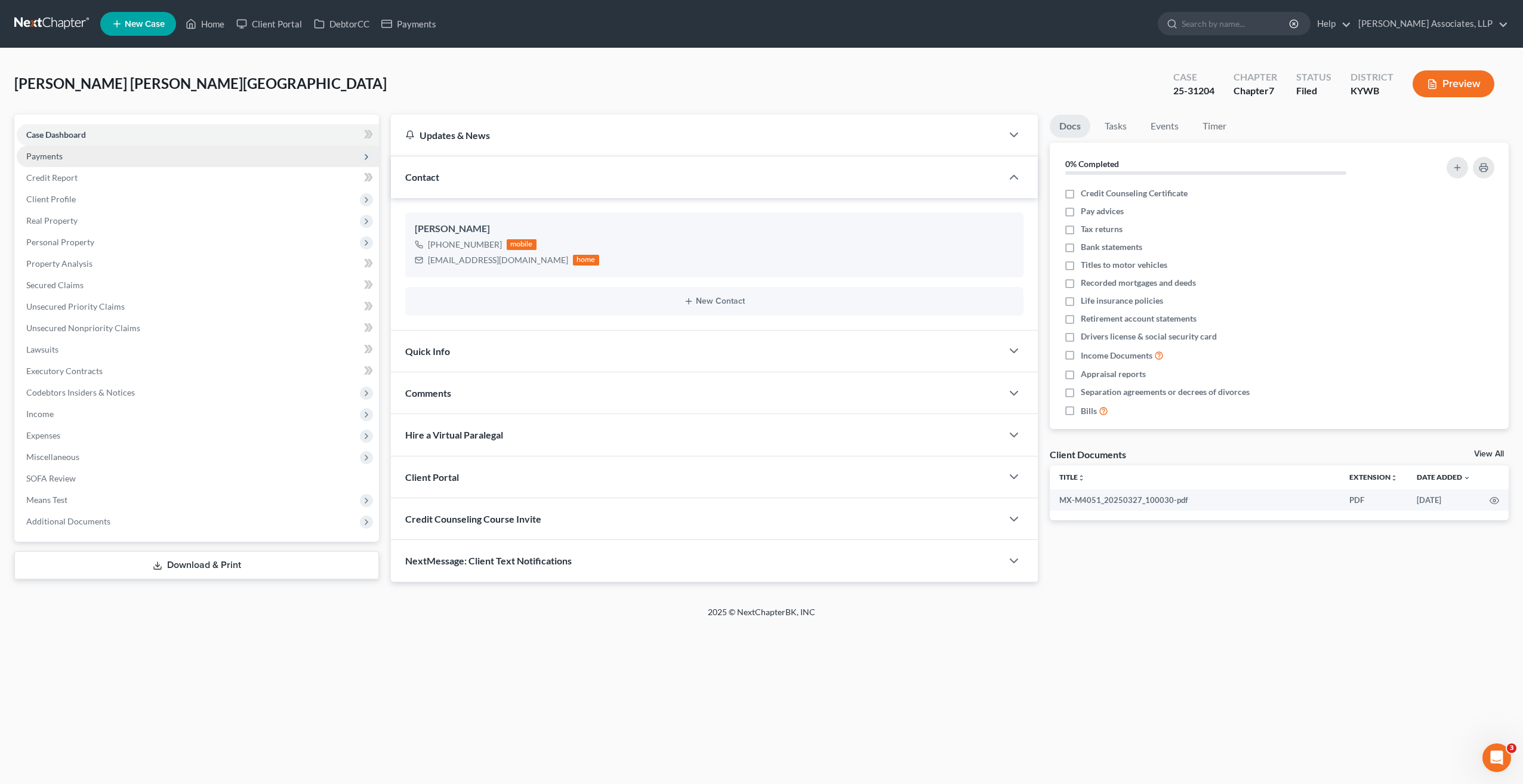
click at [63, 156] on span "Payments" at bounding box center [197, 157] width 362 height 22
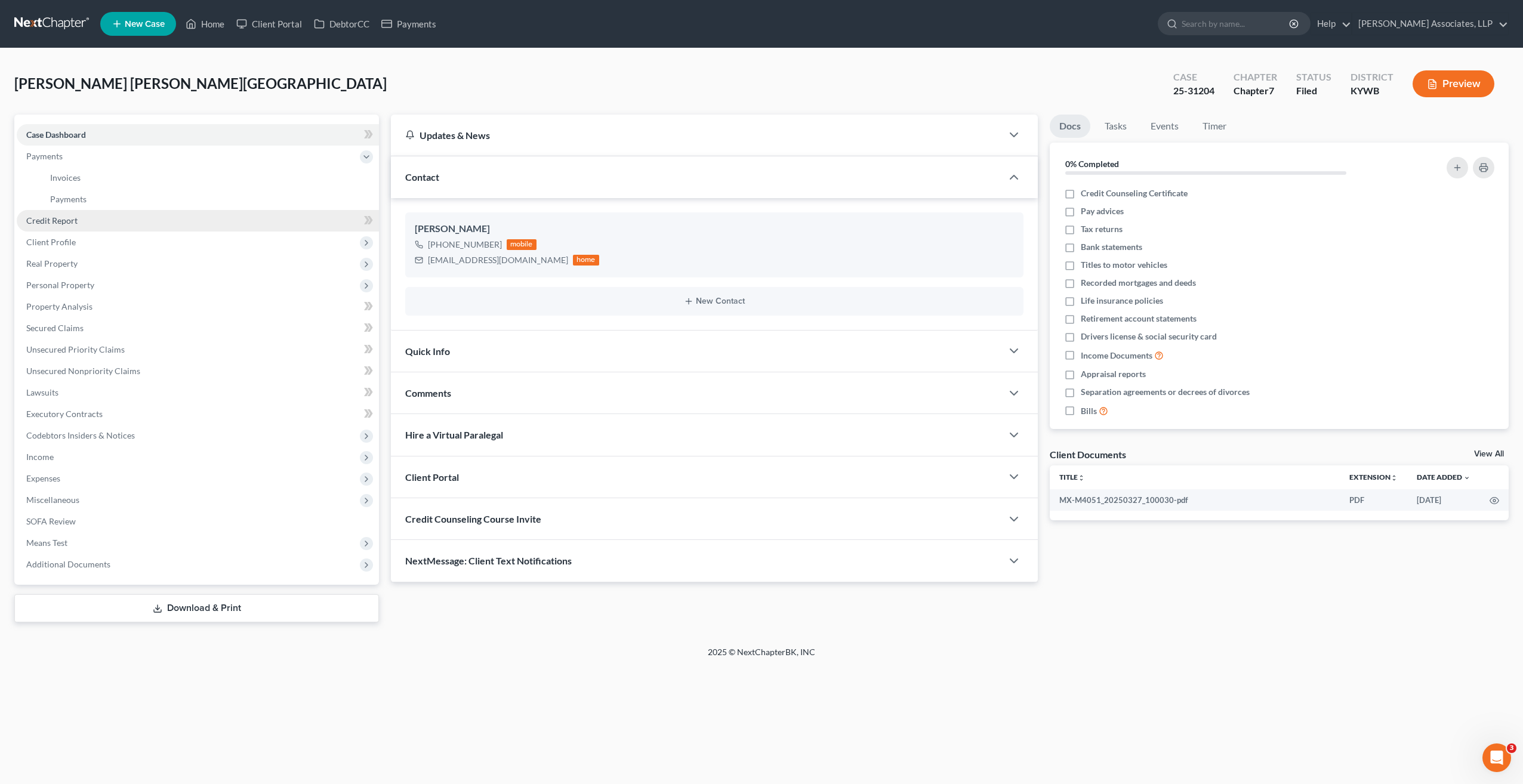
click at [66, 222] on span "Credit Report" at bounding box center [52, 220] width 52 height 10
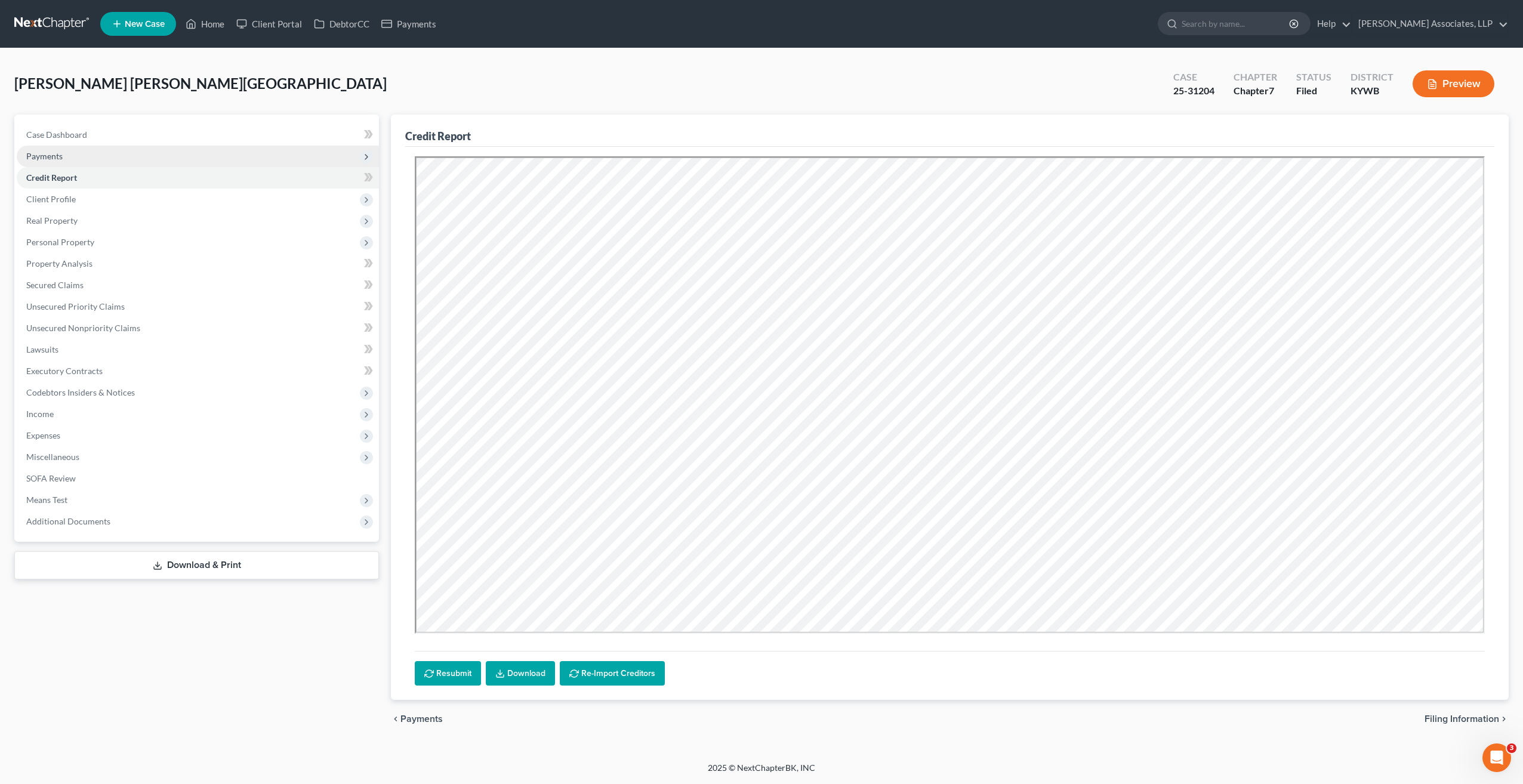
click at [59, 159] on span "Payments" at bounding box center [44, 156] width 36 height 10
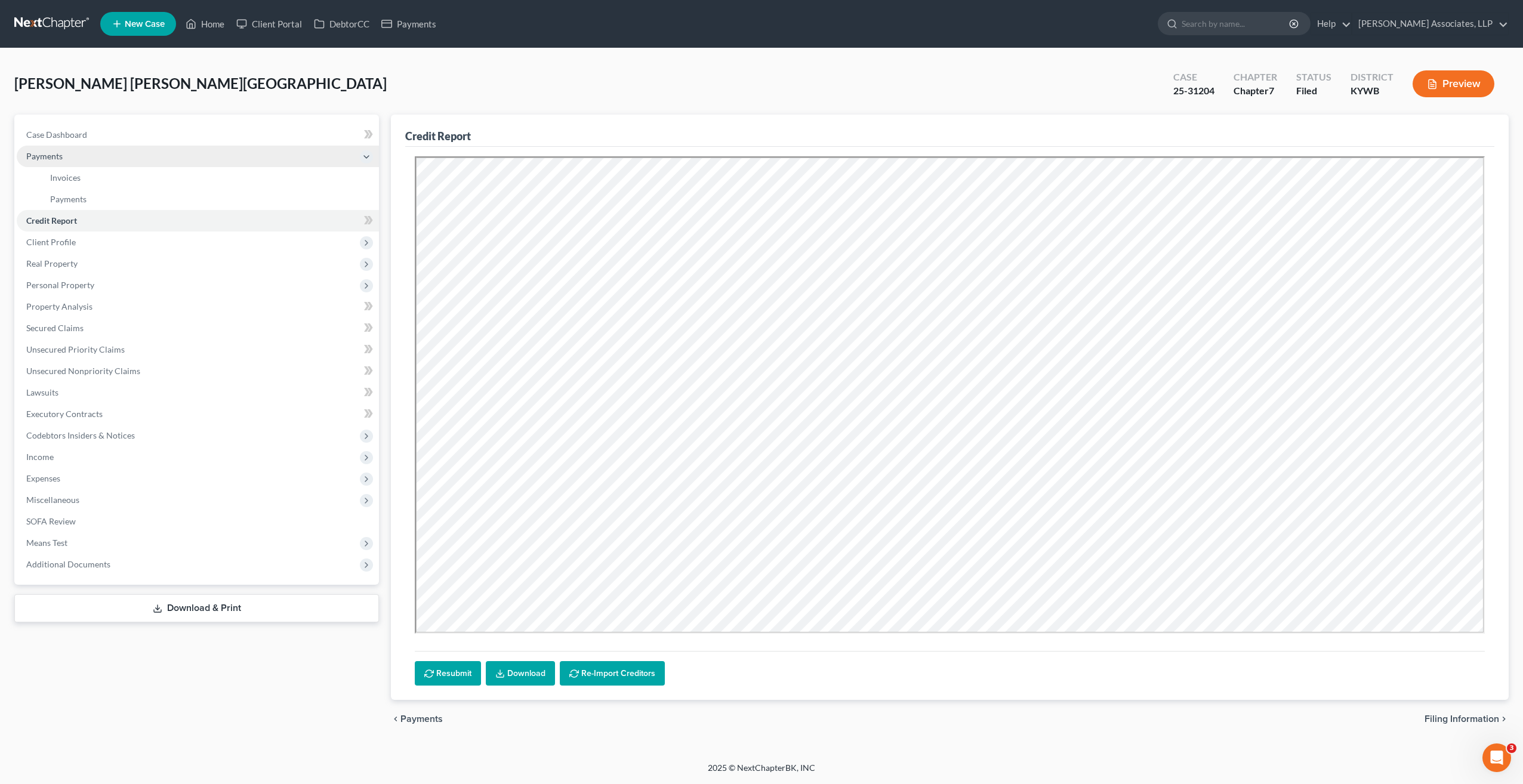
click at [59, 159] on span "Payments" at bounding box center [44, 156] width 36 height 10
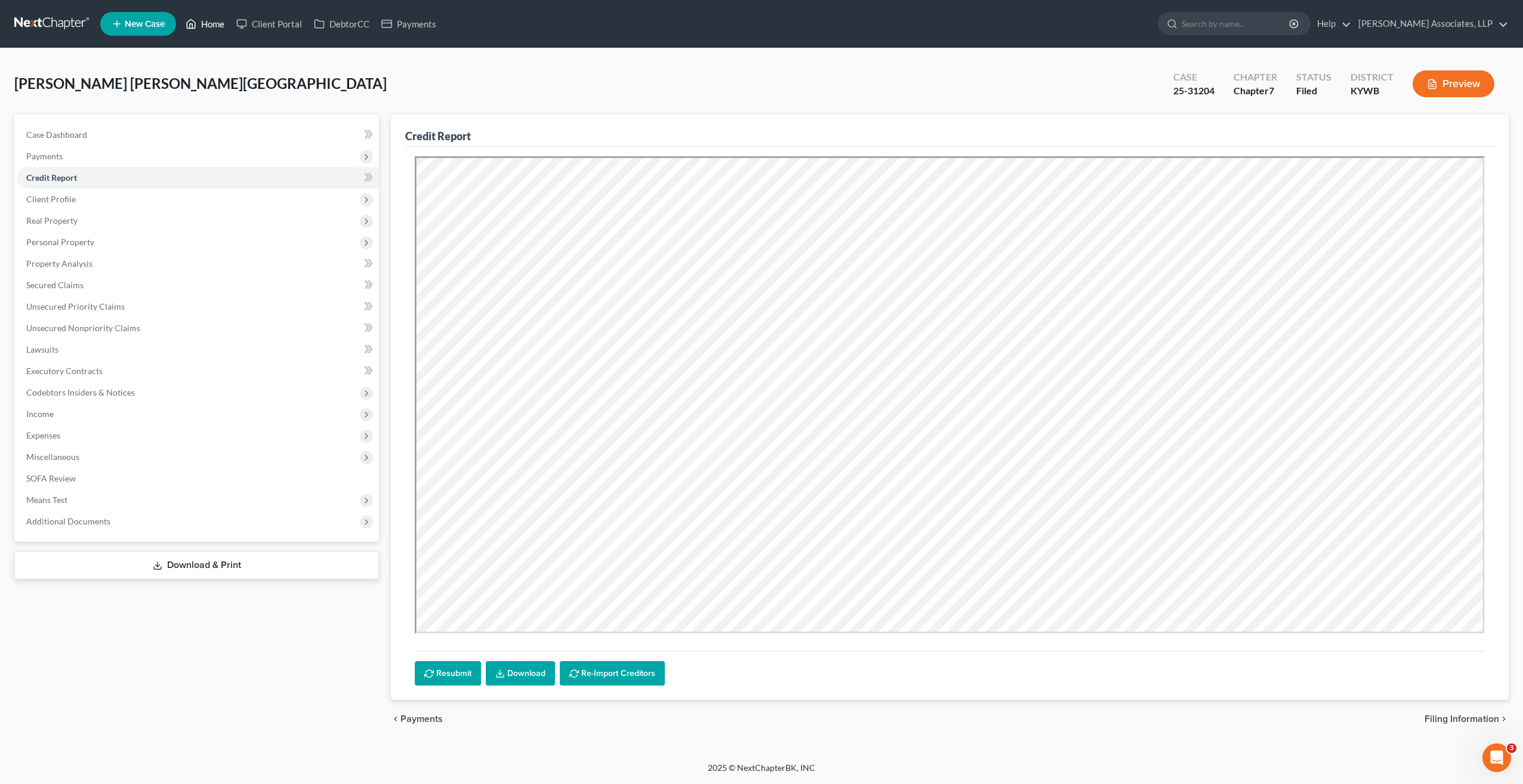
click at [220, 25] on link "Home" at bounding box center [205, 24] width 51 height 22
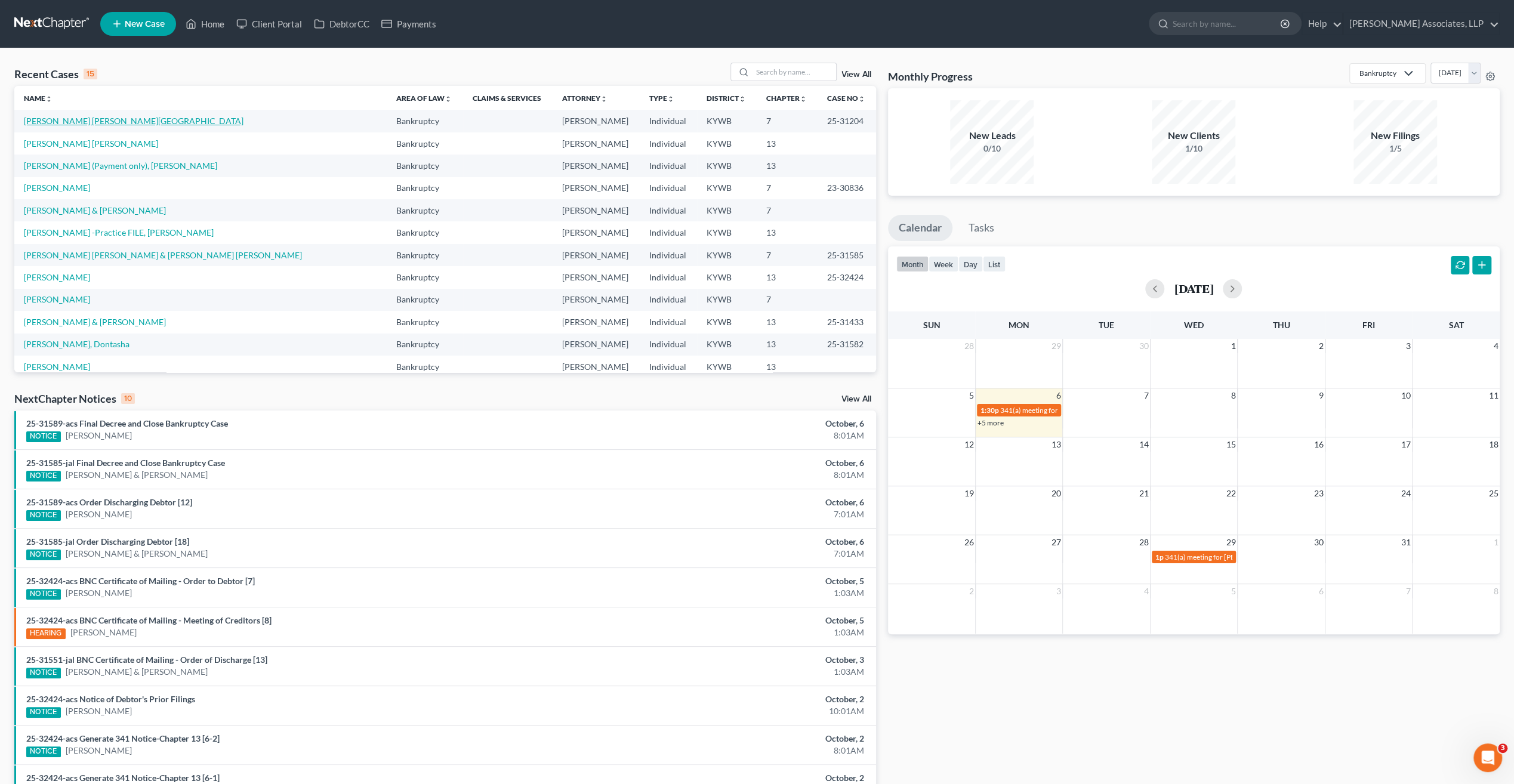
click at [116, 123] on link "Hierrezuelo Nunez, Edney" at bounding box center [133, 121] width 220 height 10
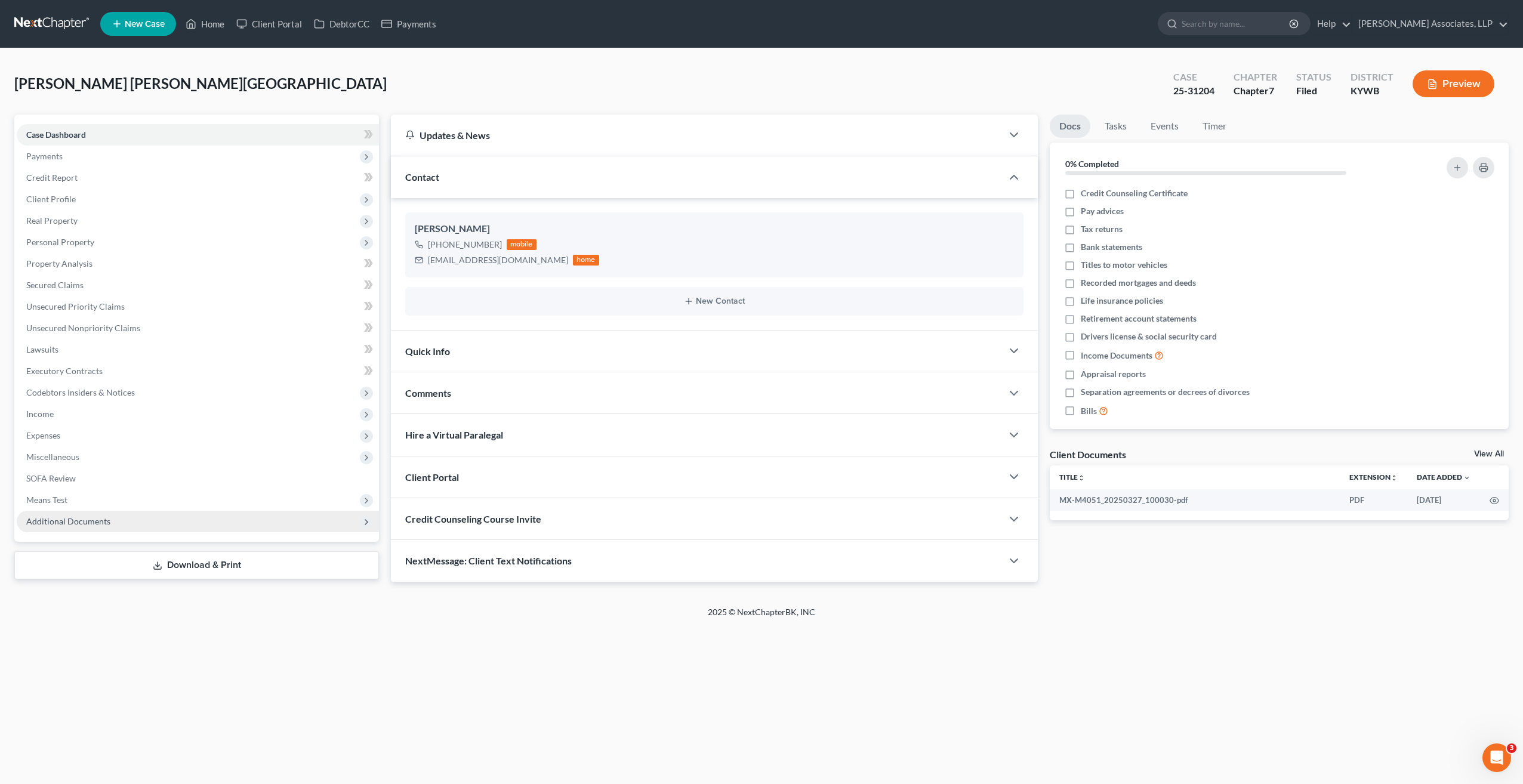
click at [96, 524] on span "Additional Documents" at bounding box center [68, 521] width 84 height 10
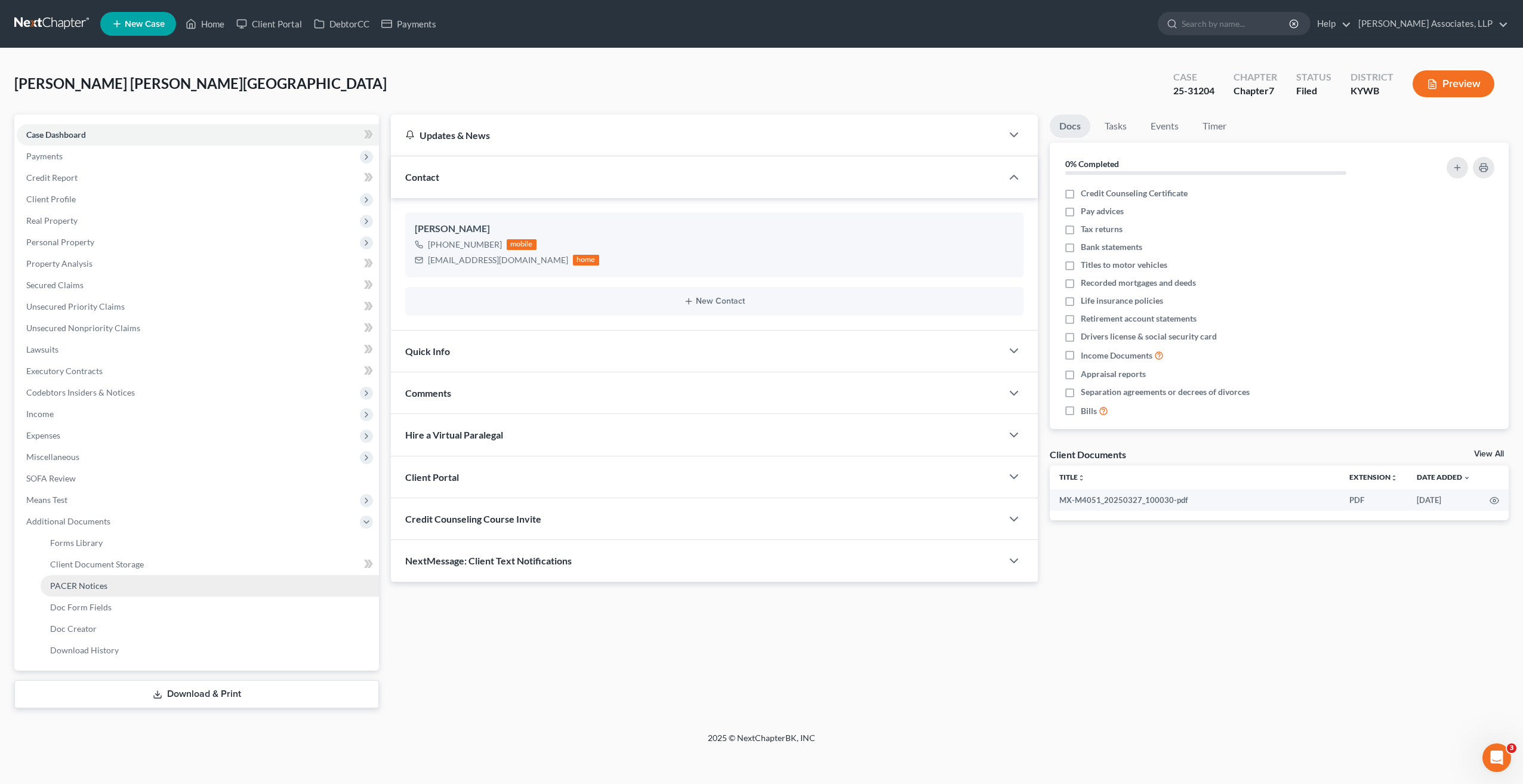
click at [96, 585] on span "PACER Notices" at bounding box center [79, 586] width 57 height 10
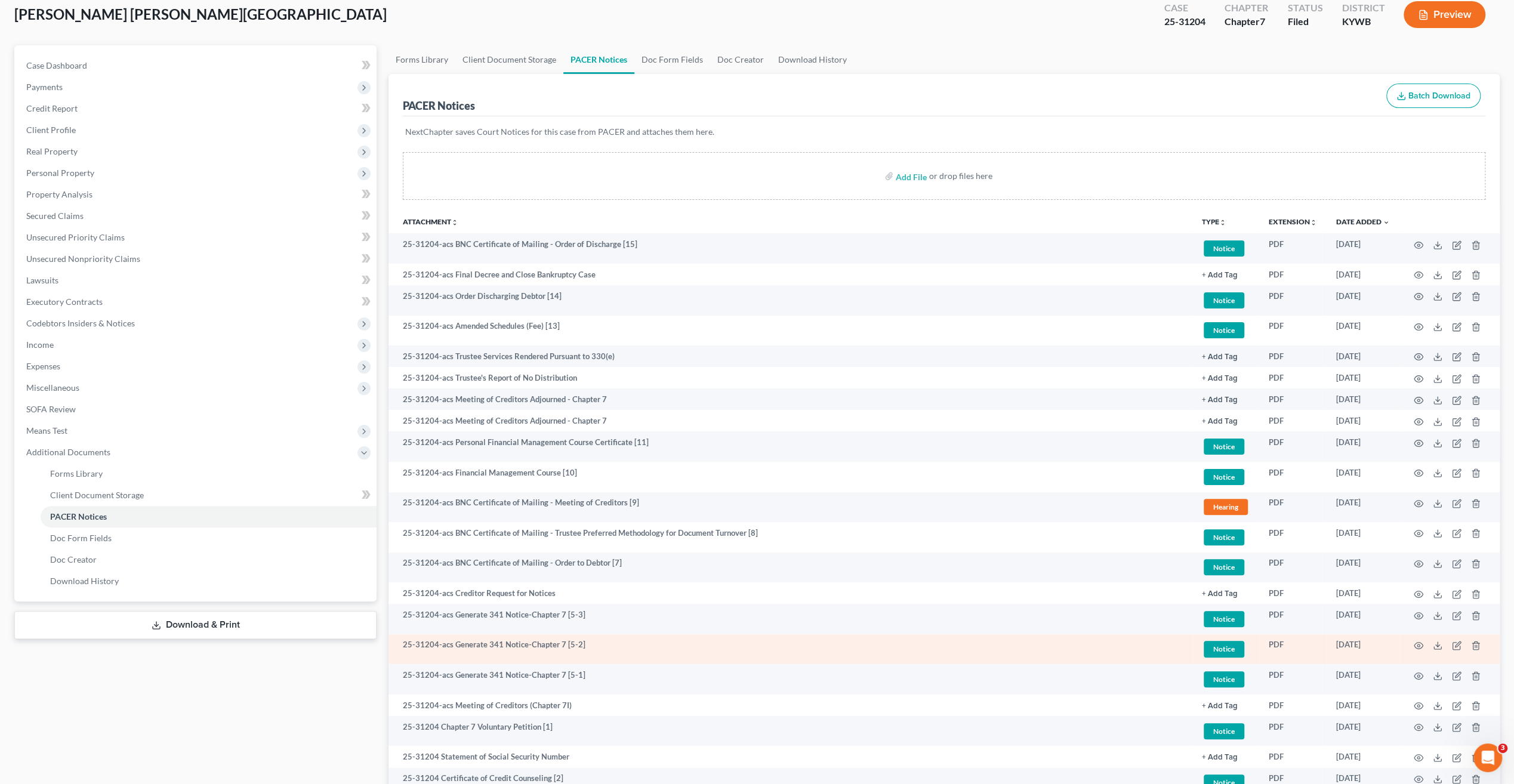
scroll to position [175, 0]
